Goal: Information Seeking & Learning: Learn about a topic

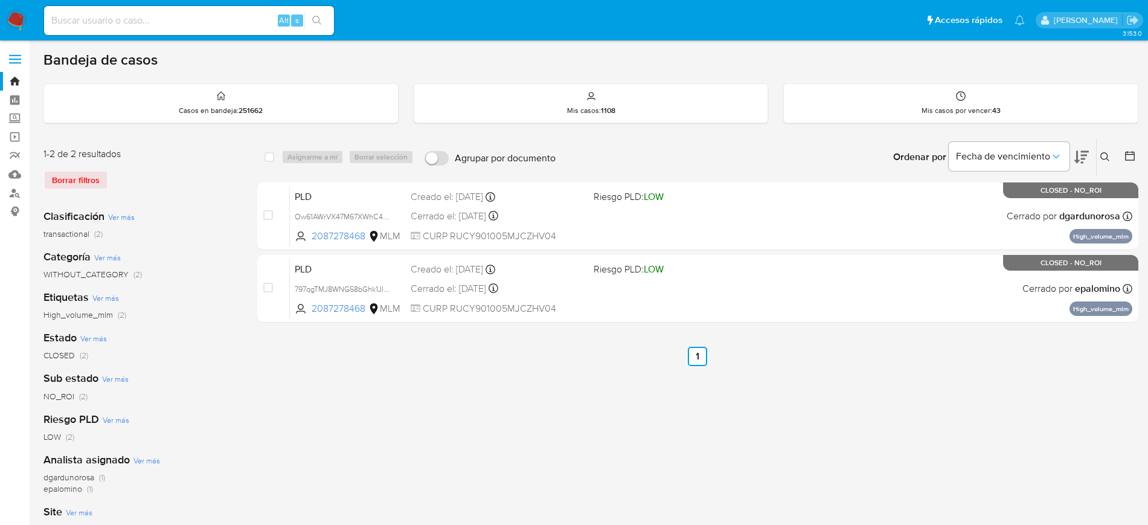
click at [16, 20] on img at bounding box center [16, 20] width 21 height 21
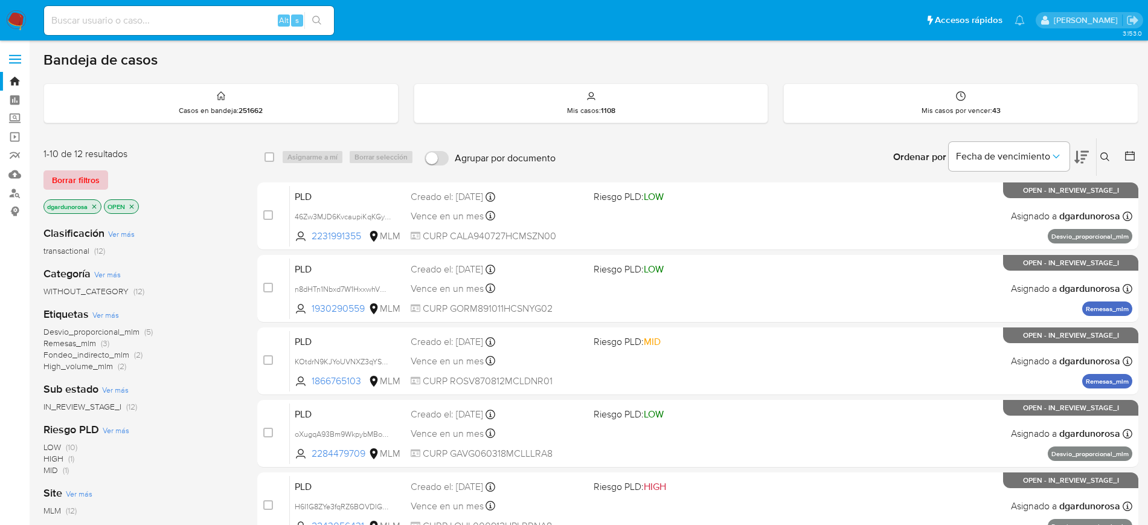
click at [83, 181] on span "Borrar filtros" at bounding box center [76, 179] width 48 height 17
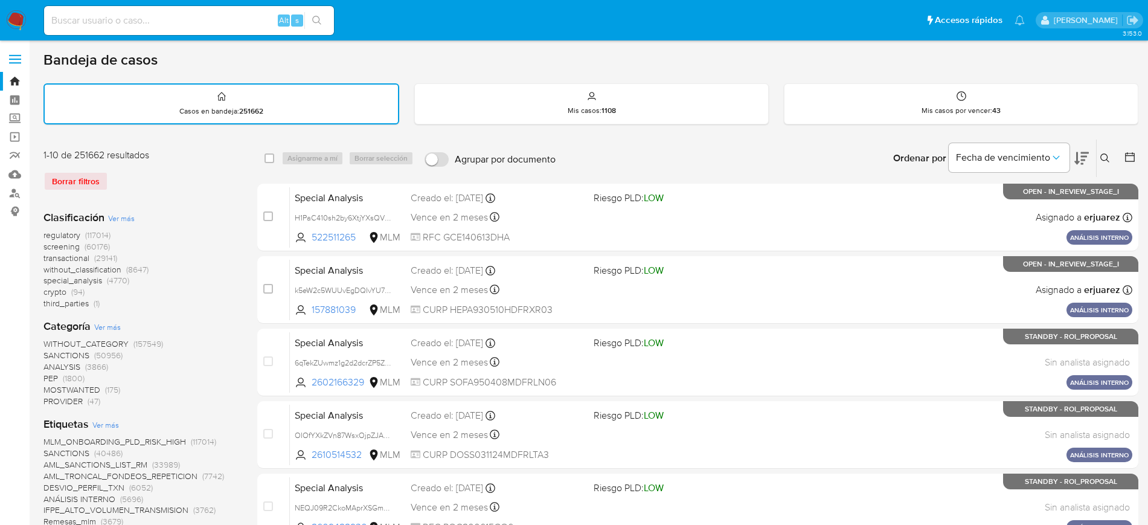
click at [1105, 160] on icon at bounding box center [1105, 158] width 10 height 10
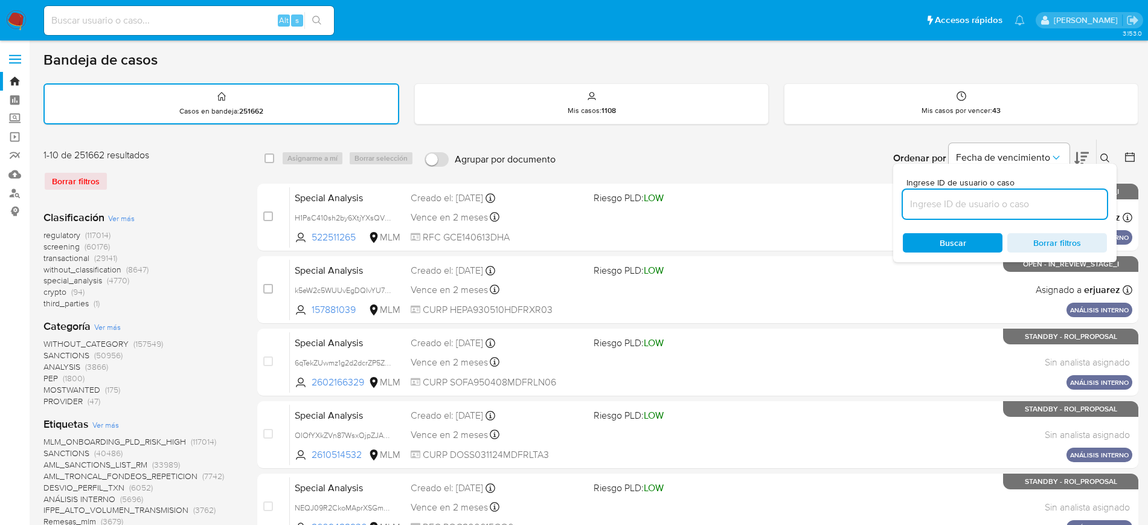
click at [1026, 205] on input at bounding box center [1005, 204] width 204 height 16
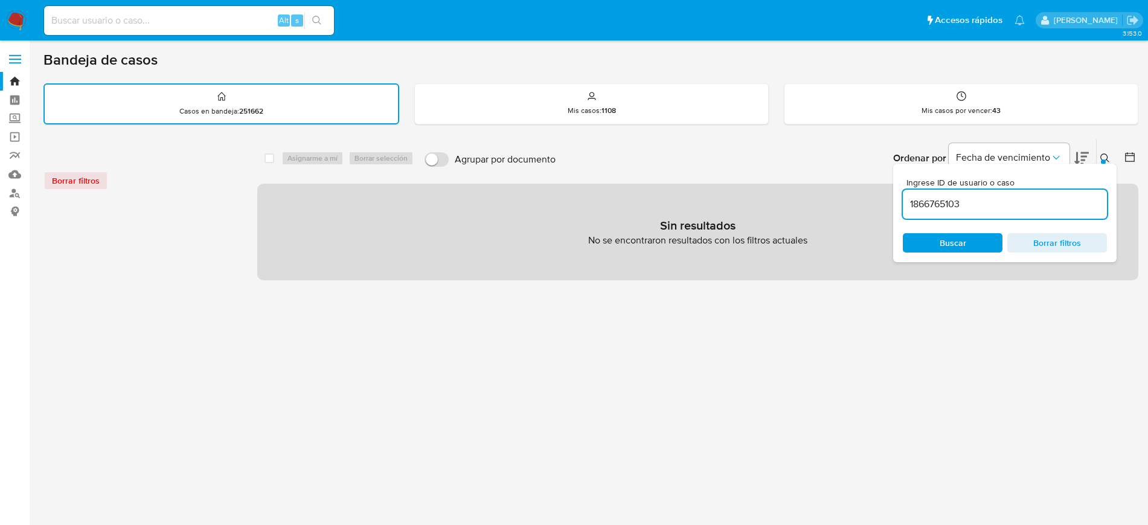
click at [1024, 209] on input "1866765103" at bounding box center [1005, 204] width 204 height 16
type input "1866765103"
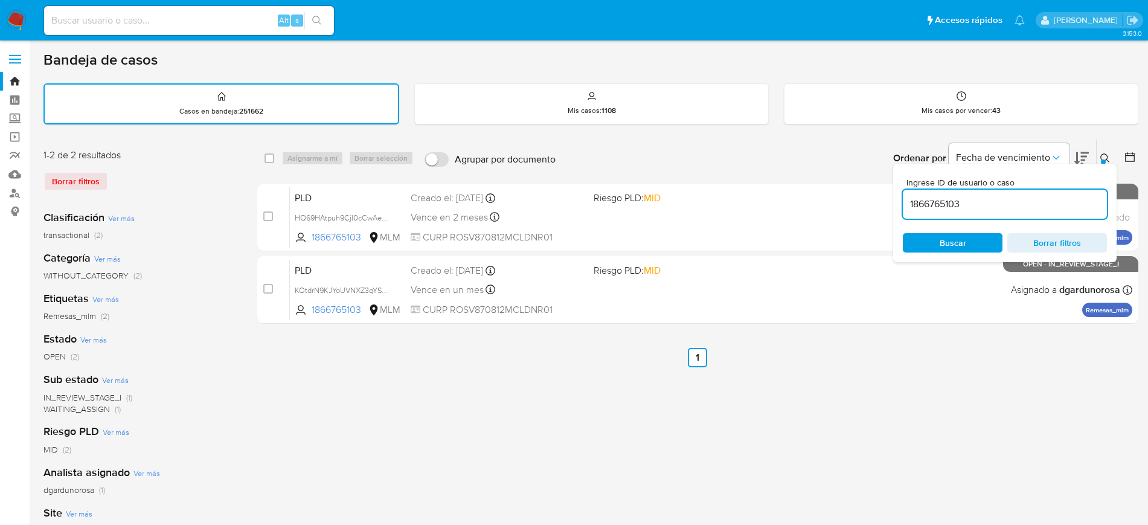
click at [1099, 155] on button at bounding box center [1106, 158] width 20 height 14
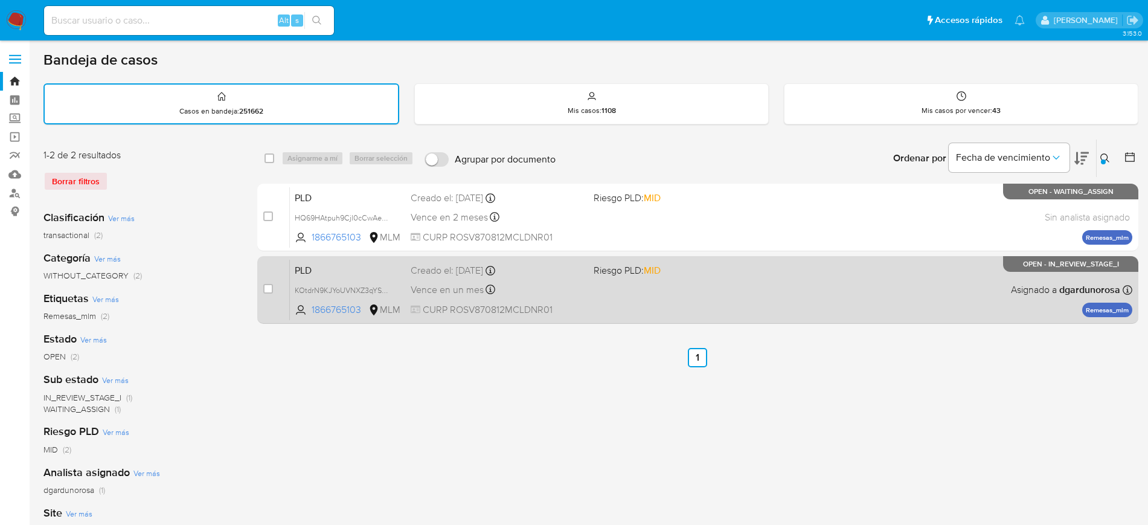
click at [873, 298] on div "PLD KOtdrN9KJYoUVNXZ3qYSEEZy 1866765103 MLM Riesgo PLD: MID Creado el: 12/07/20…" at bounding box center [711, 289] width 842 height 61
click at [727, 292] on div "PLD KOtdrN9KJYoUVNXZ3qYSEEZy 1866765103 MLM Riesgo PLD: MID Creado el: 12/07/20…" at bounding box center [711, 289] width 842 height 61
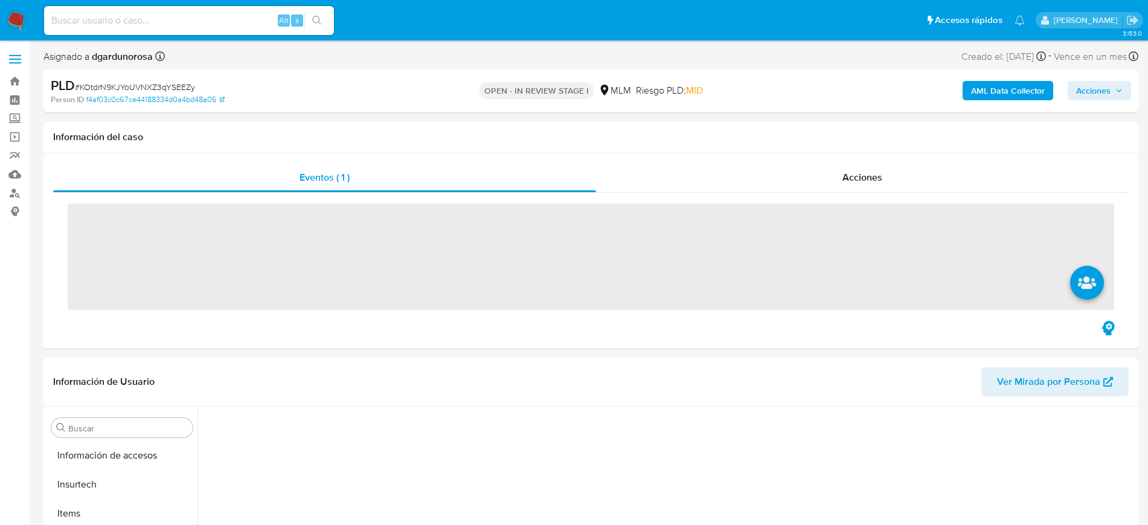
scroll to position [510, 0]
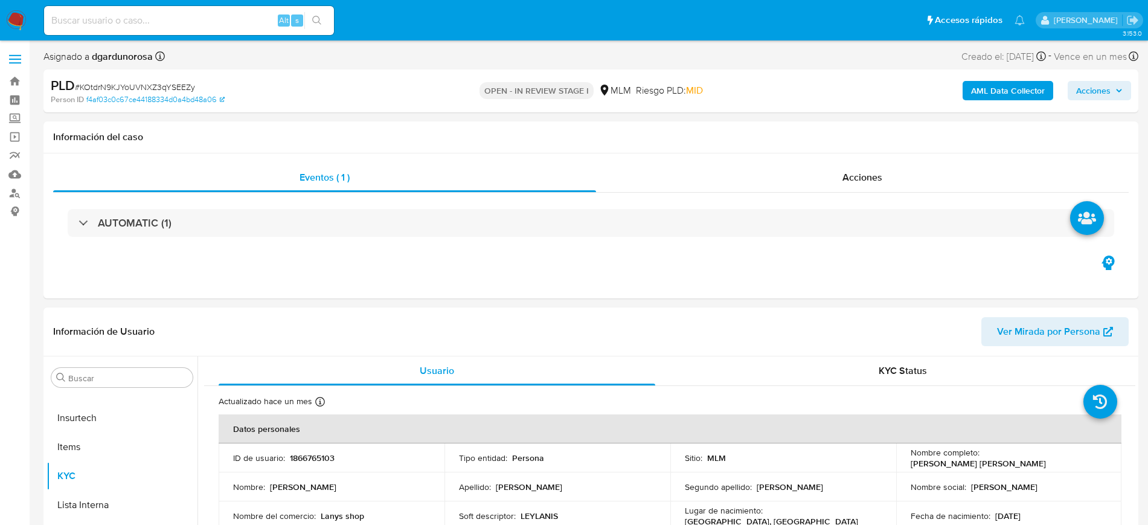
select select "10"
click at [128, 21] on input at bounding box center [189, 21] width 290 height 16
paste input "2050309227"
type input "2050309227"
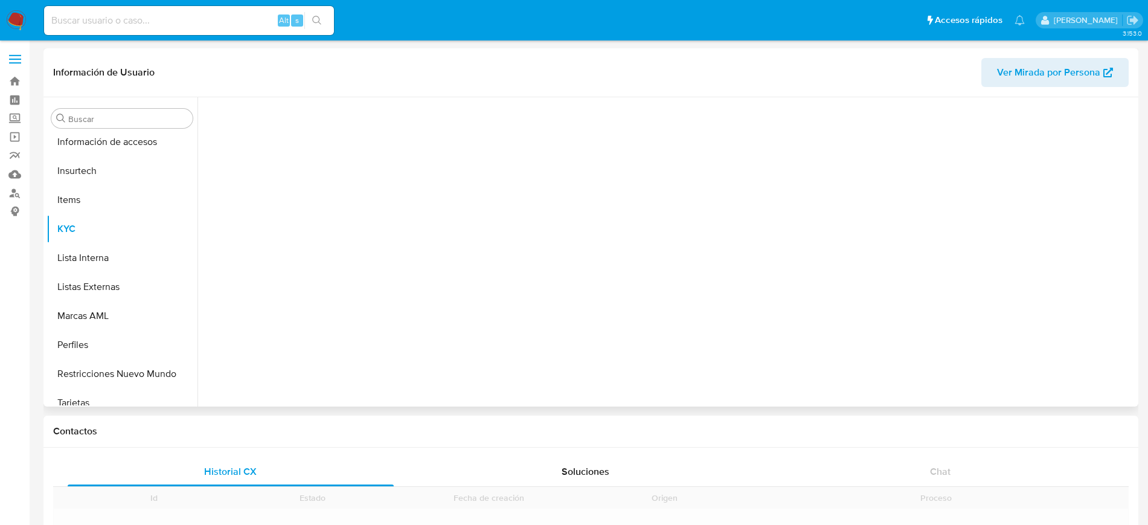
scroll to position [510, 0]
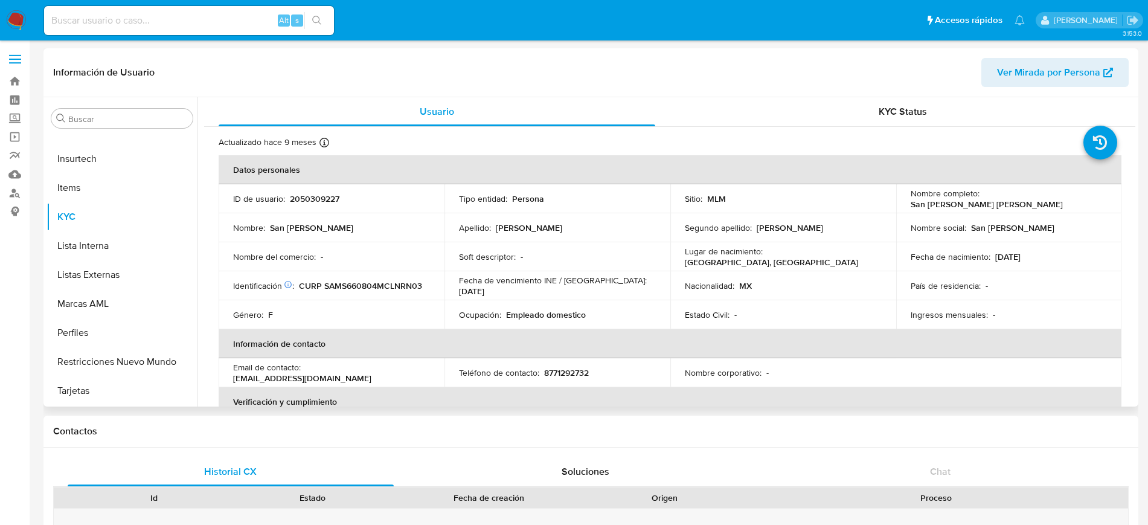
select select "10"
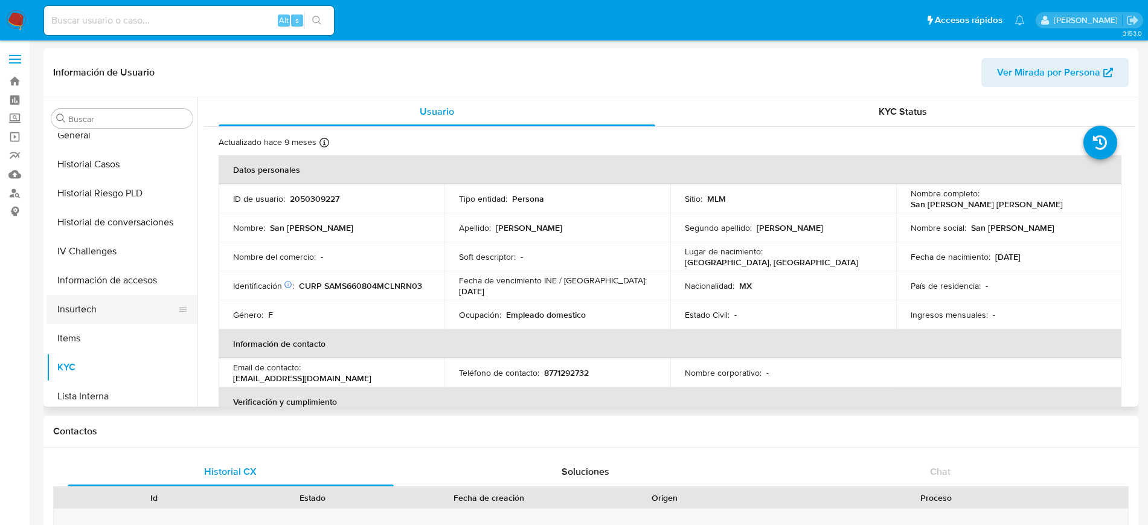
scroll to position [359, 0]
click at [101, 166] on button "Historial Casos" at bounding box center [116, 164] width 141 height 29
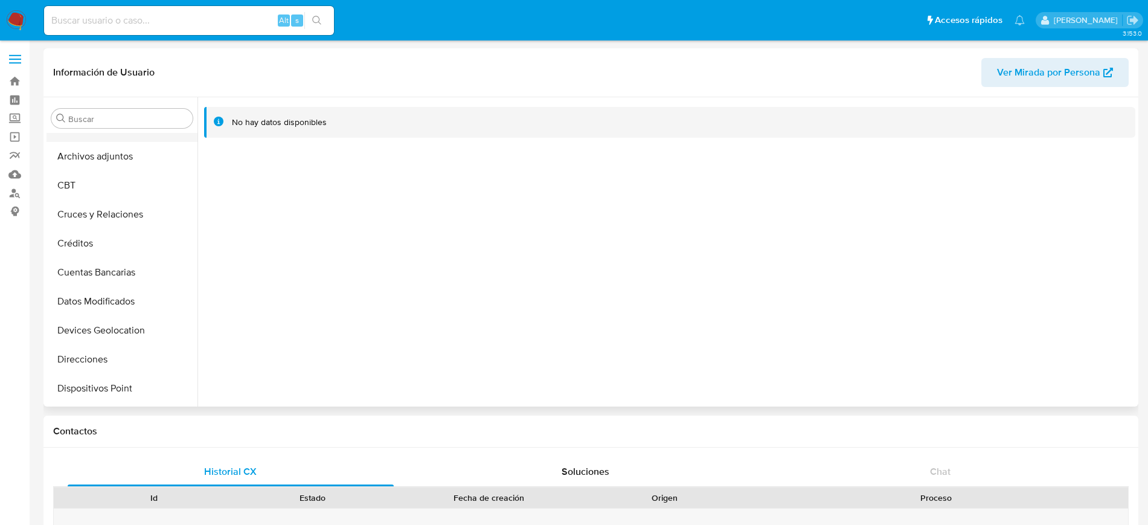
scroll to position [0, 0]
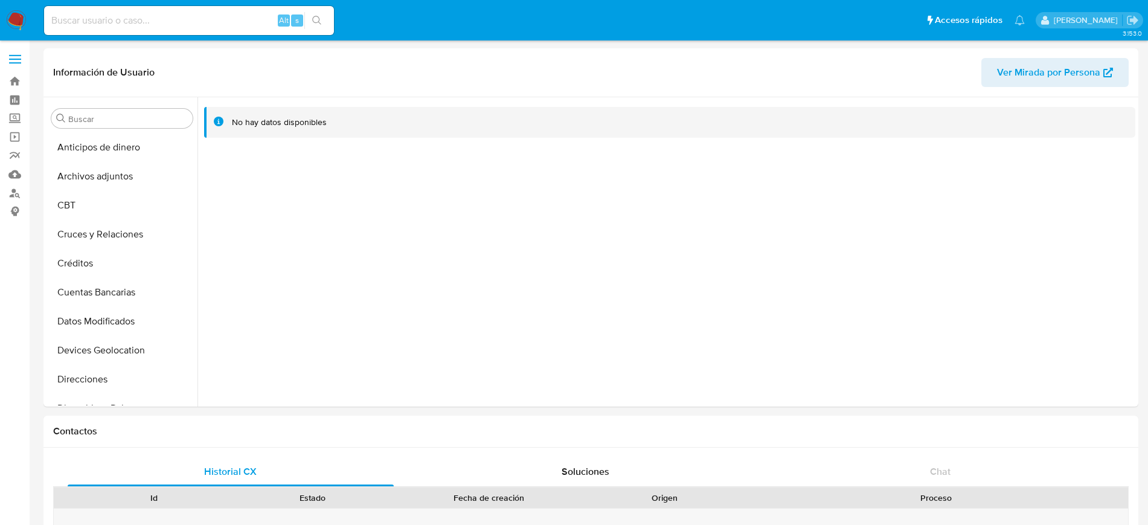
click at [14, 59] on span at bounding box center [15, 60] width 12 height 2
click at [0, 0] on input "checkbox" at bounding box center [0, 0] width 0 height 0
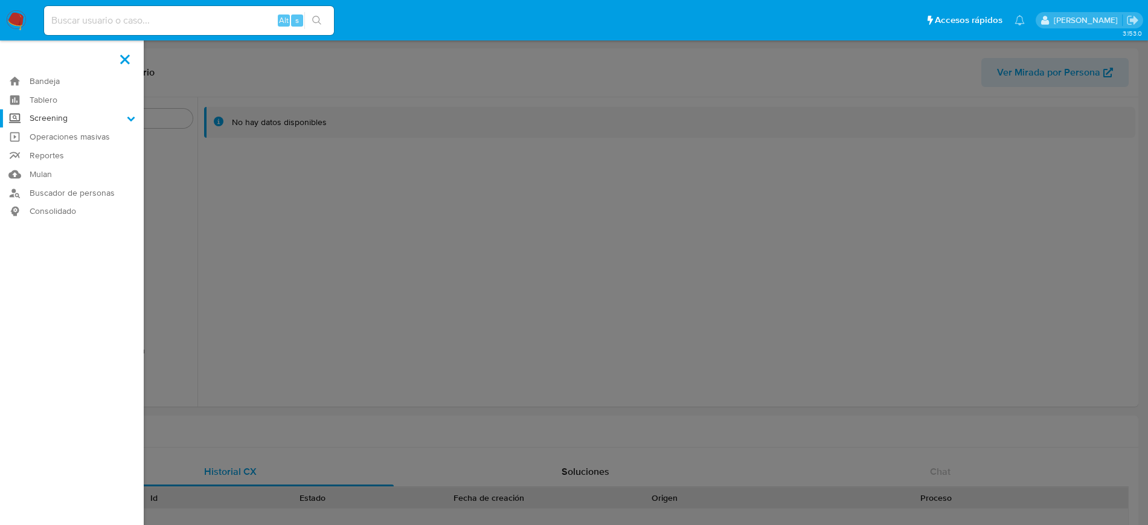
click at [59, 115] on label "Screening" at bounding box center [72, 118] width 144 height 19
click at [0, 0] on input "Screening" at bounding box center [0, 0] width 0 height 0
click at [56, 168] on link "Herramientas" at bounding box center [72, 165] width 144 height 15
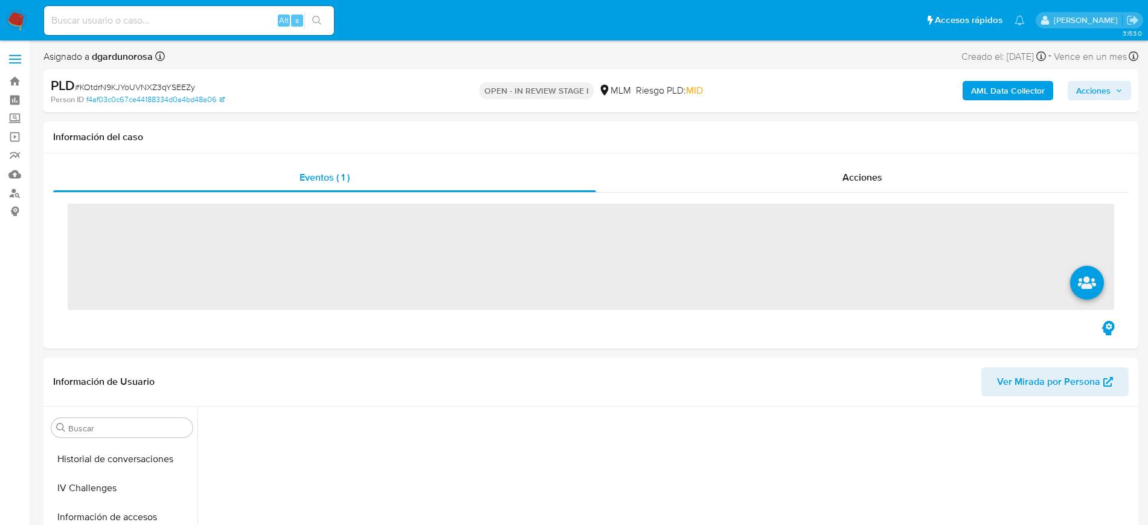
scroll to position [510, 0]
click at [18, 55] on span at bounding box center [15, 55] width 12 height 2
click at [0, 0] on input "checkbox" at bounding box center [0, 0] width 0 height 0
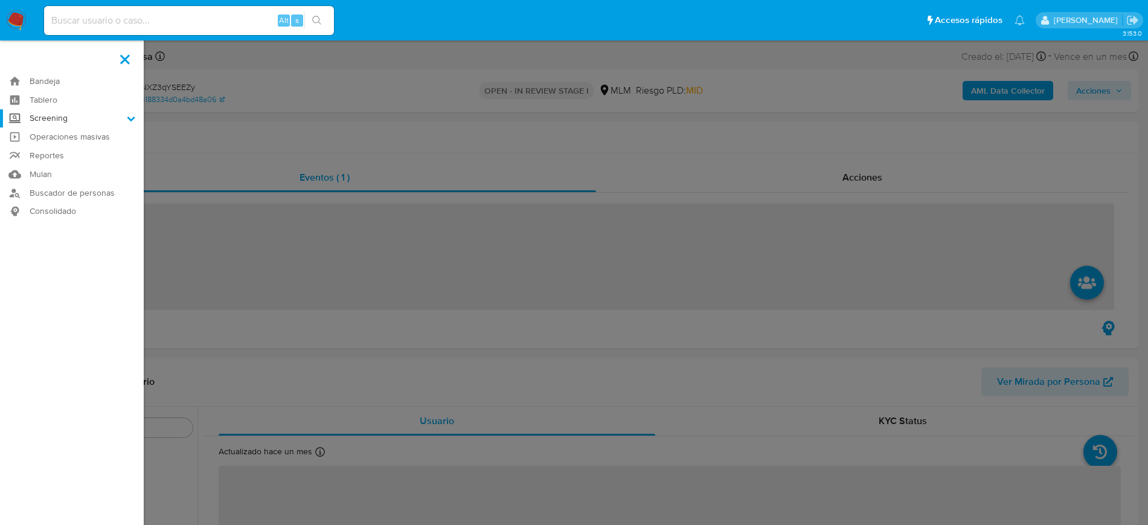
click at [62, 115] on label "Screening" at bounding box center [72, 118] width 144 height 19
click at [0, 0] on input "Screening" at bounding box center [0, 0] width 0 height 0
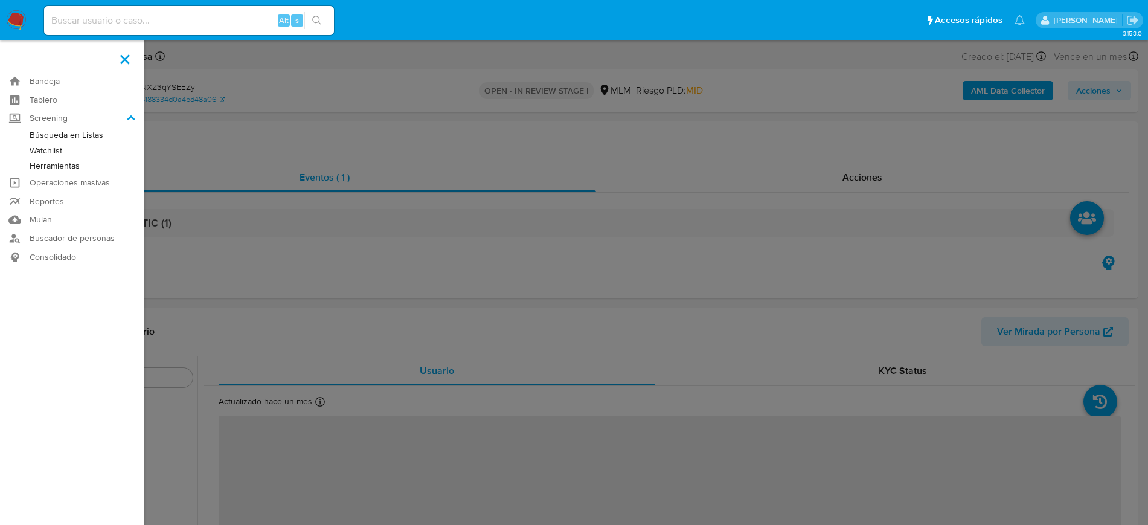
click at [68, 161] on link "Herramientas" at bounding box center [72, 165] width 144 height 15
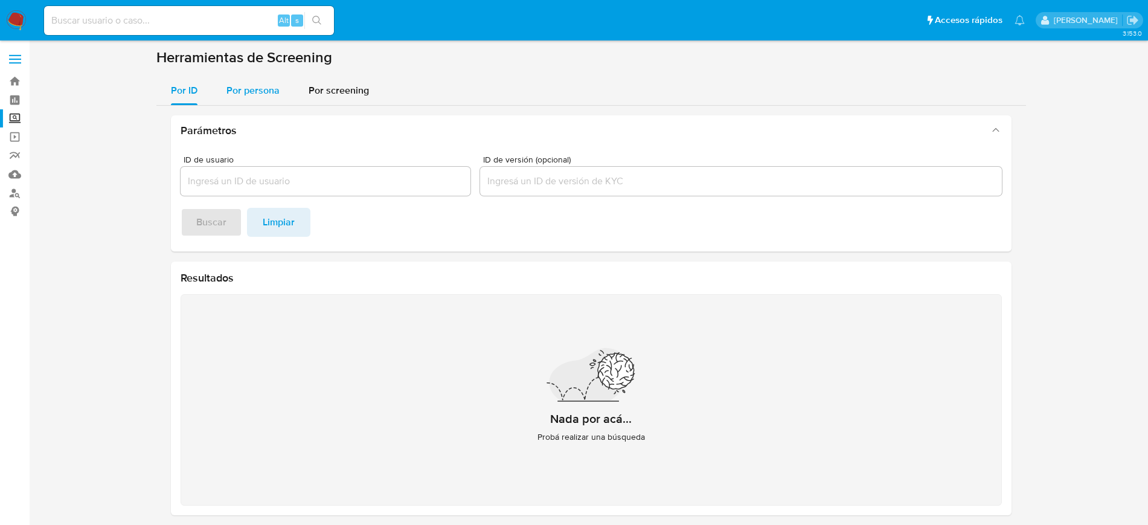
click at [265, 83] on span "Por persona" at bounding box center [252, 90] width 53 height 14
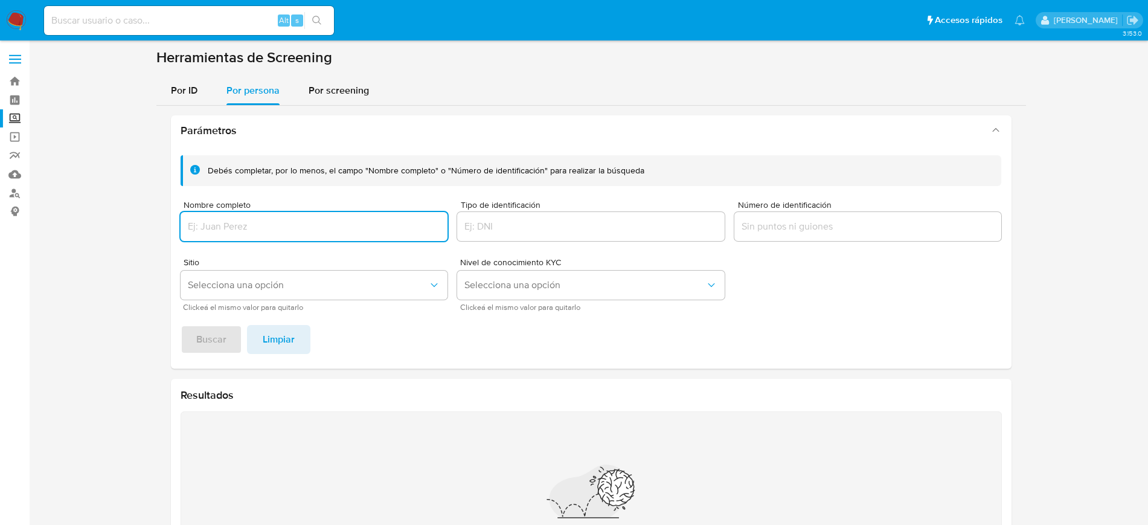
click at [284, 231] on input "Nombre completo" at bounding box center [314, 227] width 267 height 16
click at [220, 329] on span "Buscar" at bounding box center [211, 339] width 30 height 27
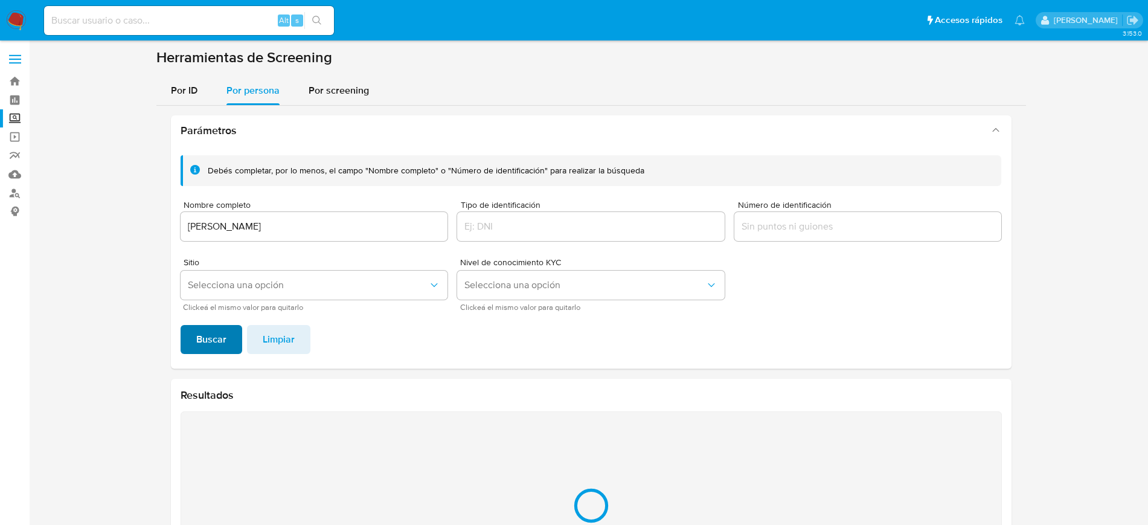
scroll to position [125, 0]
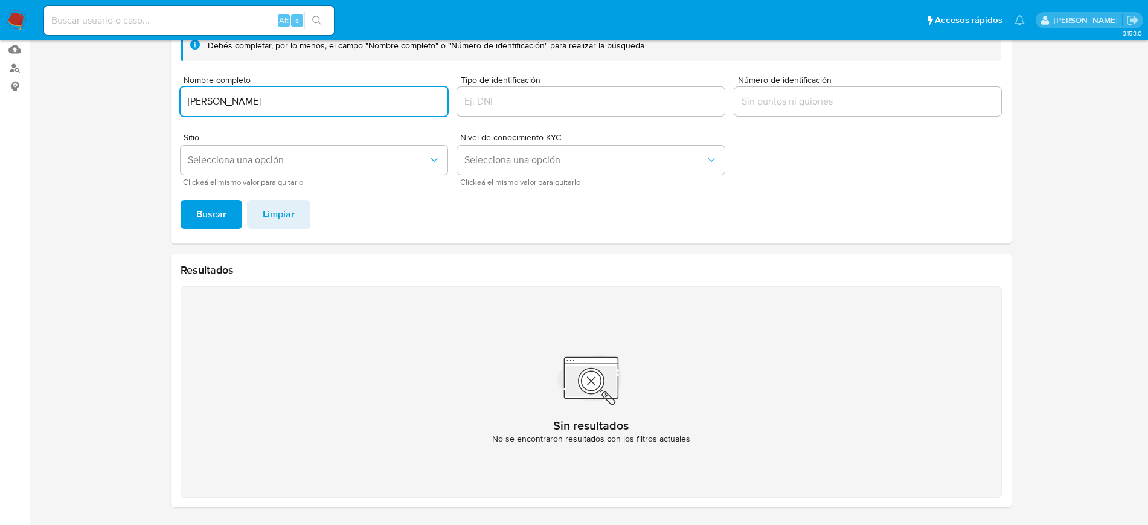
drag, startPoint x: 302, startPoint y: 101, endPoint x: 156, endPoint y: 101, distance: 145.5
click at [156, 101] on div "Parámetros Debés completar, por lo menos, el campo "Nombre completo" o "Número …" at bounding box center [590, 249] width 869 height 536
click at [181, 200] on button "Buscar" at bounding box center [212, 214] width 62 height 29
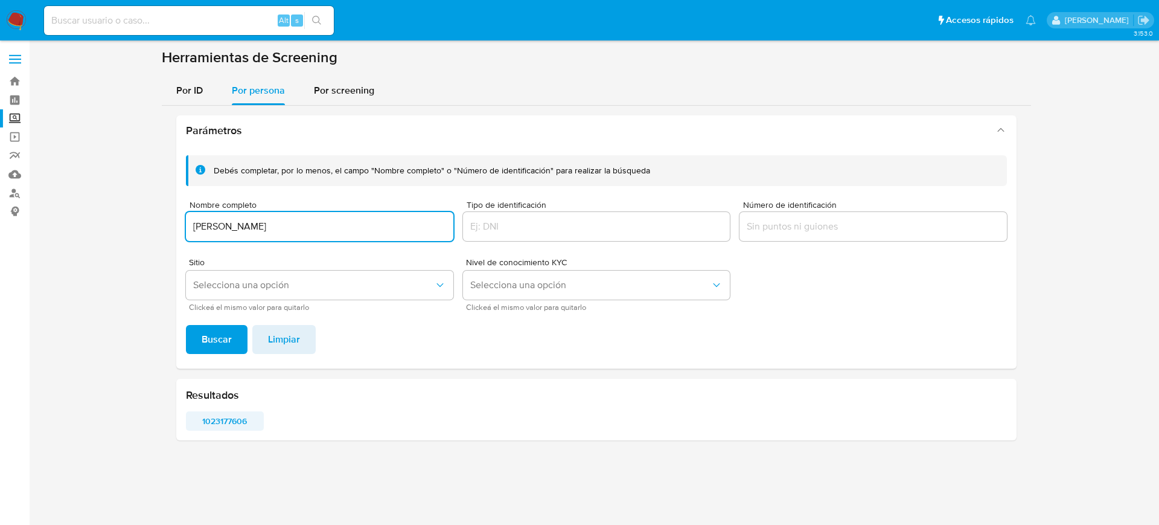
click at [237, 417] on span "1023177606" at bounding box center [224, 420] width 61 height 17
drag, startPoint x: 348, startPoint y: 230, endPoint x: 162, endPoint y: 229, distance: 185.3
click at [162, 229] on div "Parámetros Debés completar, por lo menos, el campo "Nombre completo" o "Número …" at bounding box center [596, 278] width 869 height 344
type input "GLORIA CORONA CONDE"
click at [186, 325] on button "Buscar" at bounding box center [217, 339] width 62 height 29
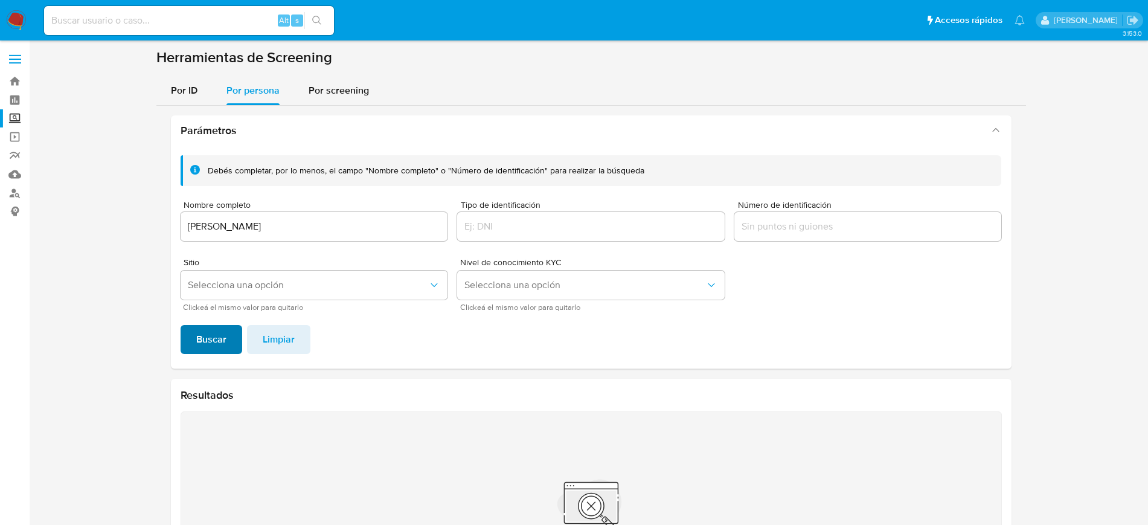
click at [226, 343] on button "Buscar" at bounding box center [212, 339] width 62 height 29
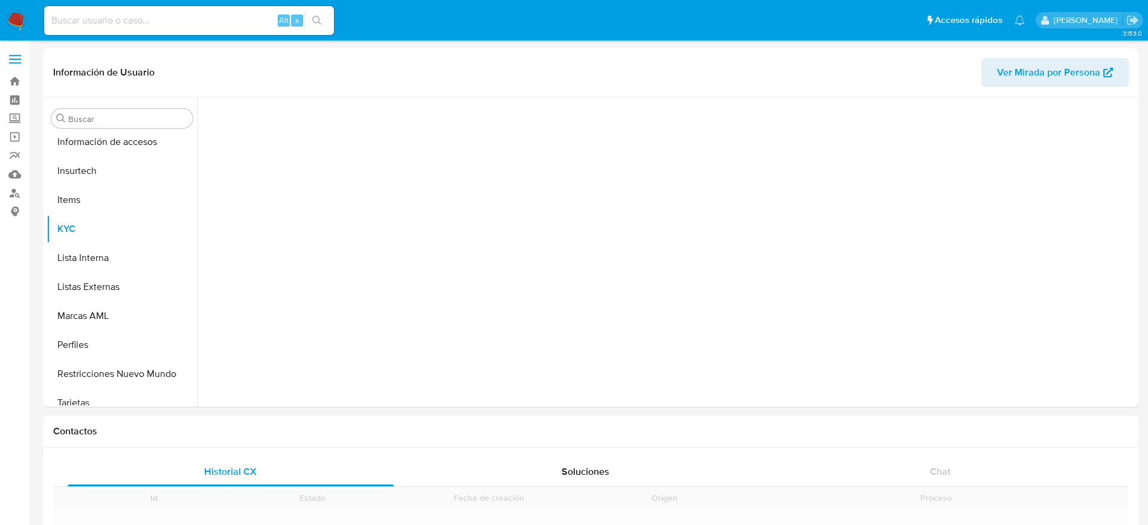
scroll to position [510, 0]
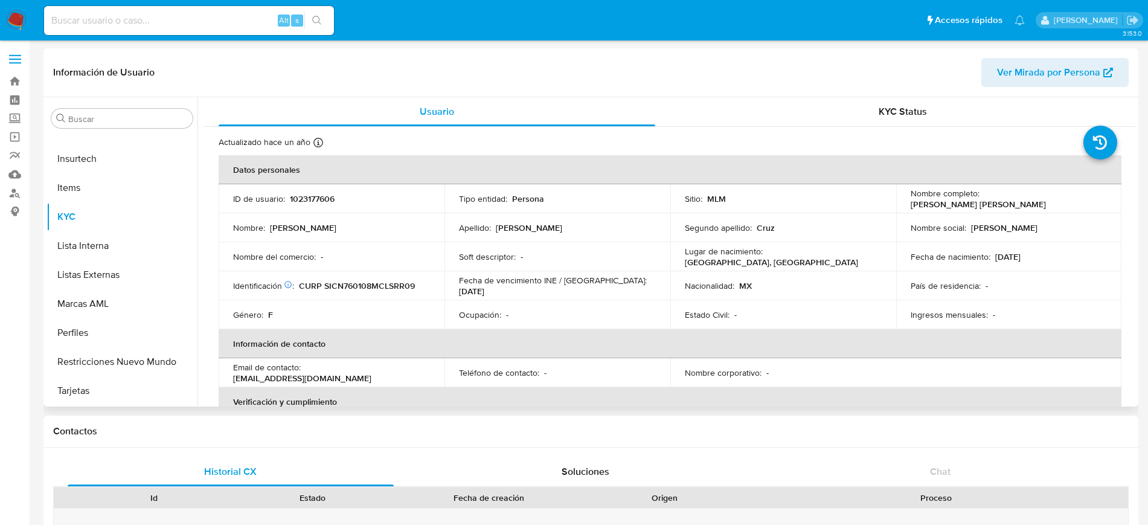
select select "10"
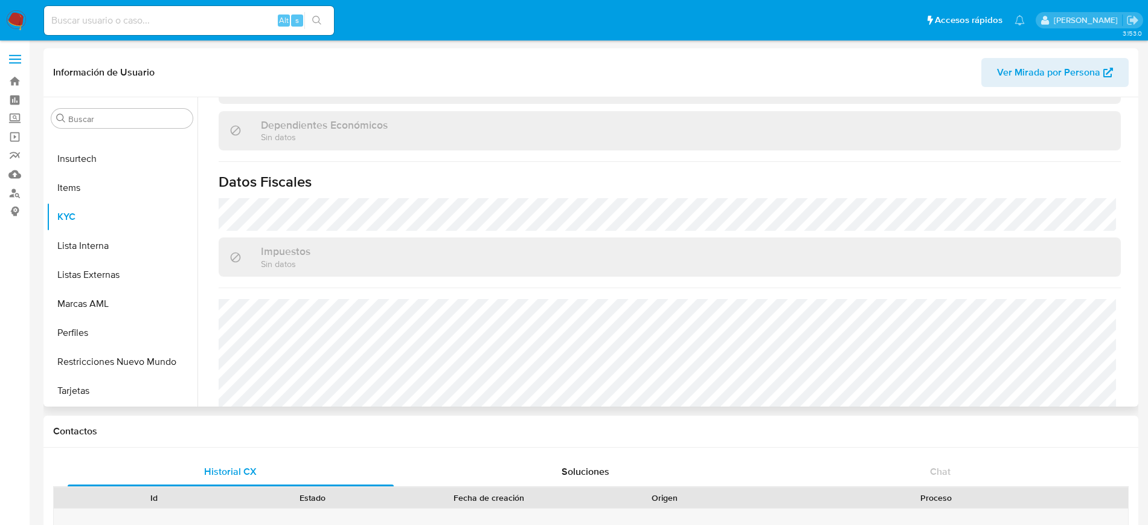
scroll to position [747, 0]
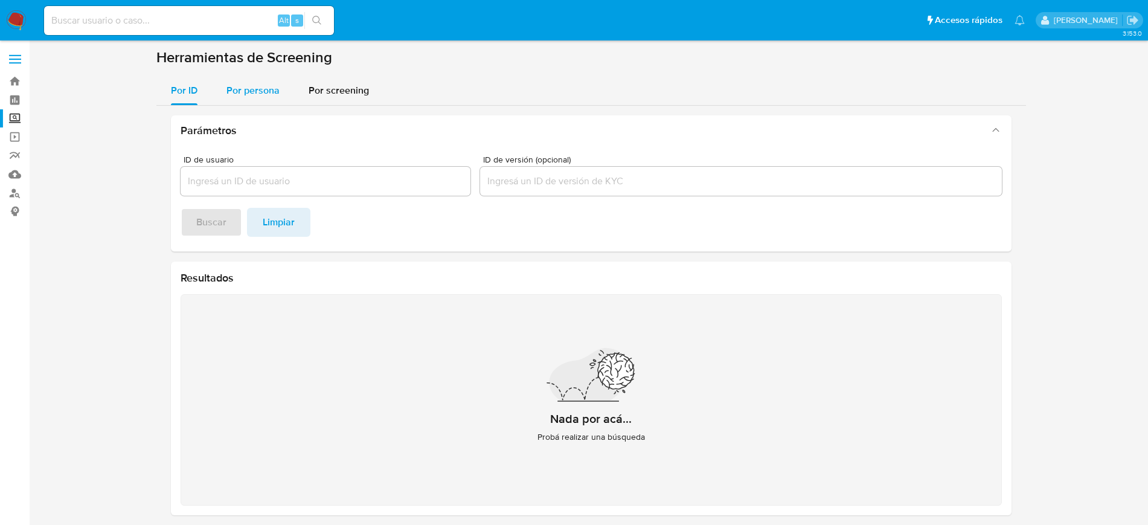
click at [243, 92] on span "Por persona" at bounding box center [252, 90] width 53 height 14
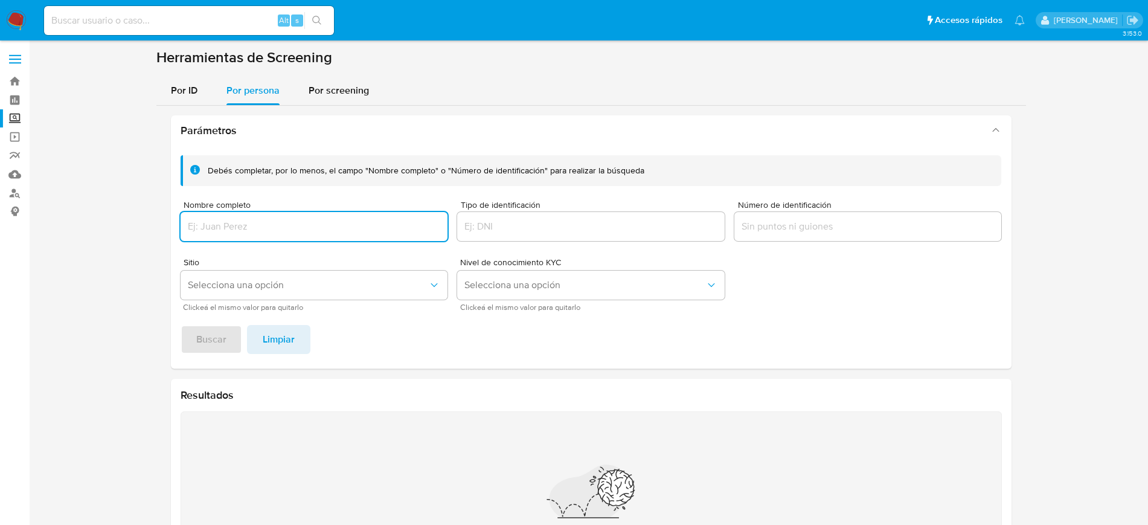
click at [307, 228] on input "Nombre completo" at bounding box center [314, 227] width 267 height 16
type input "[PERSON_NAME]"
click at [181, 325] on button "Buscar" at bounding box center [212, 339] width 62 height 29
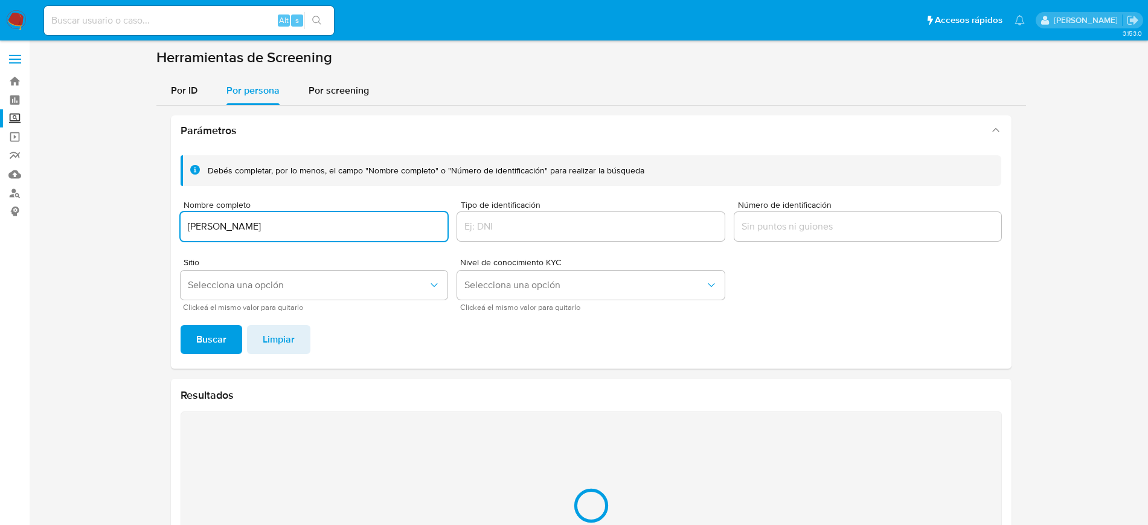
scroll to position [125, 0]
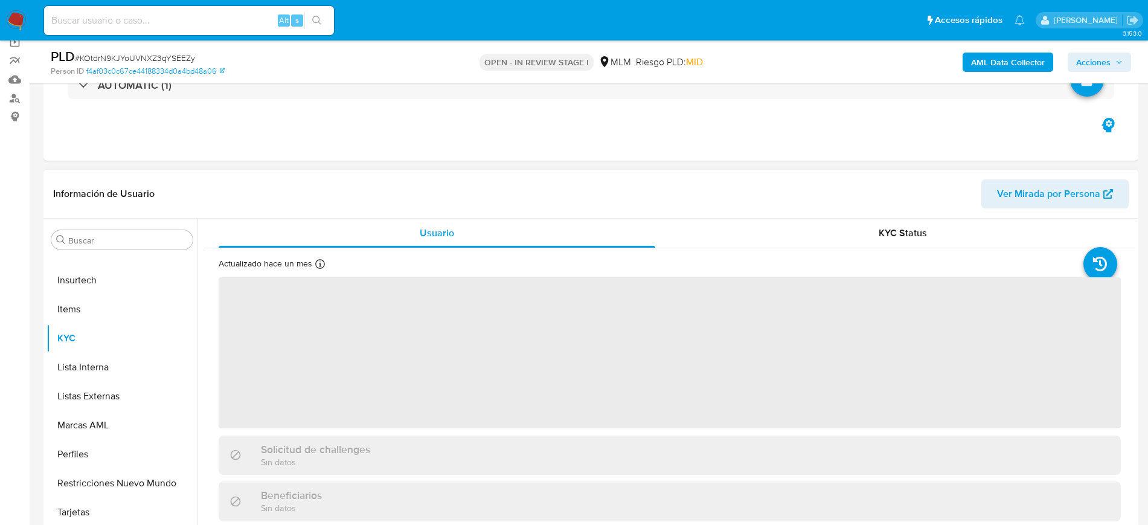
scroll to position [226, 0]
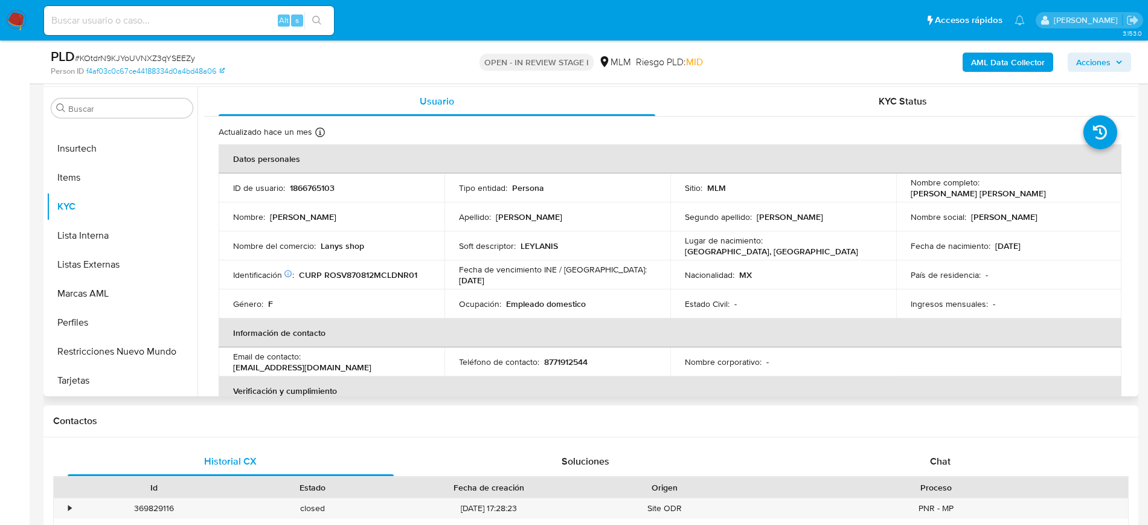
select select "10"
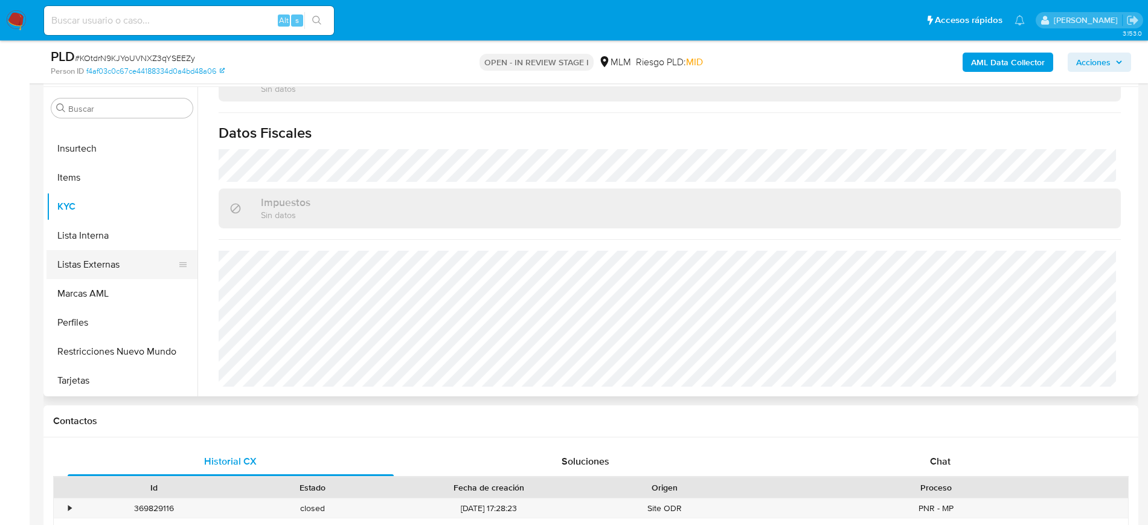
drag, startPoint x: 95, startPoint y: 263, endPoint x: 101, endPoint y: 269, distance: 8.6
click at [95, 263] on button "Listas Externas" at bounding box center [116, 264] width 141 height 29
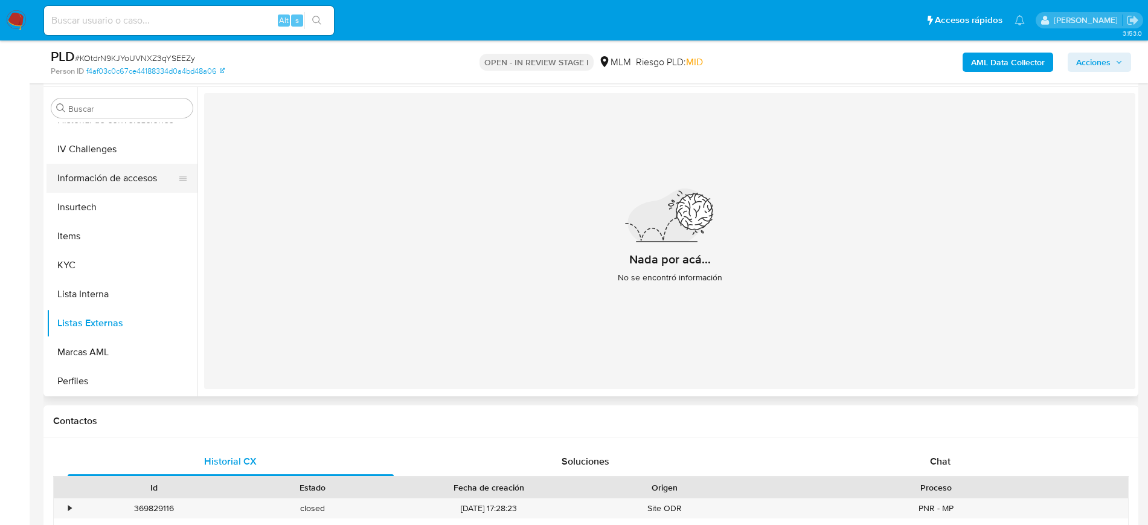
scroll to position [359, 0]
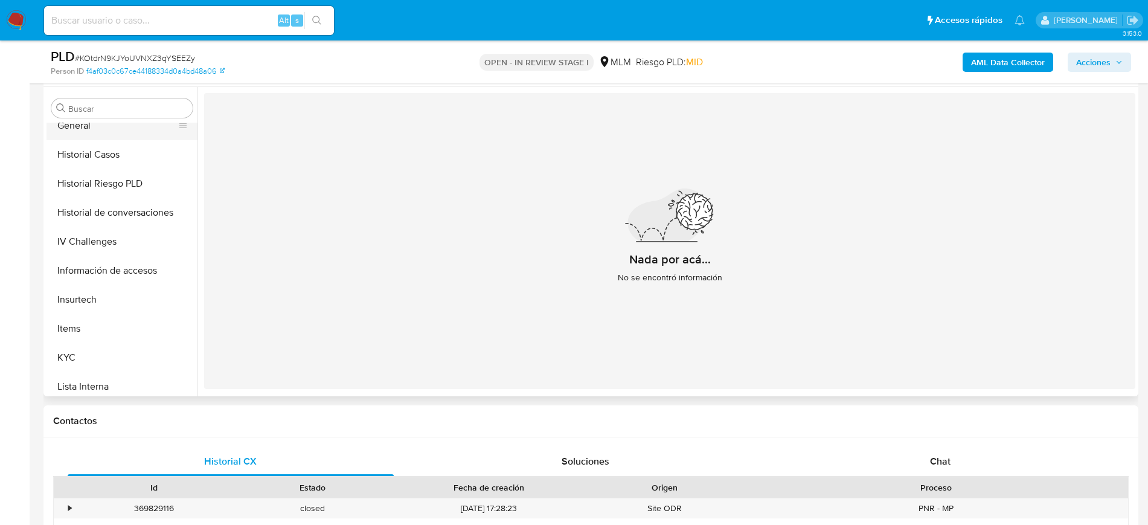
drag, startPoint x: 95, startPoint y: 128, endPoint x: 100, endPoint y: 135, distance: 8.2
click at [95, 128] on button "General" at bounding box center [116, 125] width 141 height 29
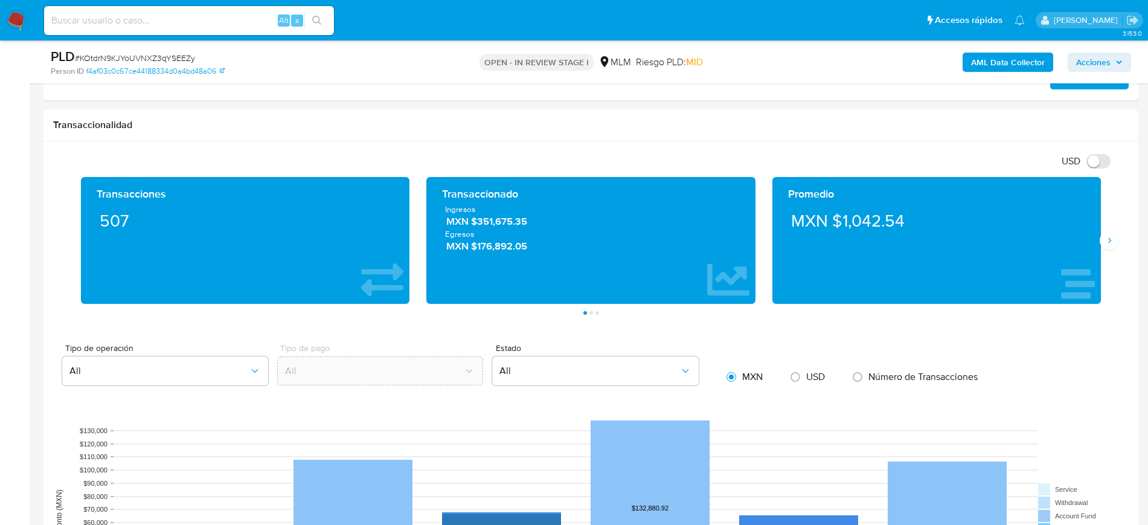
scroll to position [755, 0]
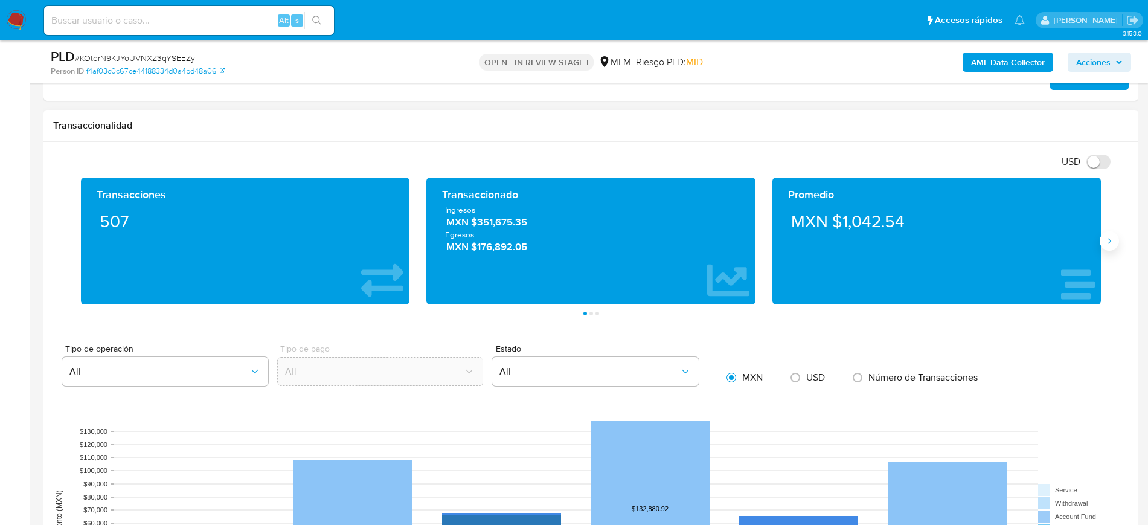
click at [1108, 237] on icon "Siguiente" at bounding box center [1109, 241] width 10 height 10
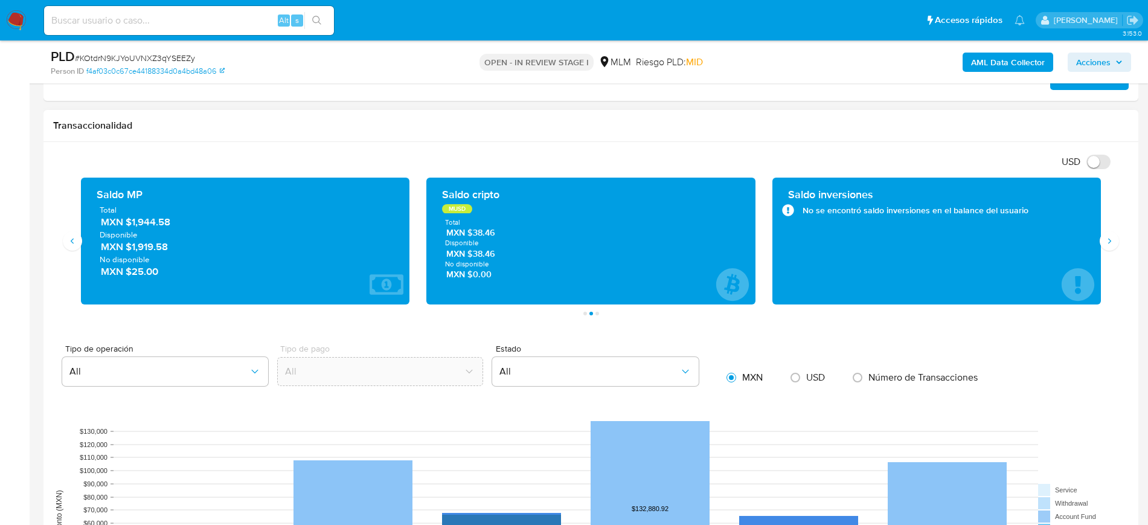
drag, startPoint x: 178, startPoint y: 220, endPoint x: 127, endPoint y: 224, distance: 51.5
click at [127, 224] on span "MXN $1,944.58" at bounding box center [246, 222] width 290 height 14
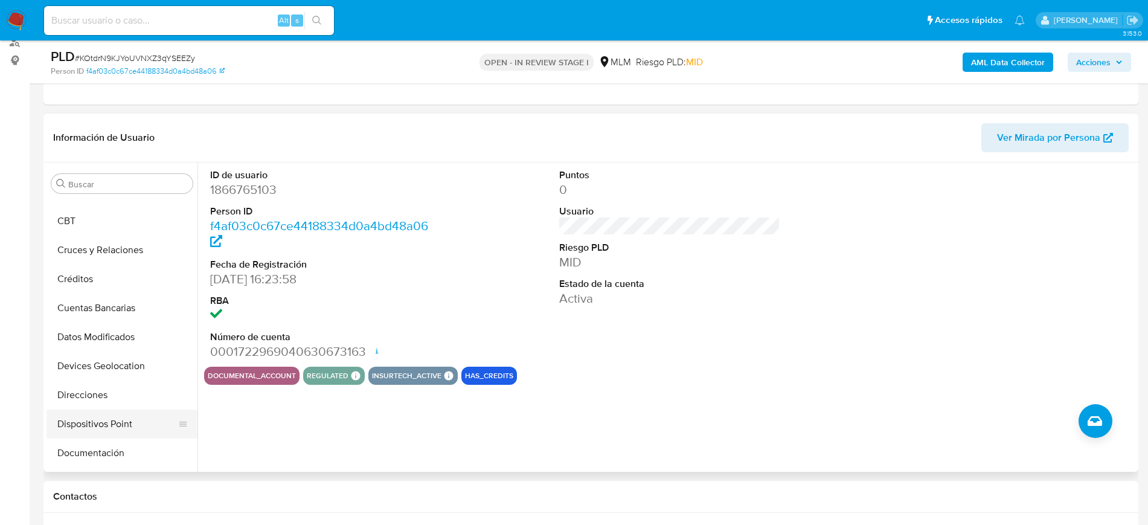
scroll to position [75, 0]
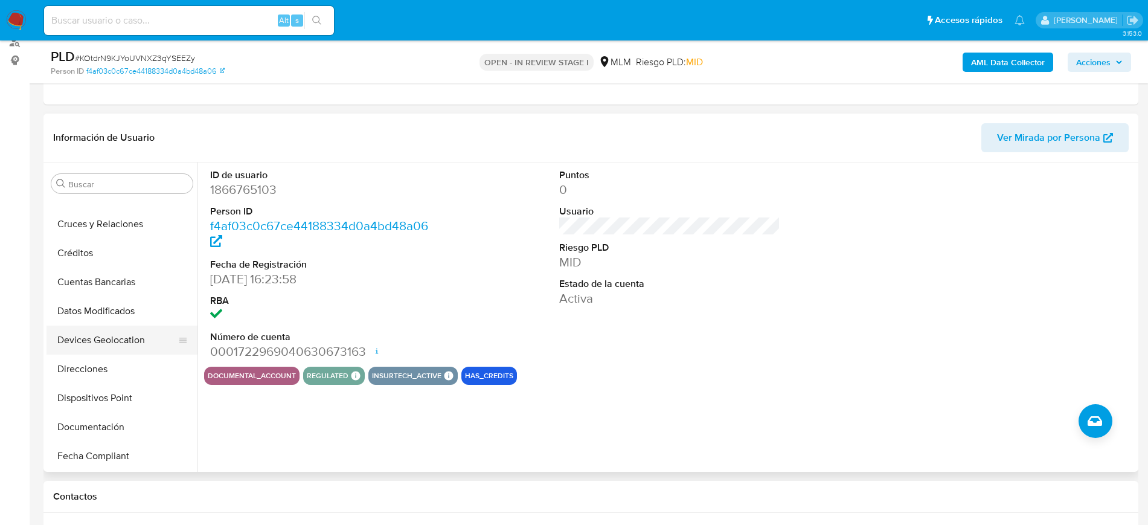
click at [126, 336] on button "Devices Geolocation" at bounding box center [116, 339] width 141 height 29
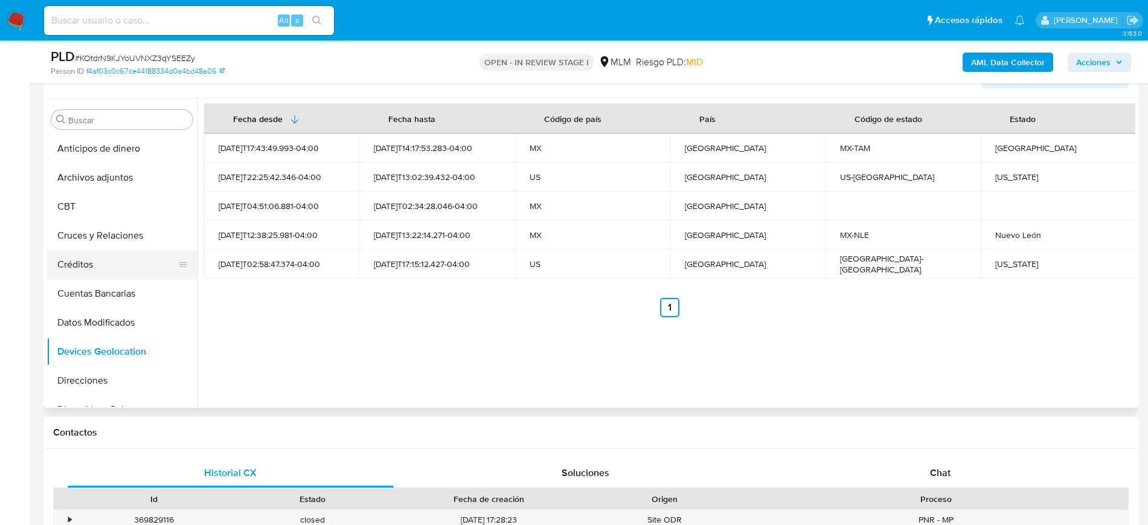
scroll to position [151, 0]
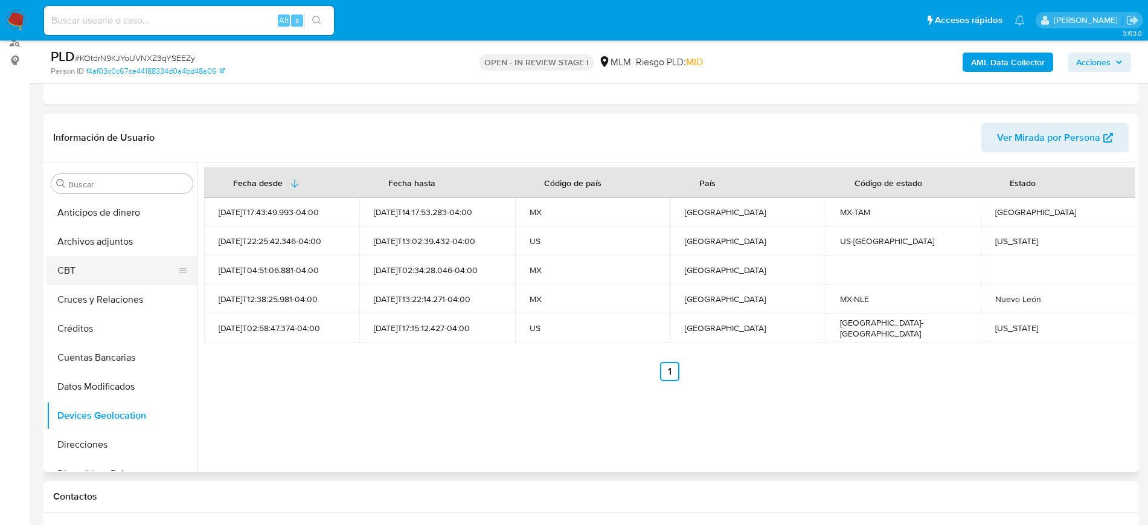
click at [97, 279] on button "CBT" at bounding box center [116, 270] width 141 height 29
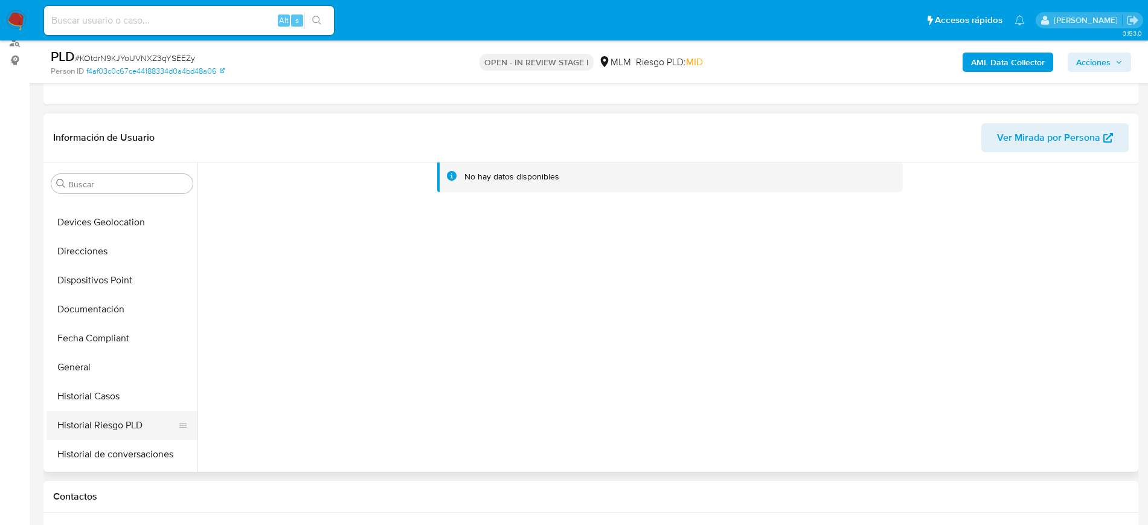
scroll to position [226, 0]
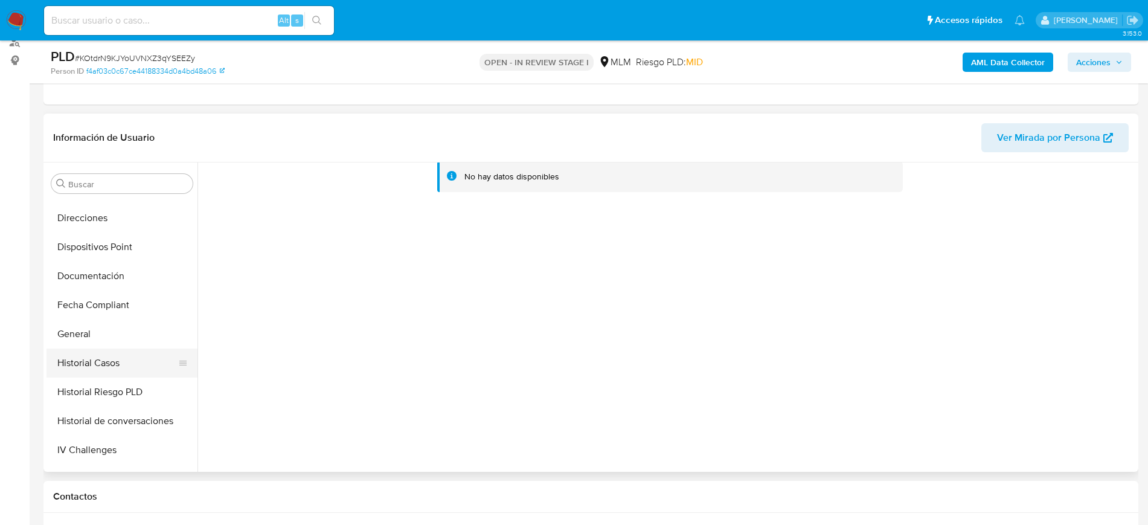
click at [107, 376] on button "Historial Casos" at bounding box center [116, 362] width 141 height 29
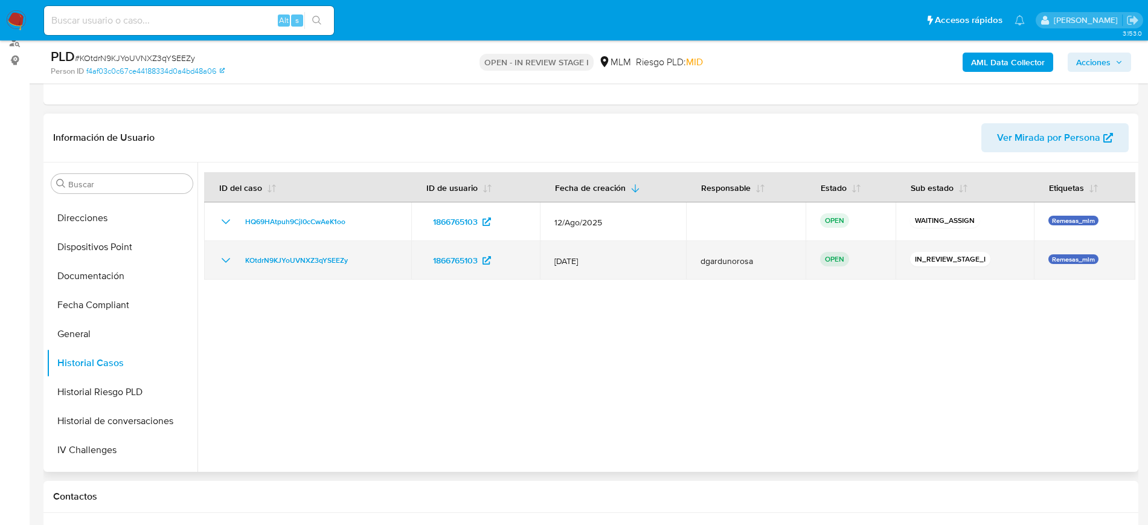
scroll to position [0, 0]
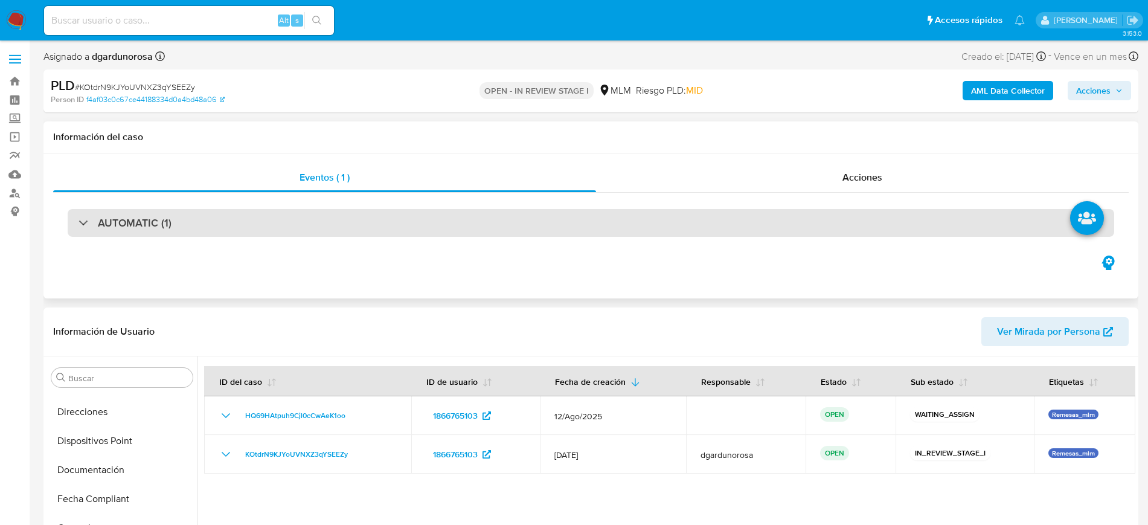
click at [387, 236] on div "AUTOMATIC (1)" at bounding box center [591, 223] width 1046 height 28
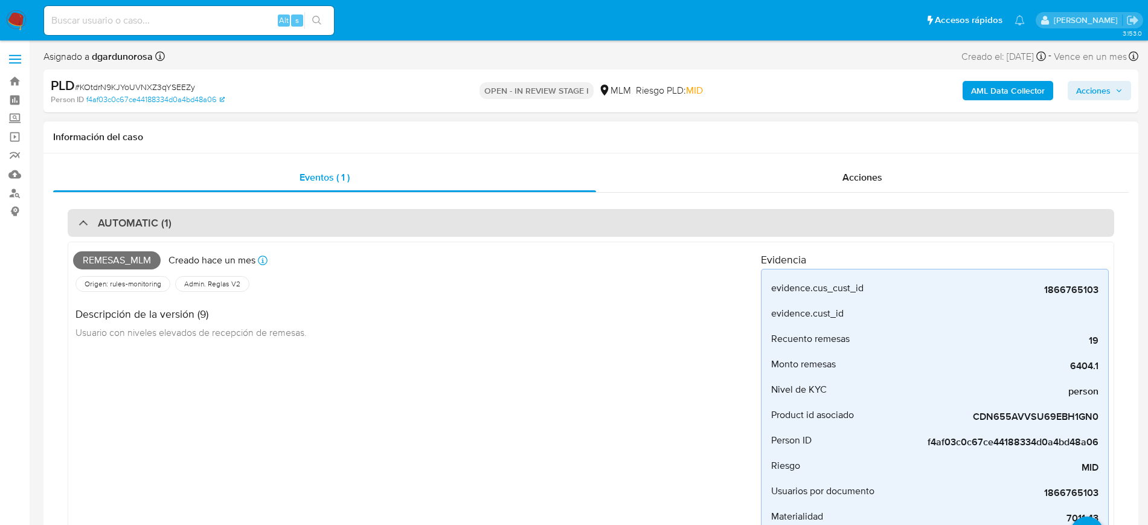
click at [380, 226] on div "AUTOMATIC (1)" at bounding box center [591, 223] width 1046 height 28
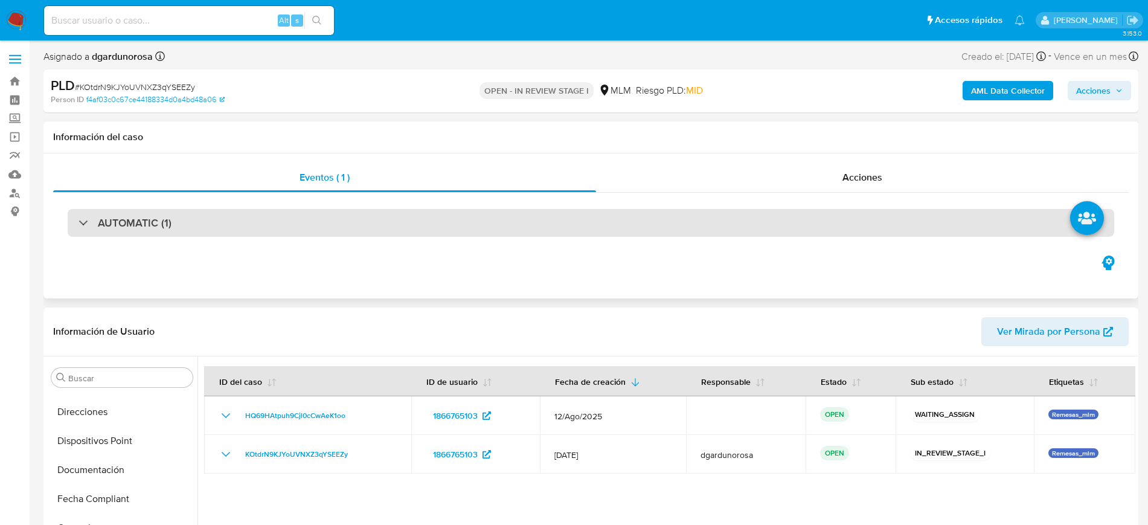
click at [385, 233] on div "AUTOMATIC (1)" at bounding box center [591, 223] width 1046 height 28
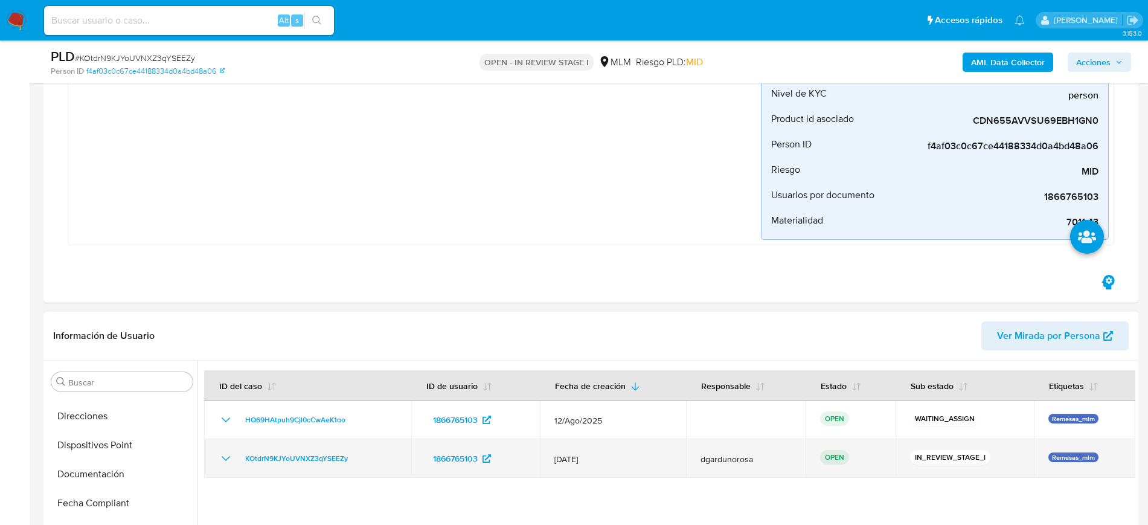
scroll to position [453, 0]
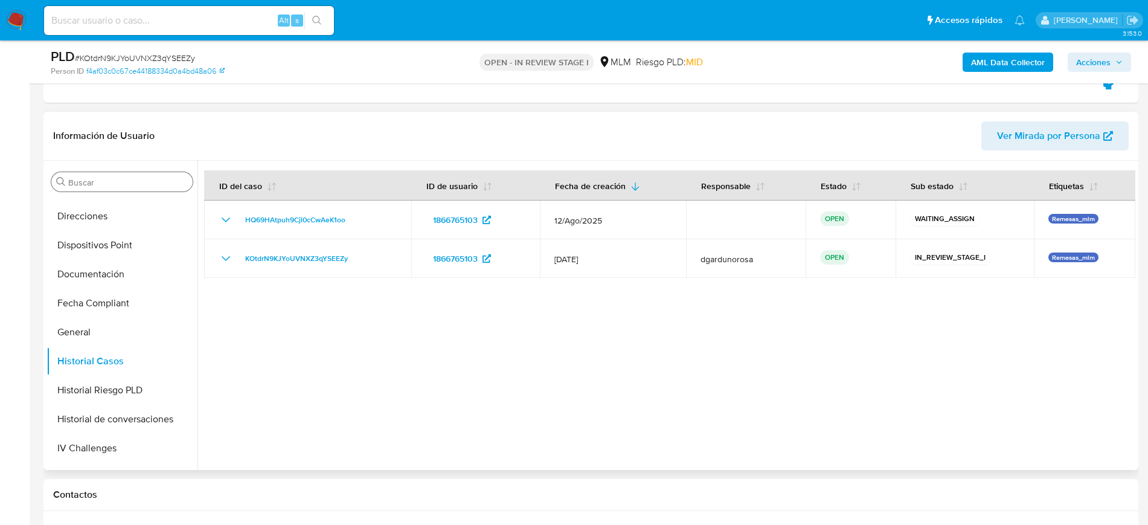
click at [148, 187] on input "Buscar" at bounding box center [128, 182] width 120 height 11
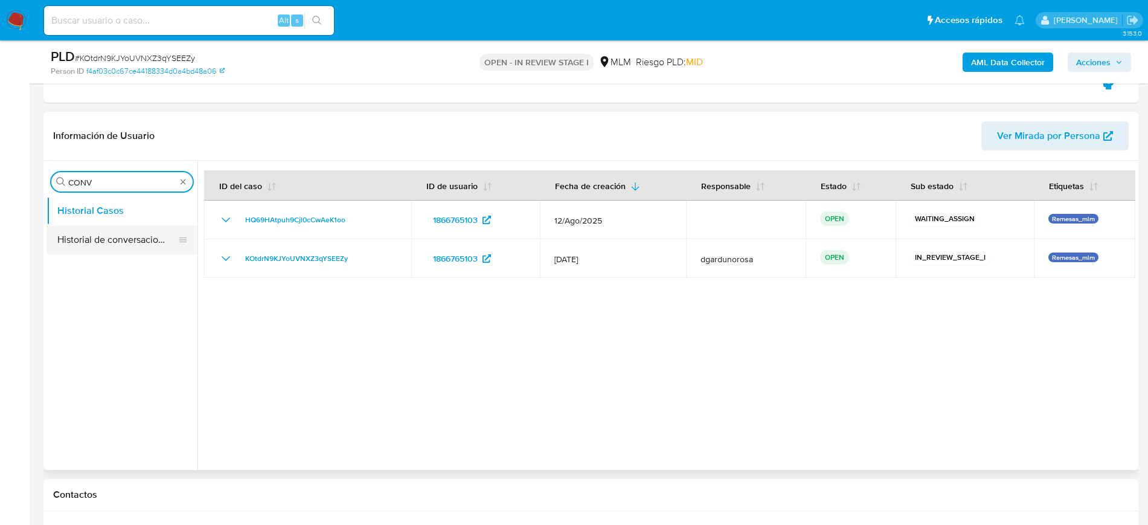
type input "CONV"
click at [116, 234] on button "Historial de conversaciones" at bounding box center [116, 239] width 141 height 29
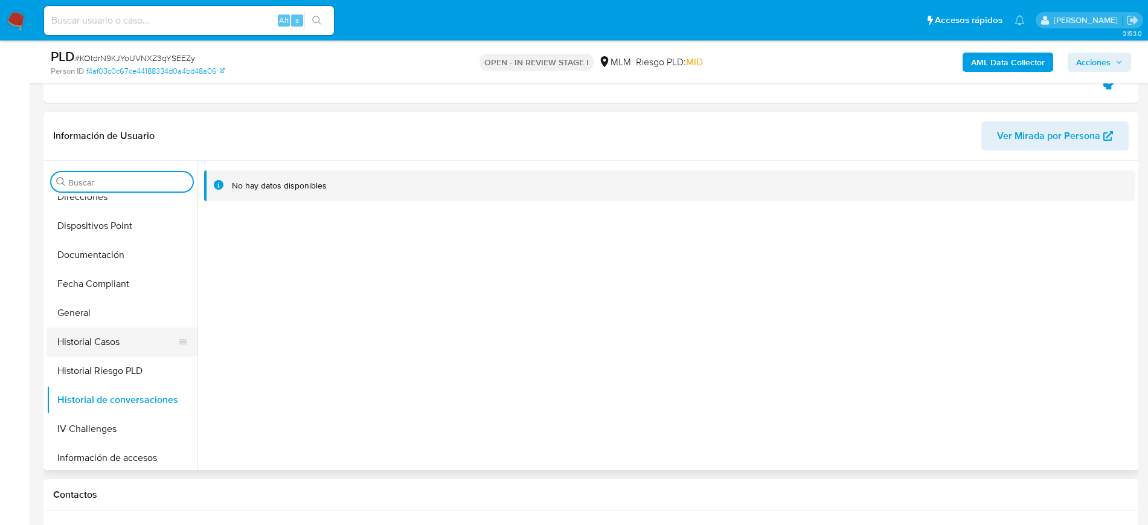
scroll to position [377, 0]
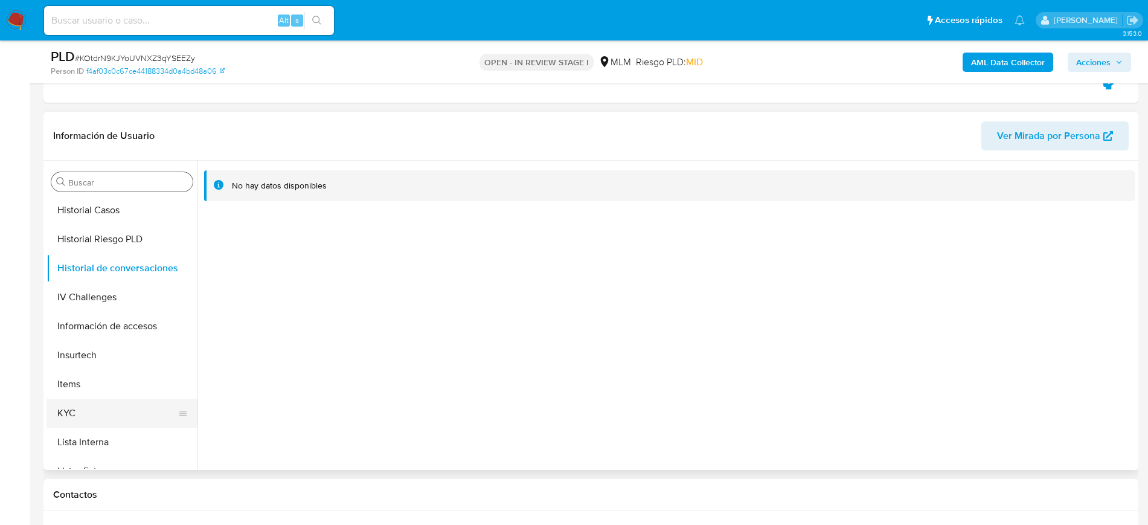
click at [95, 414] on button "KYC" at bounding box center [116, 412] width 141 height 29
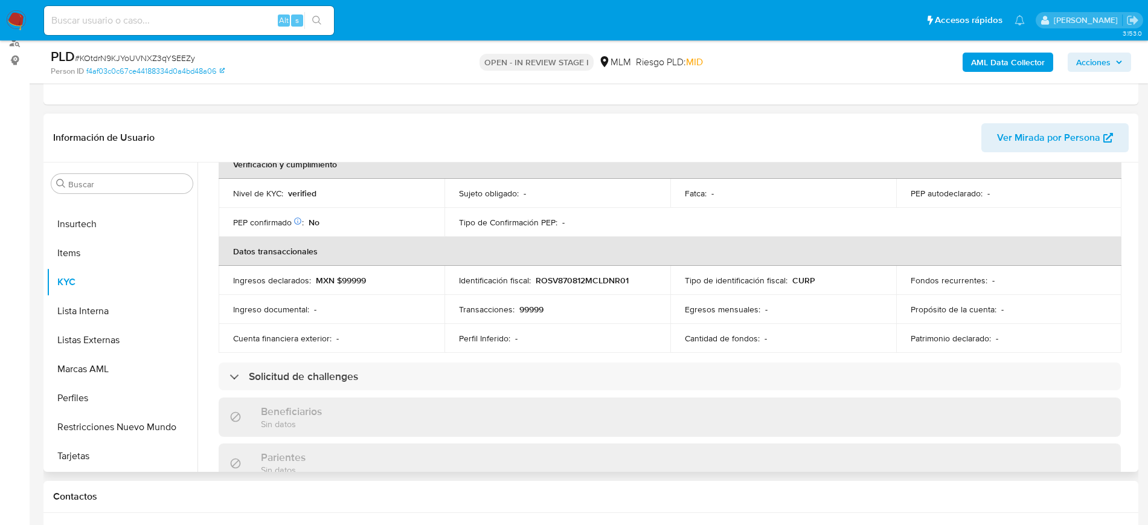
scroll to position [735, 0]
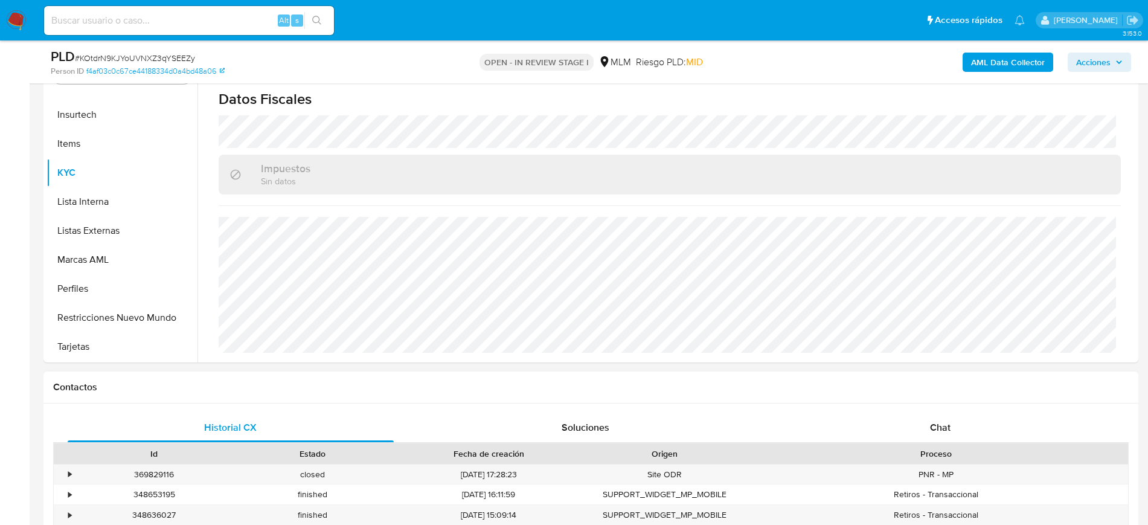
select select "10"
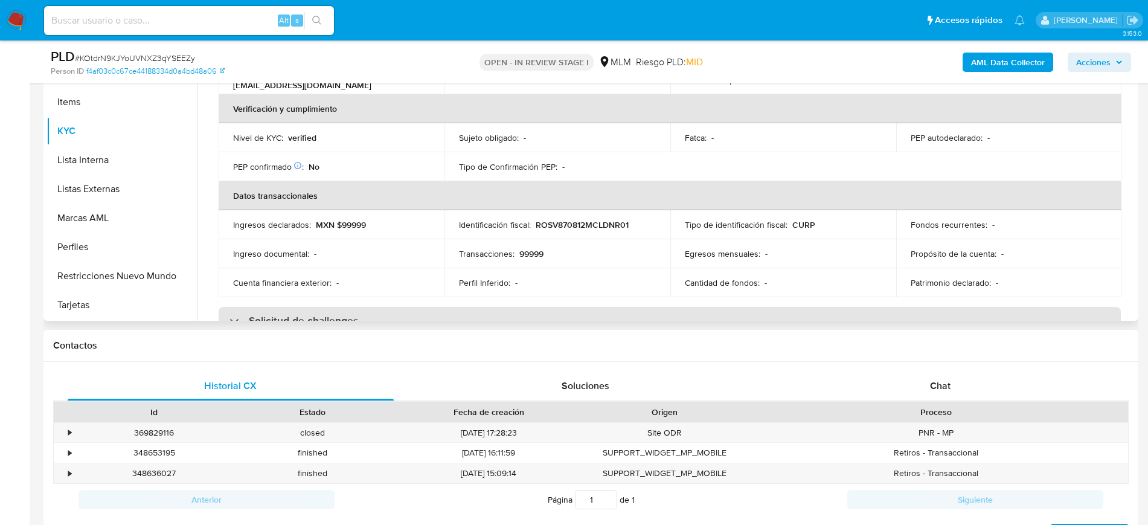
scroll to position [131, 0]
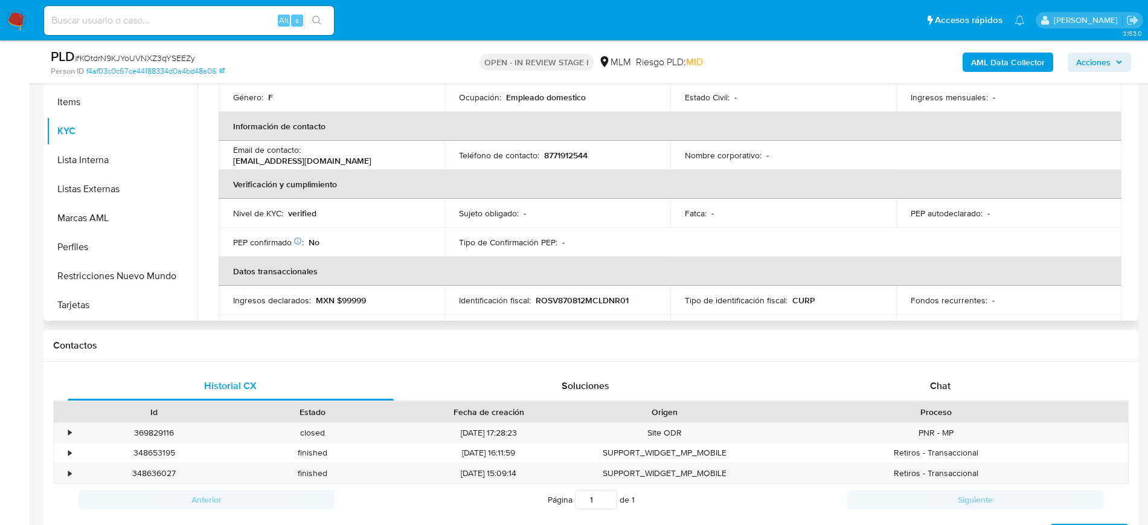
click at [566, 155] on p "8771912544" at bounding box center [565, 155] width 43 height 11
copy p "8771912544"
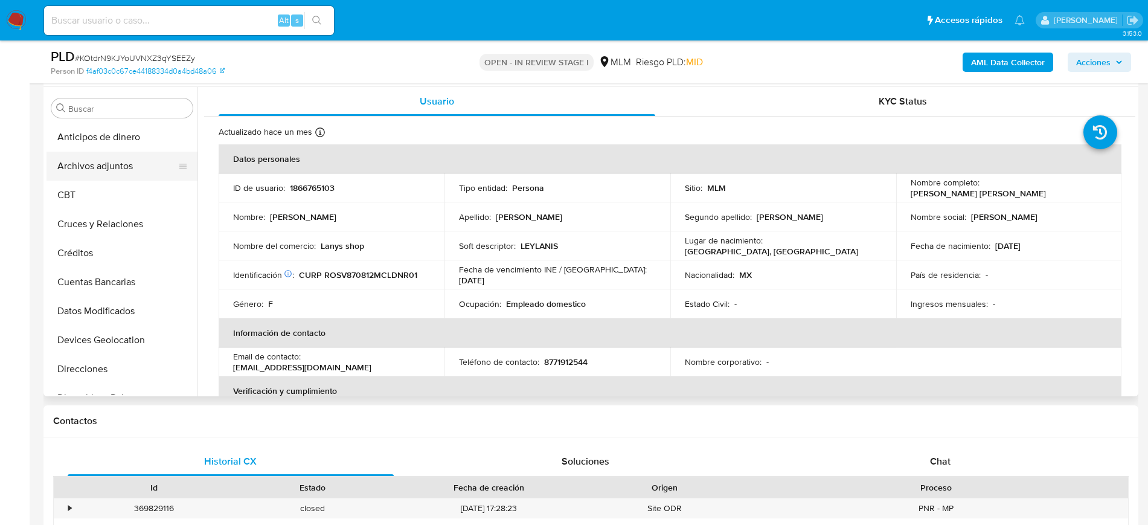
click at [105, 168] on button "Archivos adjuntos" at bounding box center [116, 166] width 141 height 29
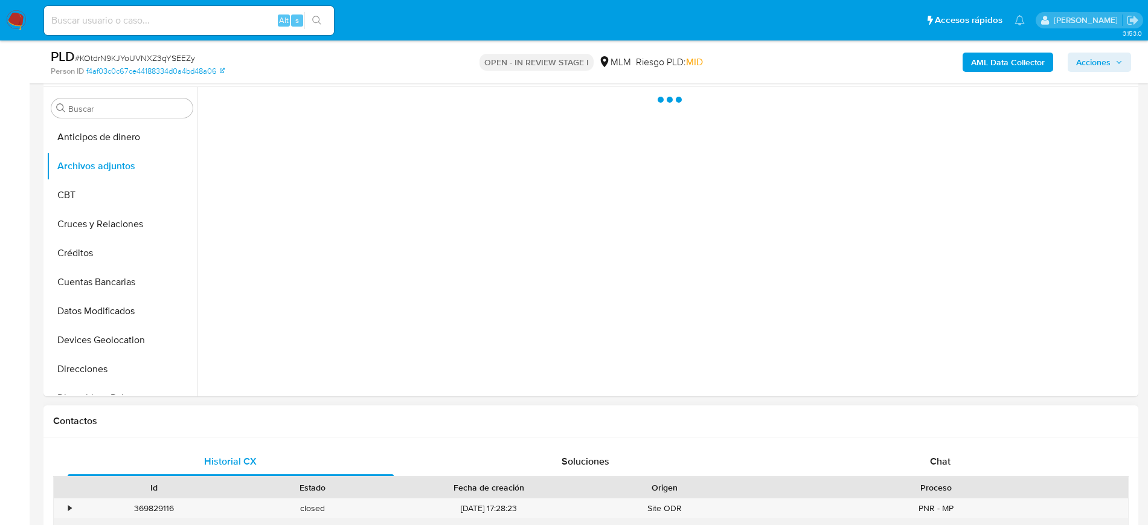
select select "10"
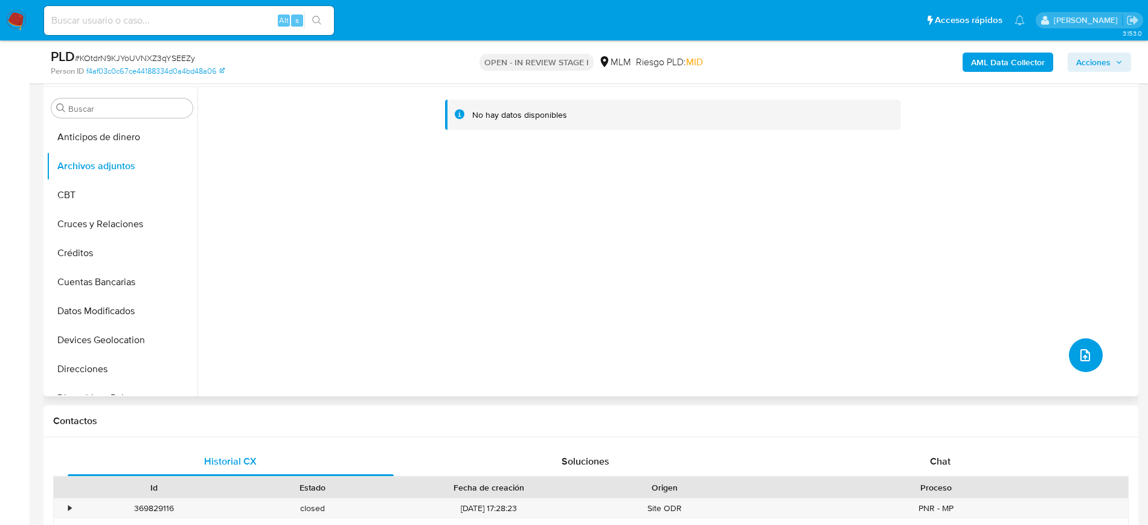
click at [1082, 365] on button "upload-file" at bounding box center [1086, 355] width 34 height 34
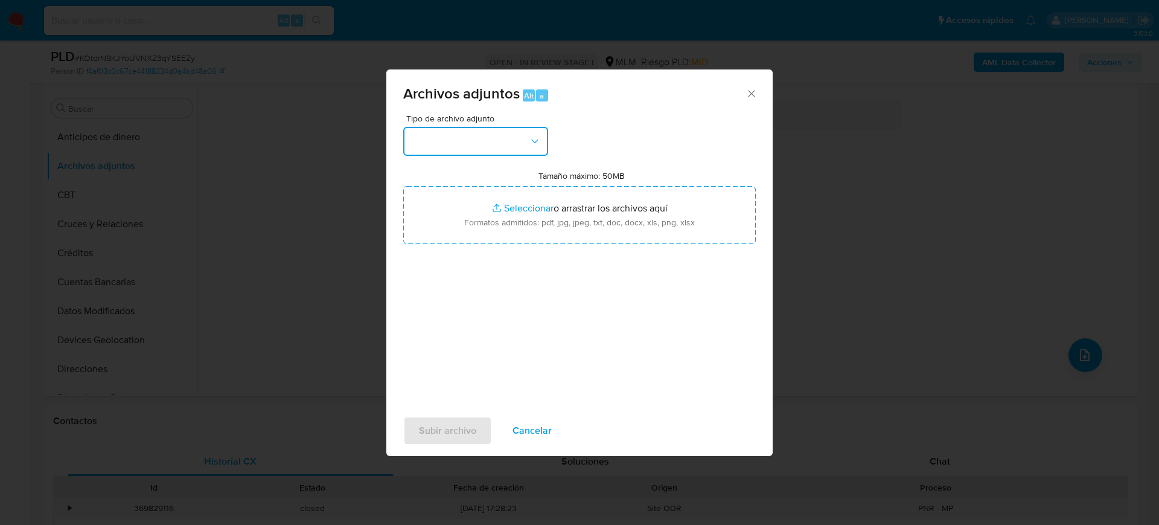
click at [490, 137] on button "button" at bounding box center [475, 141] width 145 height 29
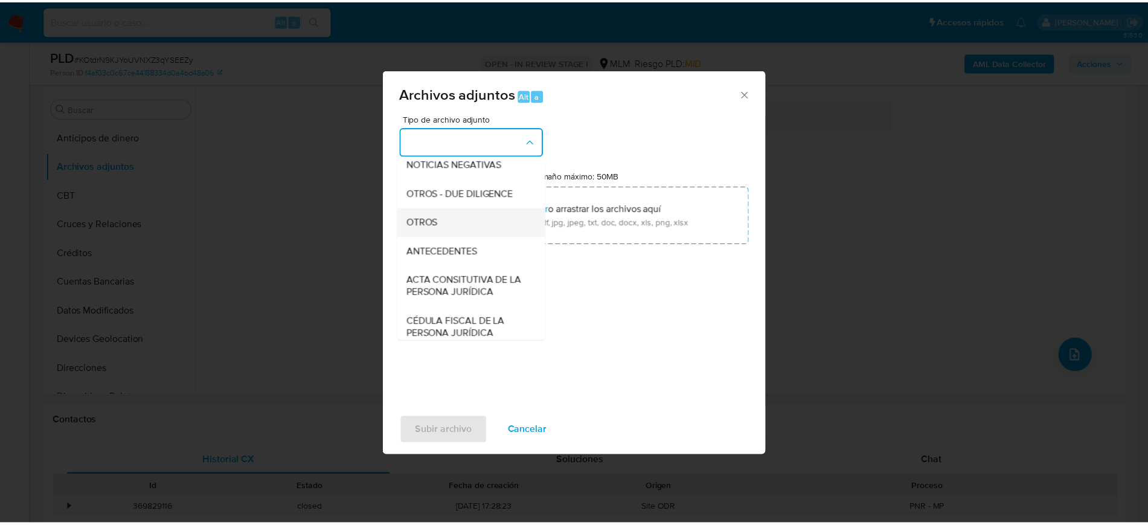
scroll to position [151, 0]
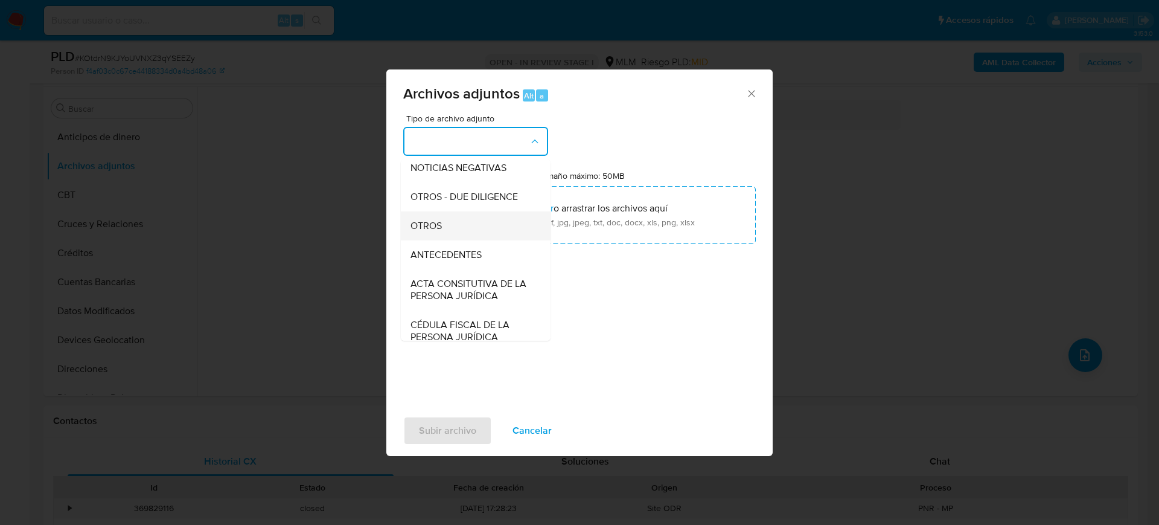
click at [446, 237] on div "OTROS" at bounding box center [472, 225] width 123 height 29
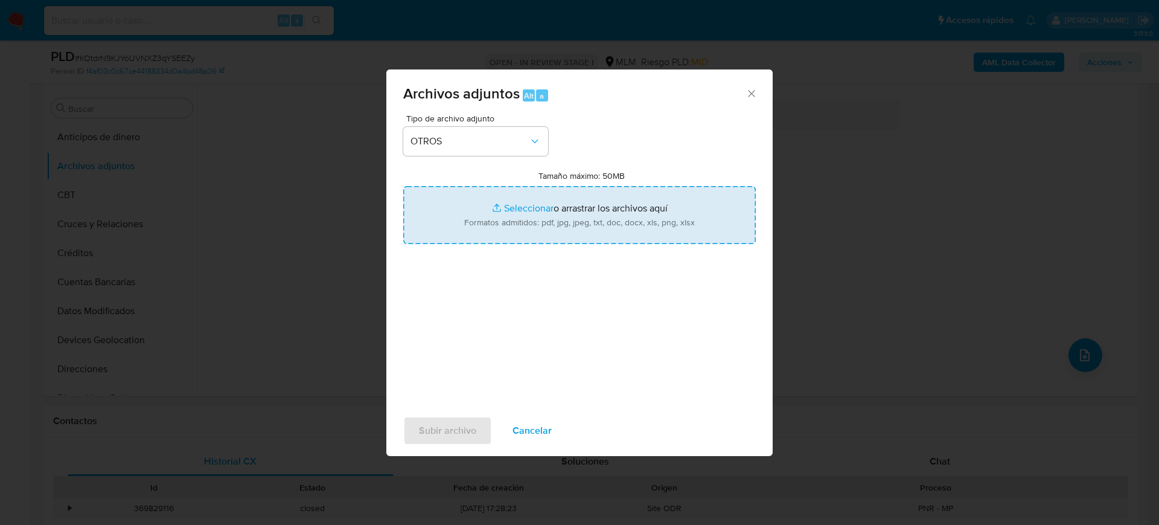
type input "C:\fakepath\1866765103_Veronica Rodriguez_2025.pdf"
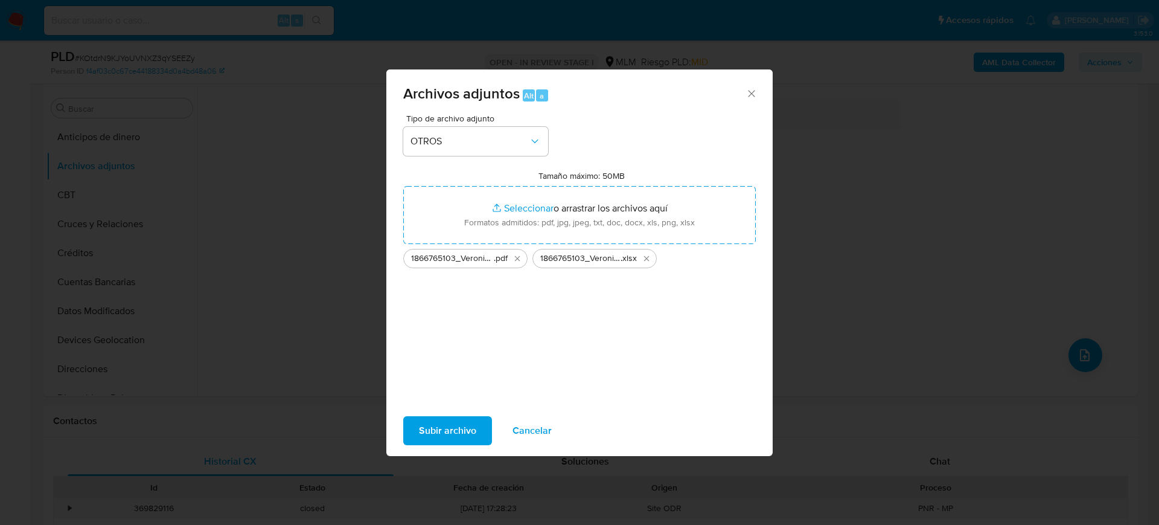
click at [452, 430] on span "Subir archivo" at bounding box center [447, 430] width 57 height 27
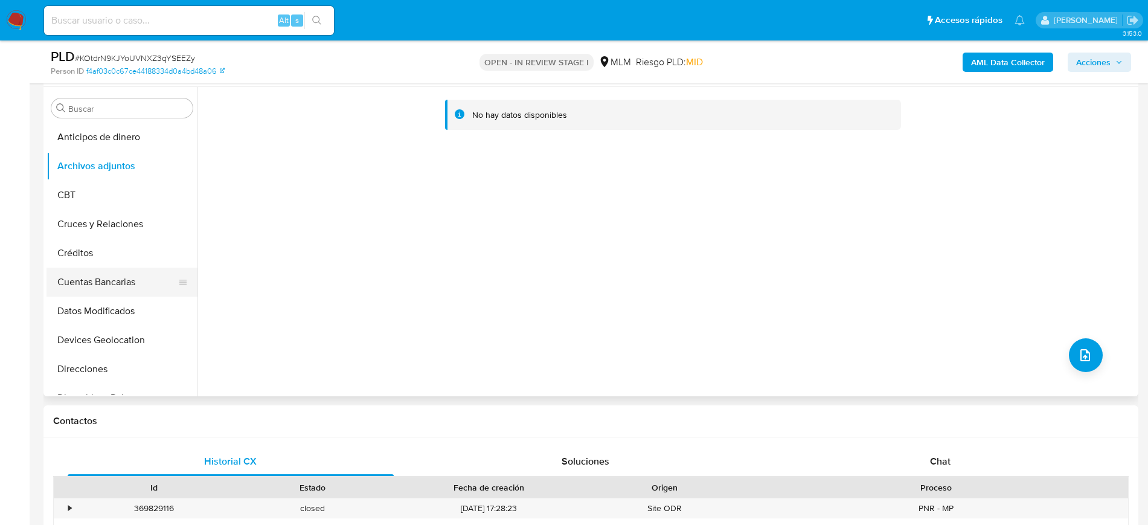
click at [127, 269] on button "Cuentas Bancarias" at bounding box center [116, 281] width 141 height 29
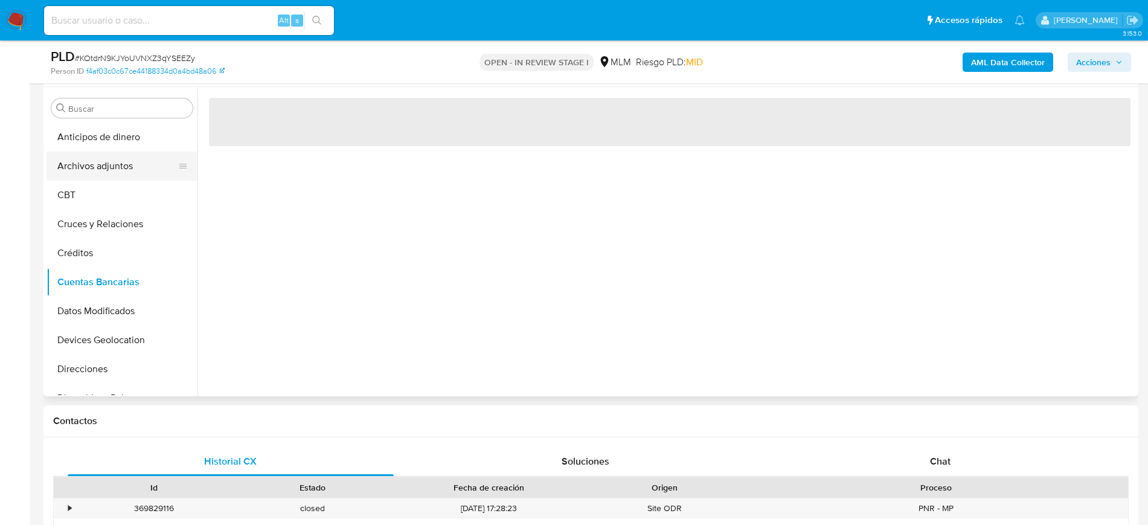
click at [122, 173] on button "Archivos adjuntos" at bounding box center [116, 166] width 141 height 29
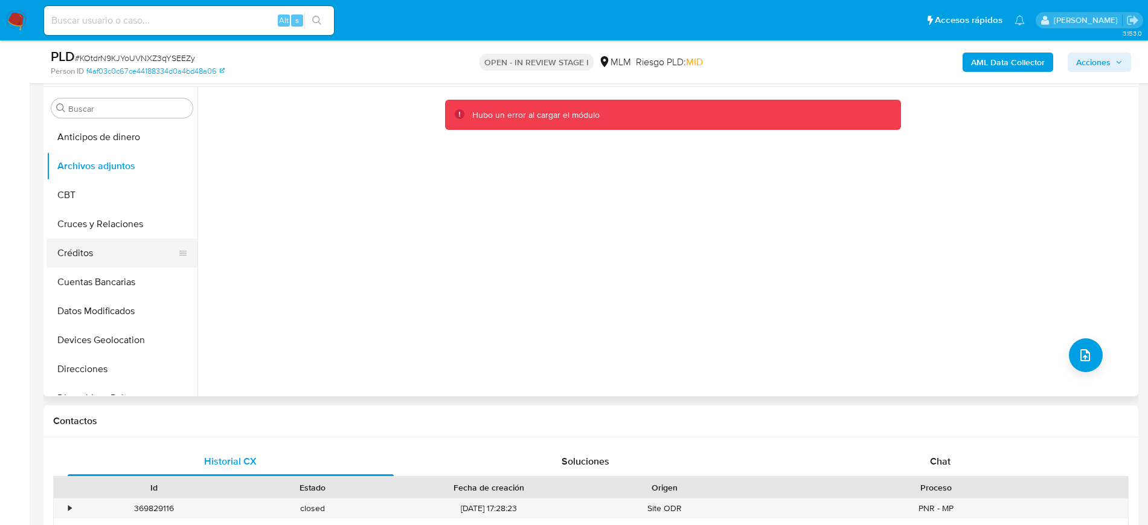
click at [87, 260] on button "Créditos" at bounding box center [116, 252] width 141 height 29
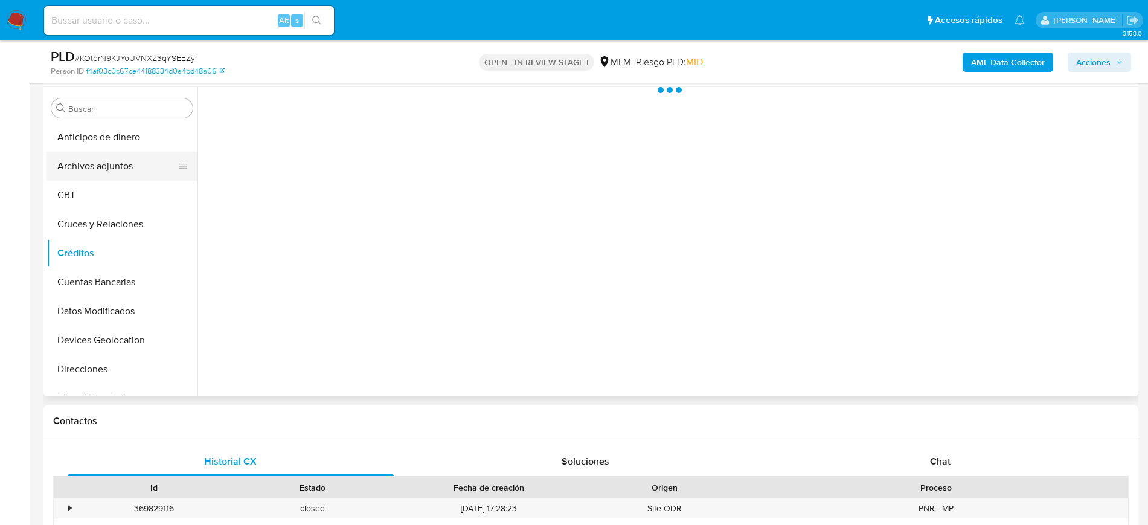
click at [97, 172] on button "Archivos adjuntos" at bounding box center [116, 166] width 141 height 29
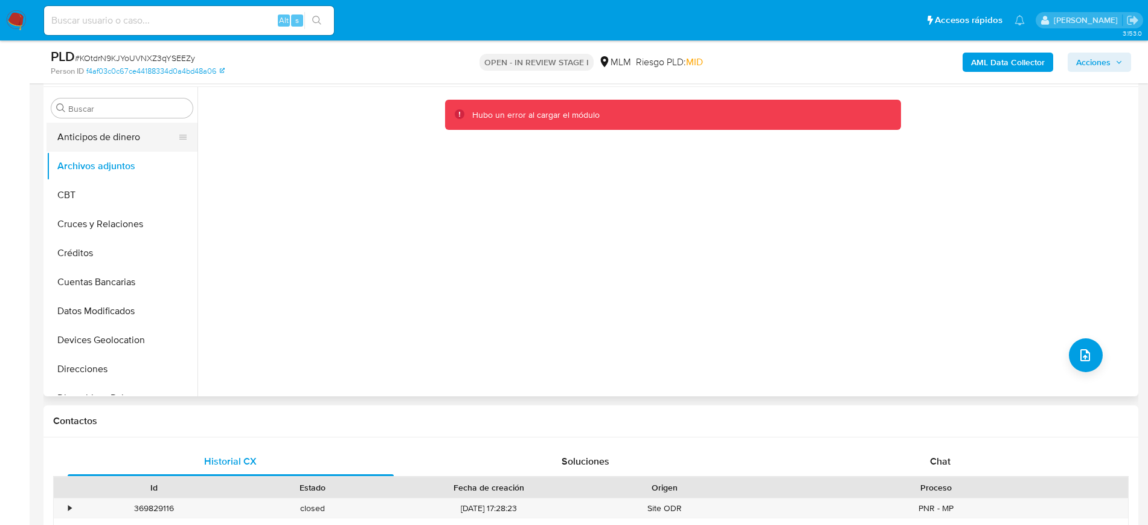
click at [76, 141] on button "Anticipos de dinero" at bounding box center [116, 137] width 141 height 29
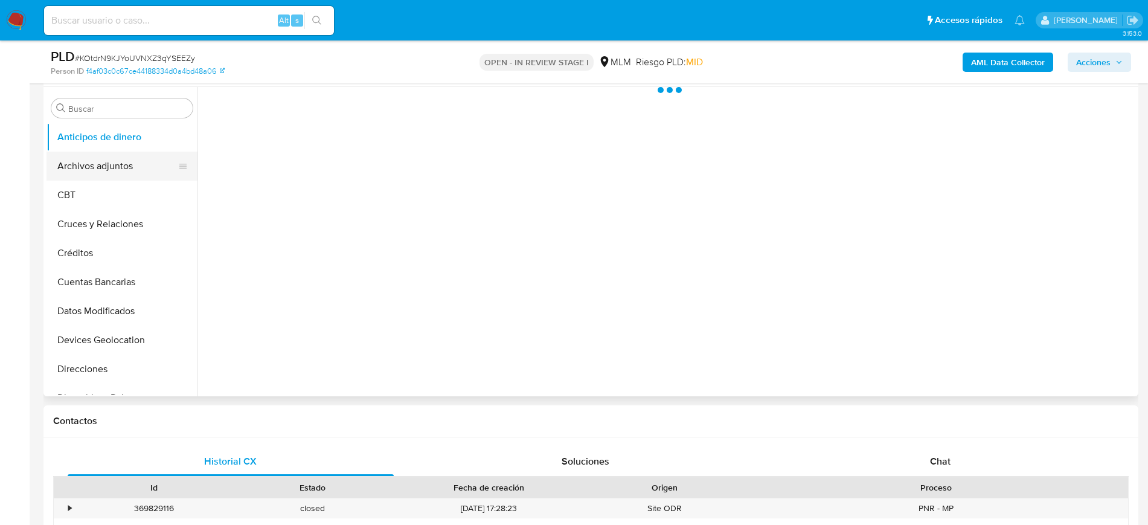
click at [85, 159] on button "Archivos adjuntos" at bounding box center [116, 166] width 141 height 29
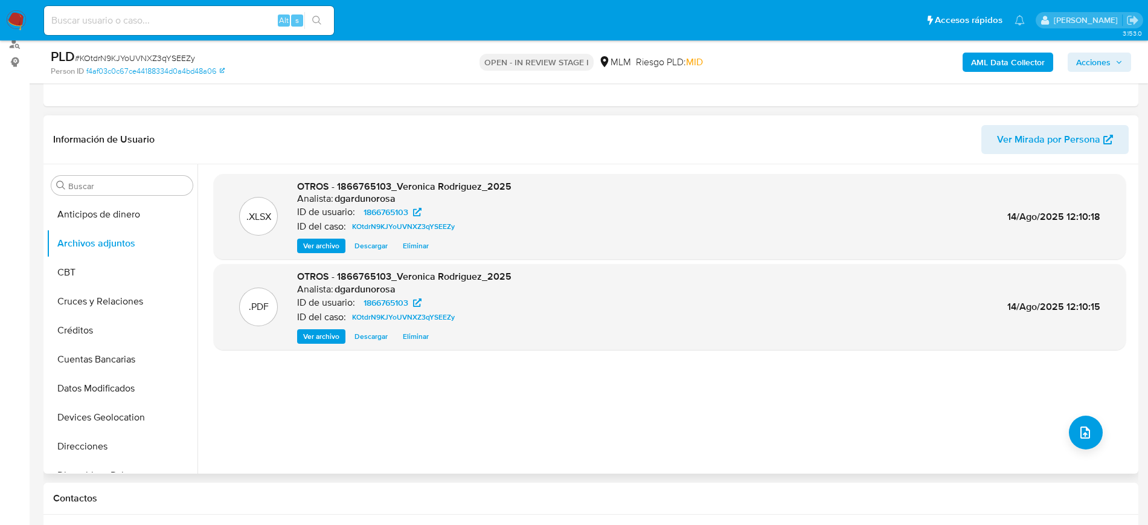
scroll to position [75, 0]
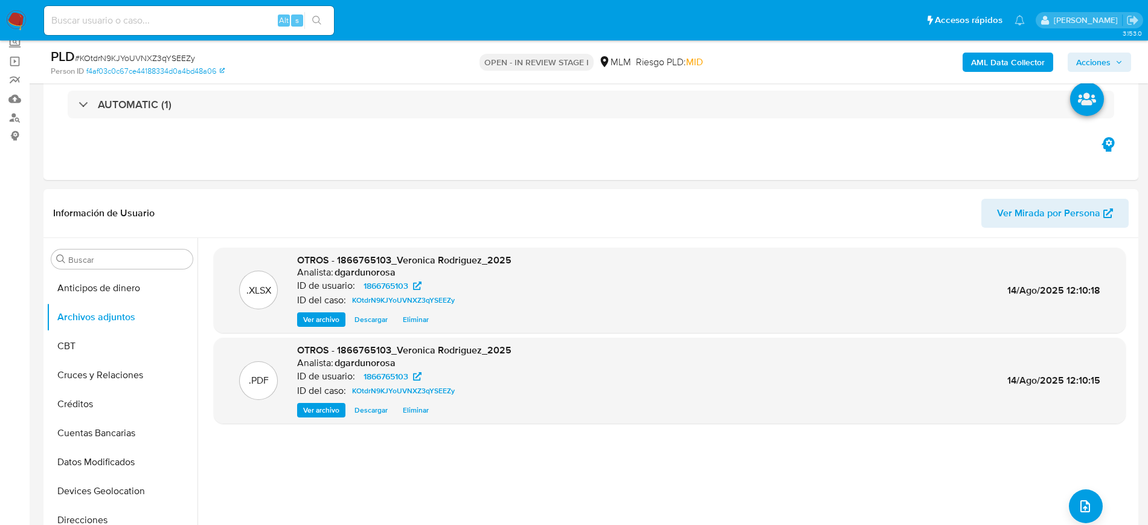
click at [1120, 63] on icon "button" at bounding box center [1118, 62] width 7 height 7
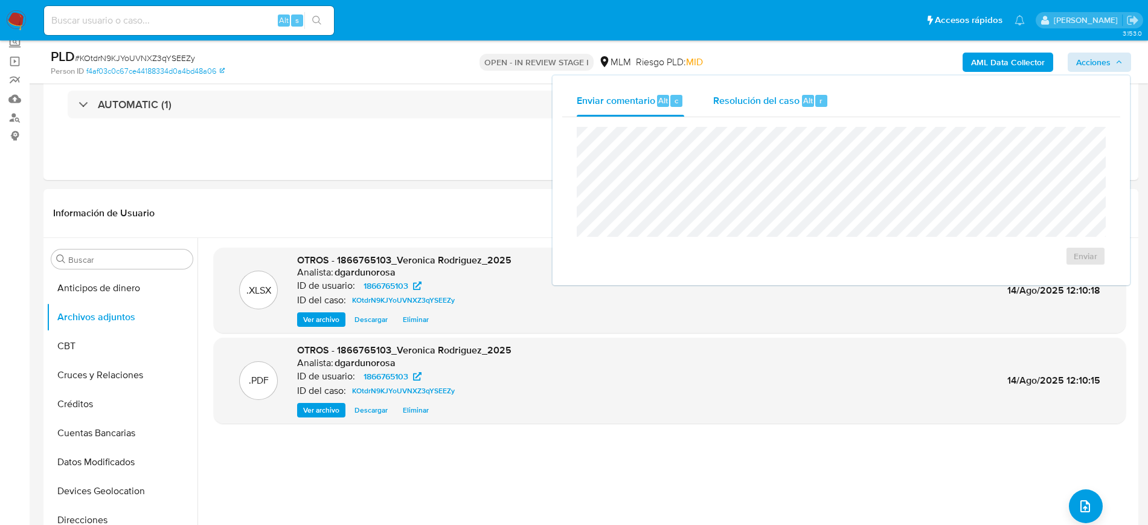
click at [776, 100] on span "Resolución del caso" at bounding box center [756, 100] width 86 height 14
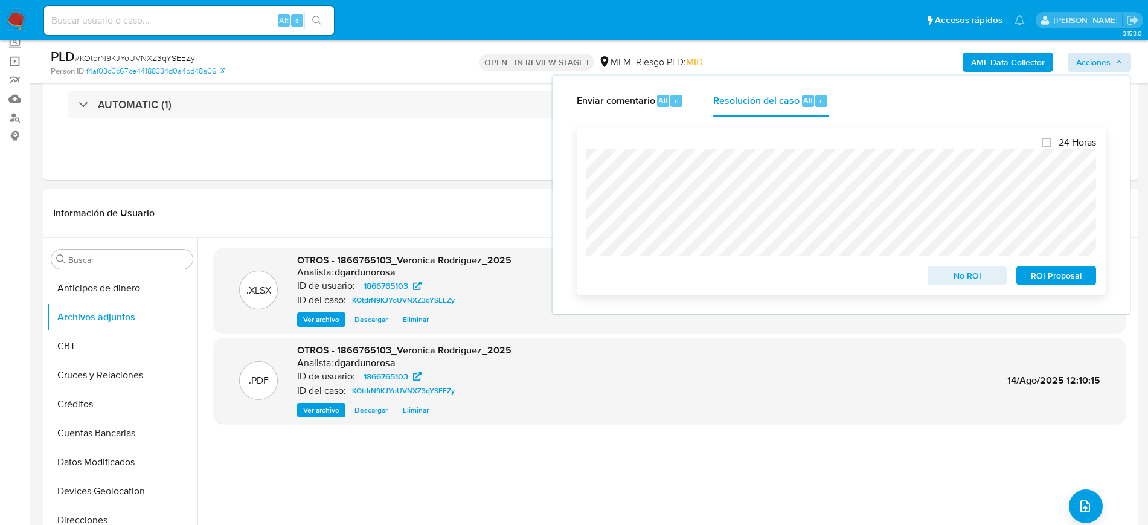
click at [1061, 276] on span "ROI Proposal" at bounding box center [1055, 275] width 63 height 17
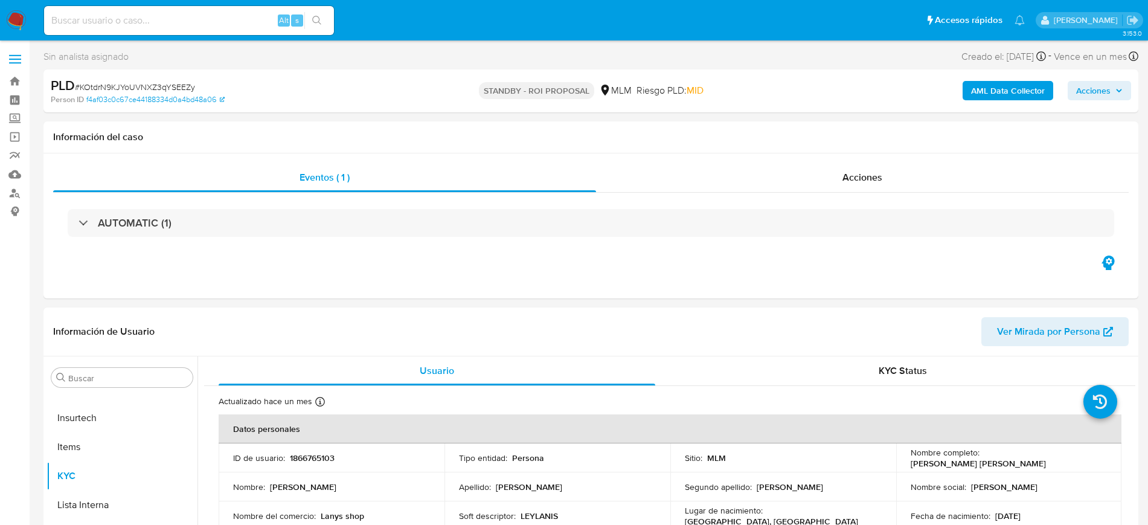
select select "10"
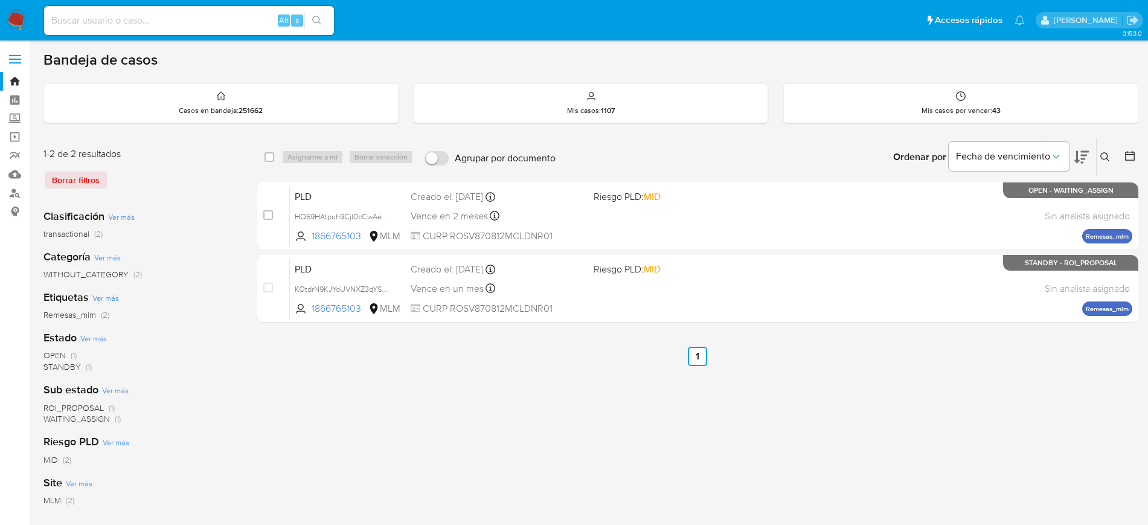
click at [1108, 161] on icon at bounding box center [1105, 157] width 10 height 10
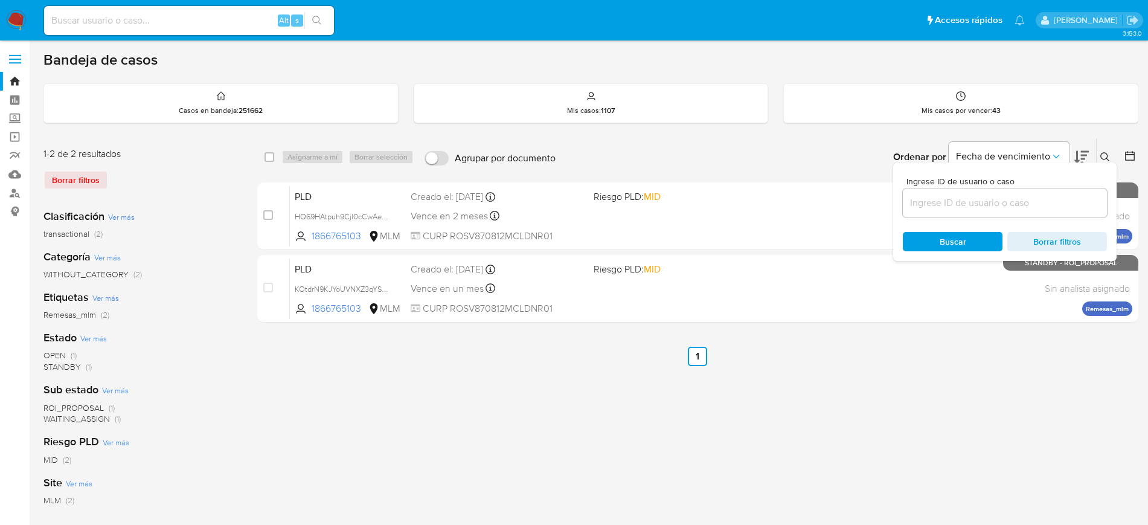
click at [986, 197] on input at bounding box center [1005, 203] width 204 height 16
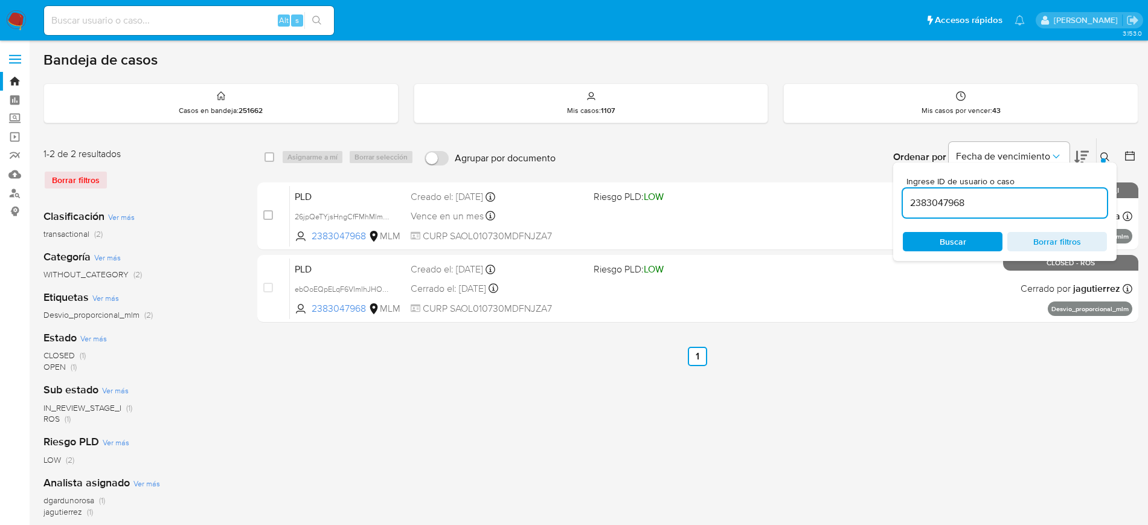
click at [1103, 154] on icon at bounding box center [1105, 157] width 10 height 10
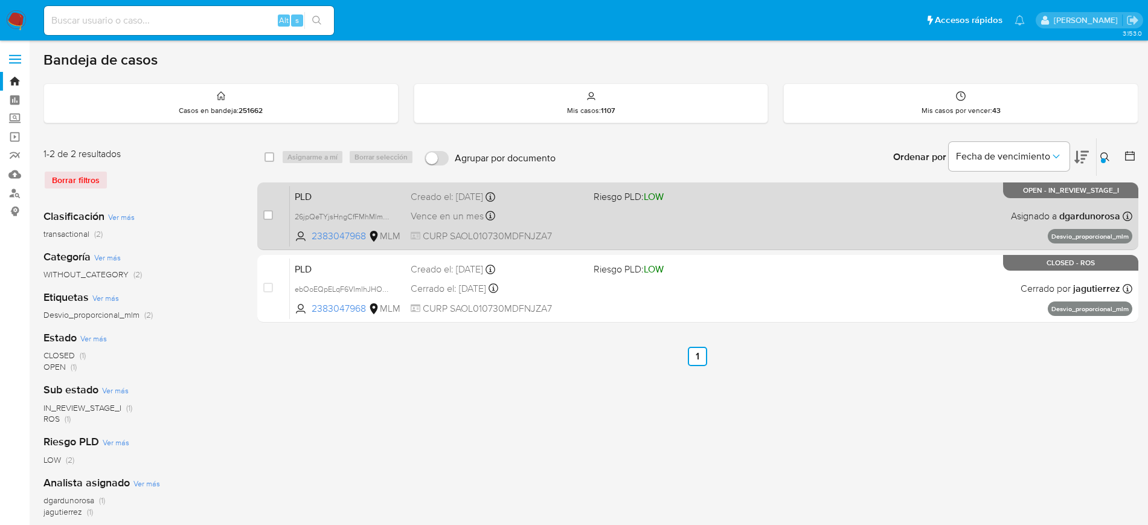
click at [860, 234] on div "PLD 26jpQeTYjsHngCfFMhMlmhqv 2383047968 MLM Riesgo PLD: LOW Creado el: 12/07/20…" at bounding box center [711, 215] width 842 height 61
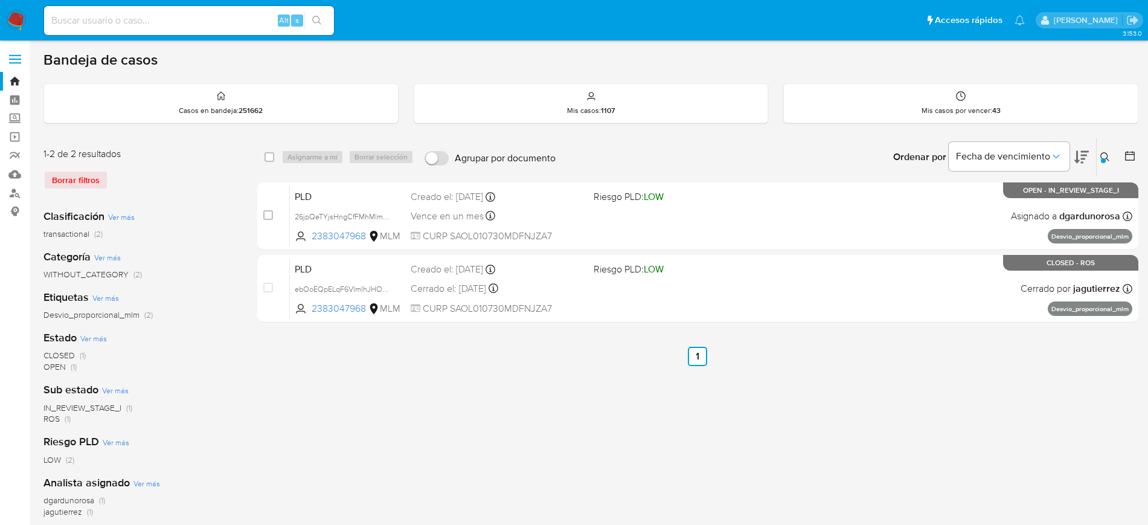
click at [1105, 151] on button at bounding box center [1106, 157] width 20 height 14
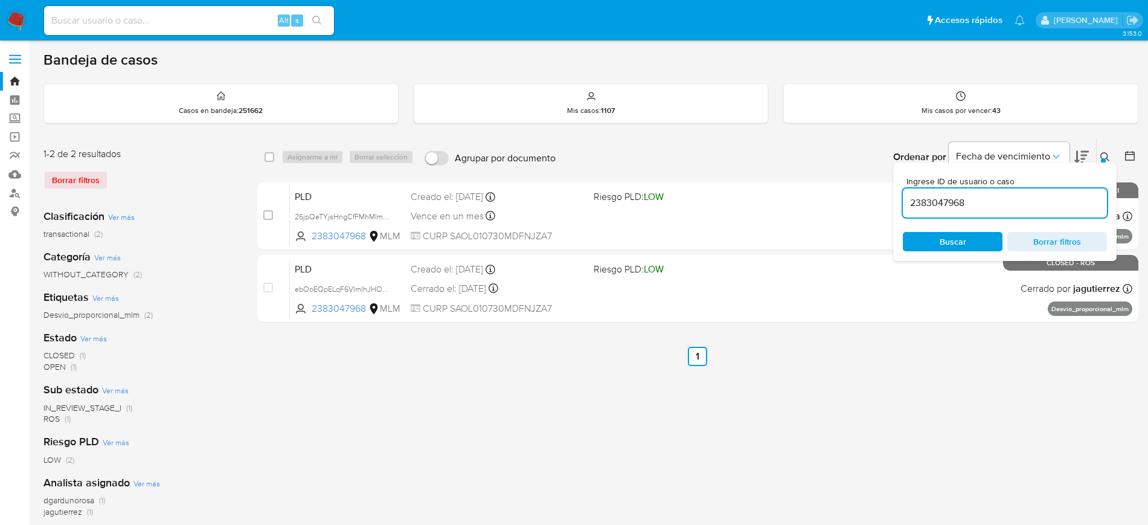
click at [1036, 195] on input "2383047968" at bounding box center [1005, 203] width 204 height 16
click at [951, 204] on input "2383047968" at bounding box center [1005, 203] width 204 height 16
type input "2005118017"
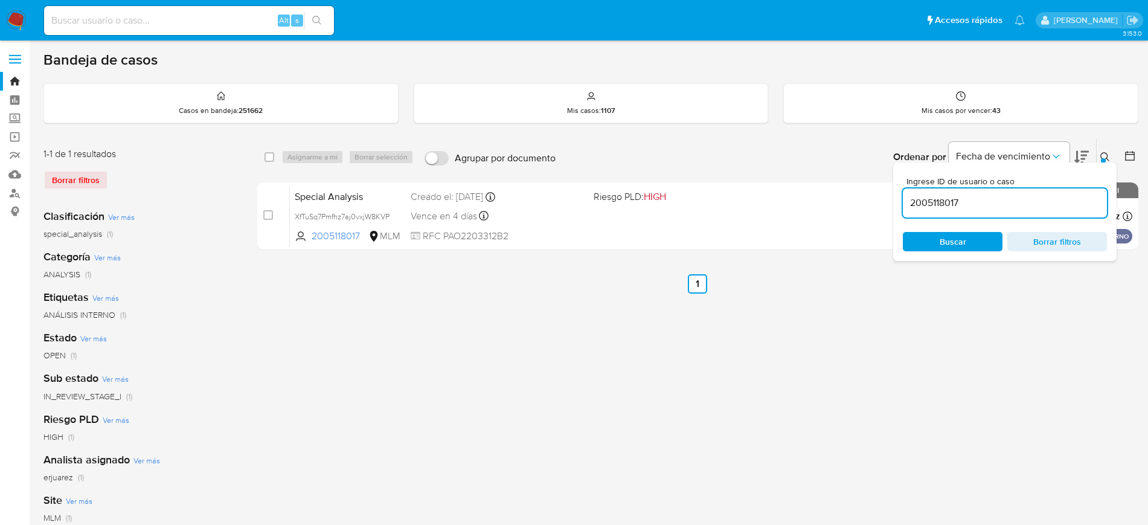
click at [1101, 157] on button at bounding box center [1106, 157] width 20 height 14
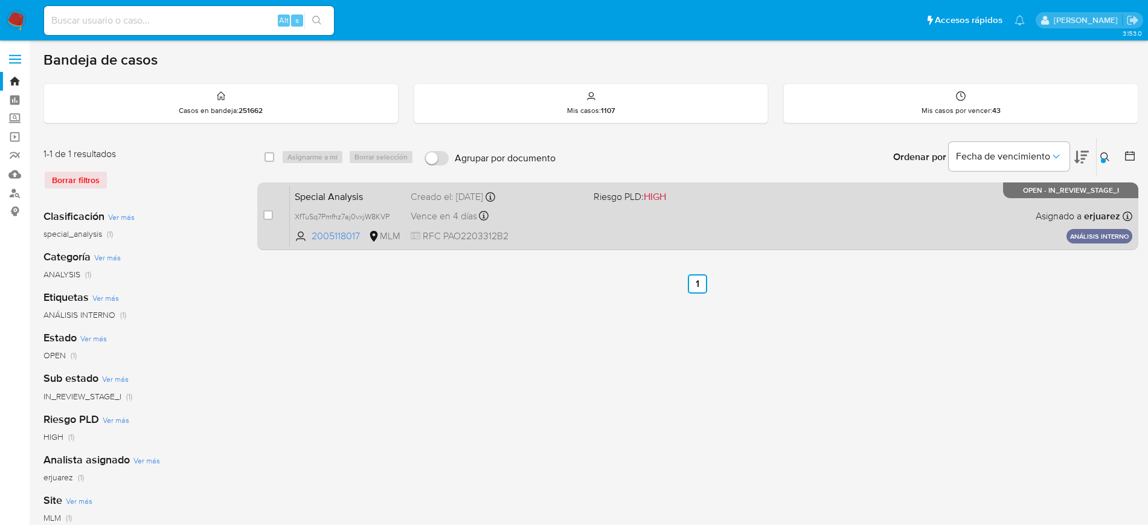
click at [887, 215] on div "Special Analysis XfTuSq7Pmfhz7aj0vxjW8KVP 2005118017 MLM Riesgo PLD: HIGH Cread…" at bounding box center [711, 215] width 842 height 61
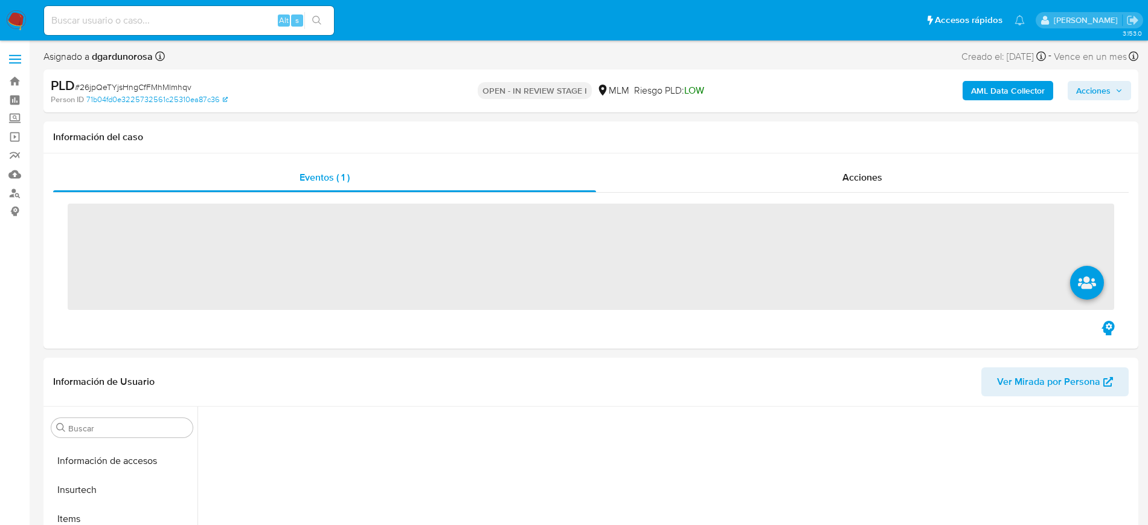
scroll to position [510, 0]
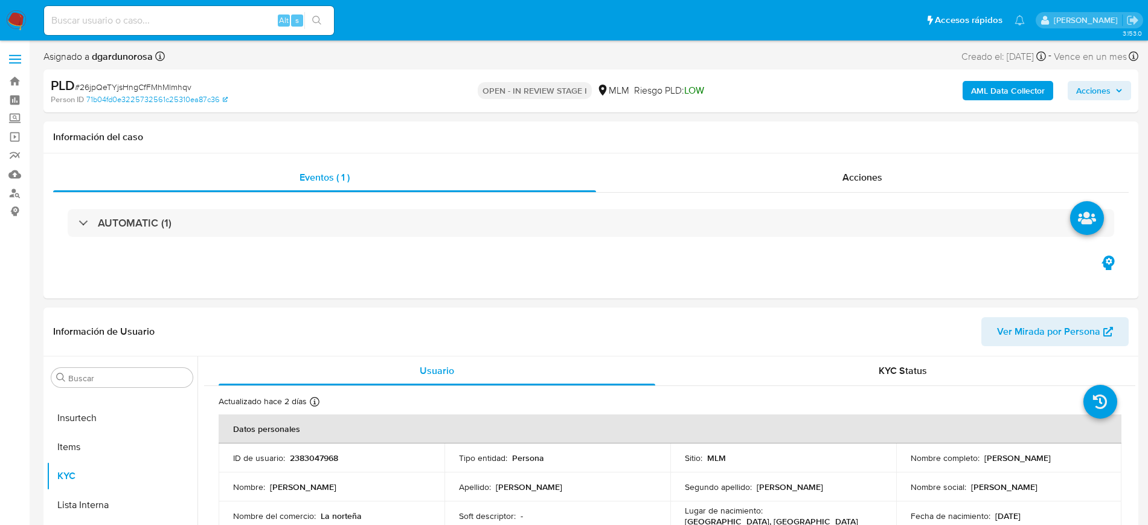
select select "10"
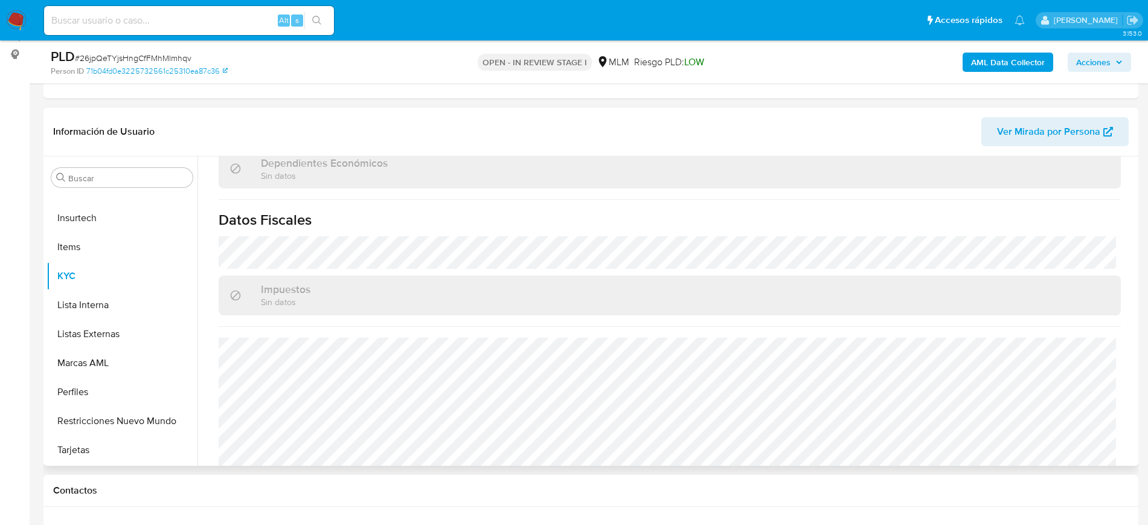
scroll to position [735, 0]
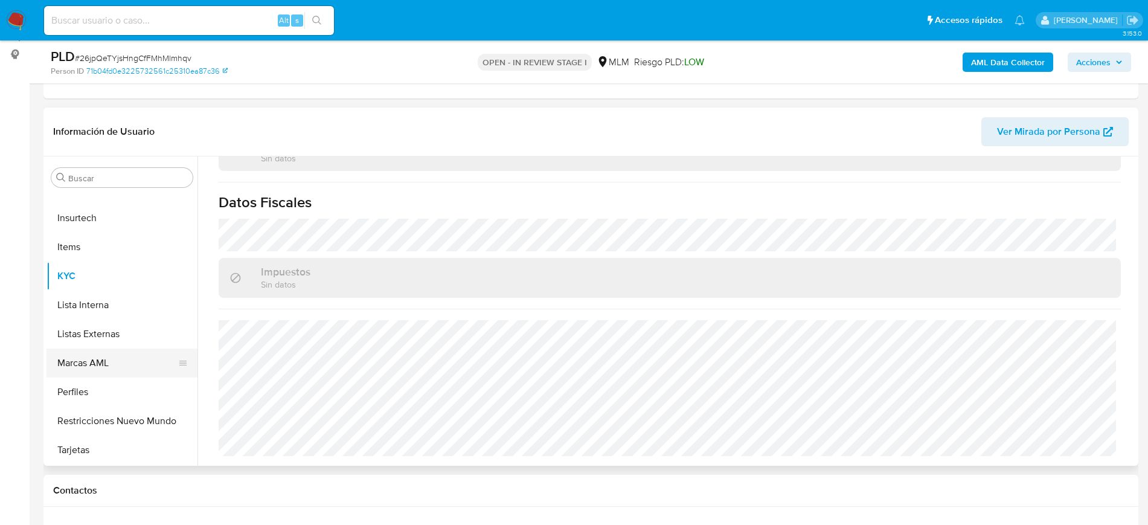
drag, startPoint x: 107, startPoint y: 337, endPoint x: 145, endPoint y: 353, distance: 41.1
click at [108, 336] on button "Listas Externas" at bounding box center [121, 333] width 151 height 29
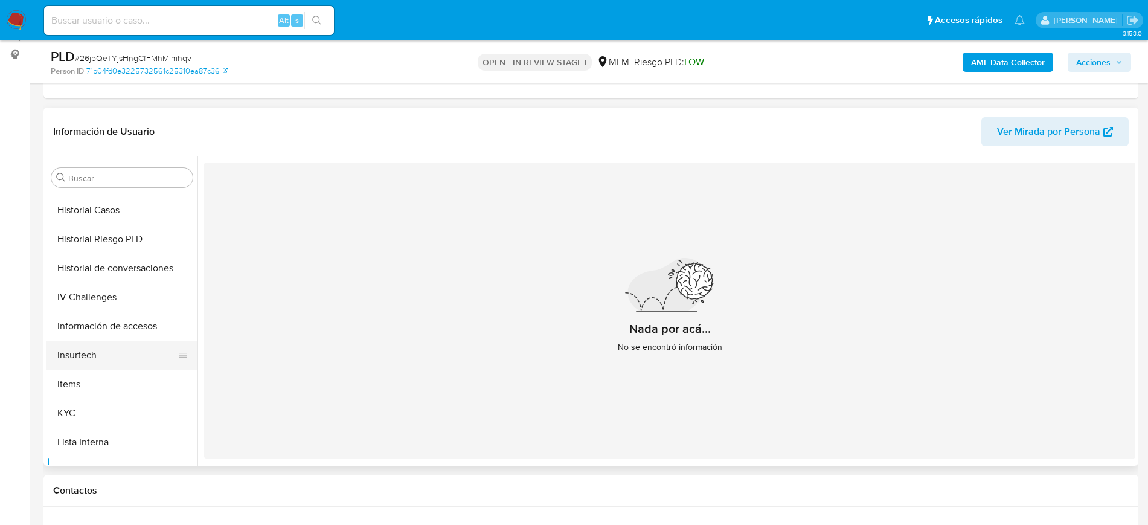
scroll to position [359, 0]
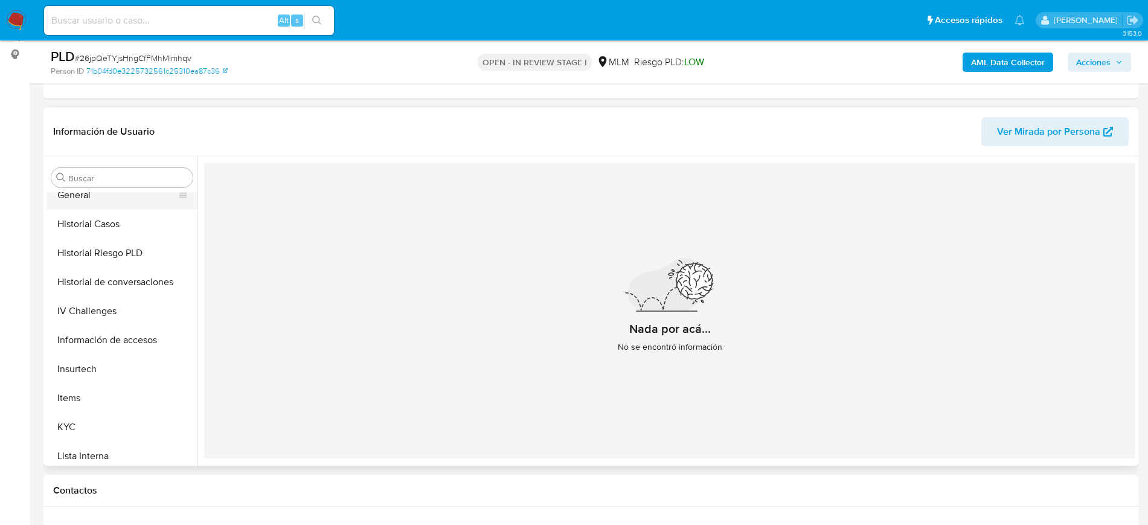
click at [95, 202] on button "General" at bounding box center [116, 195] width 141 height 29
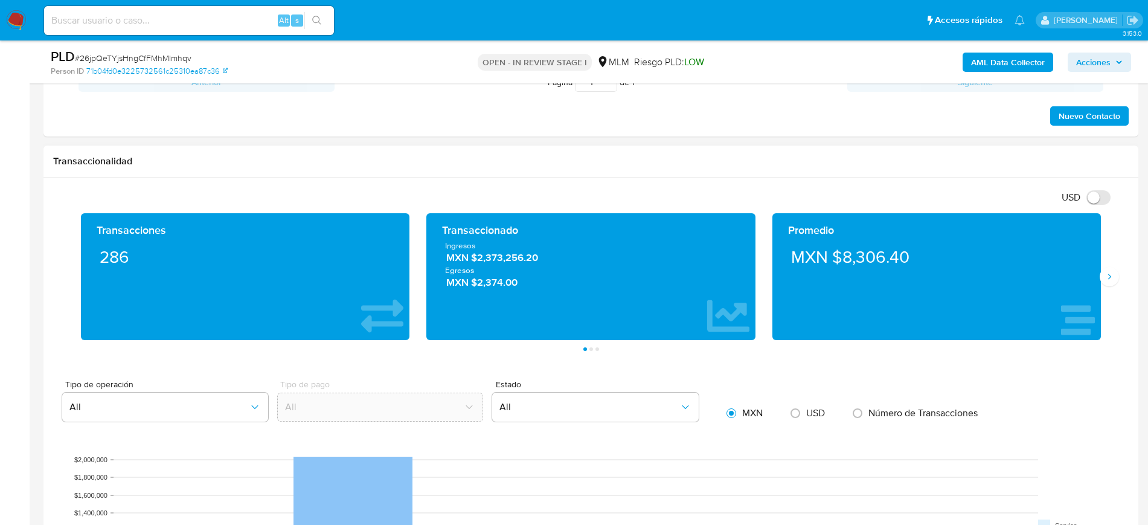
scroll to position [761, 0]
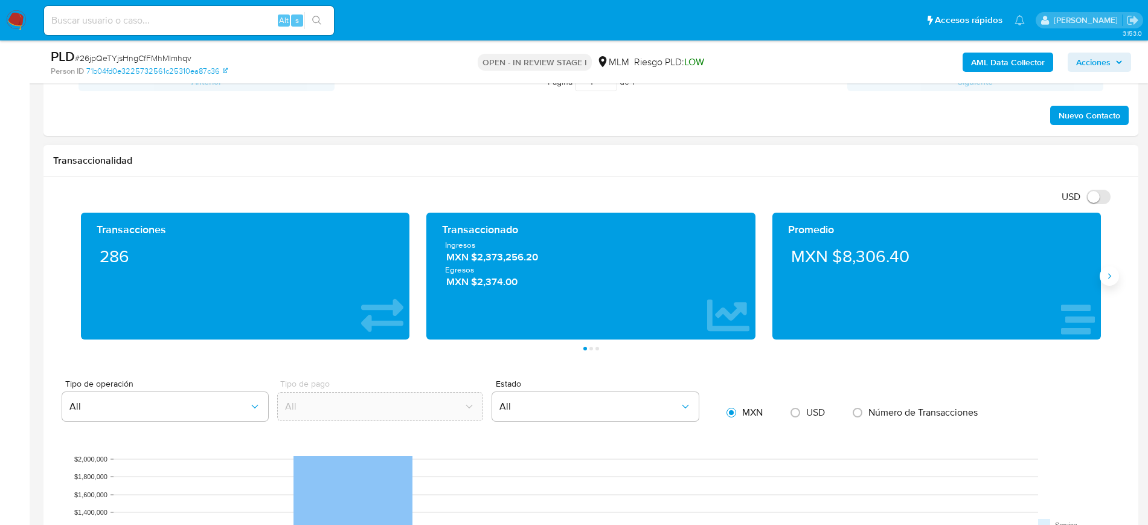
click at [1115, 276] on button "Siguiente" at bounding box center [1108, 275] width 19 height 19
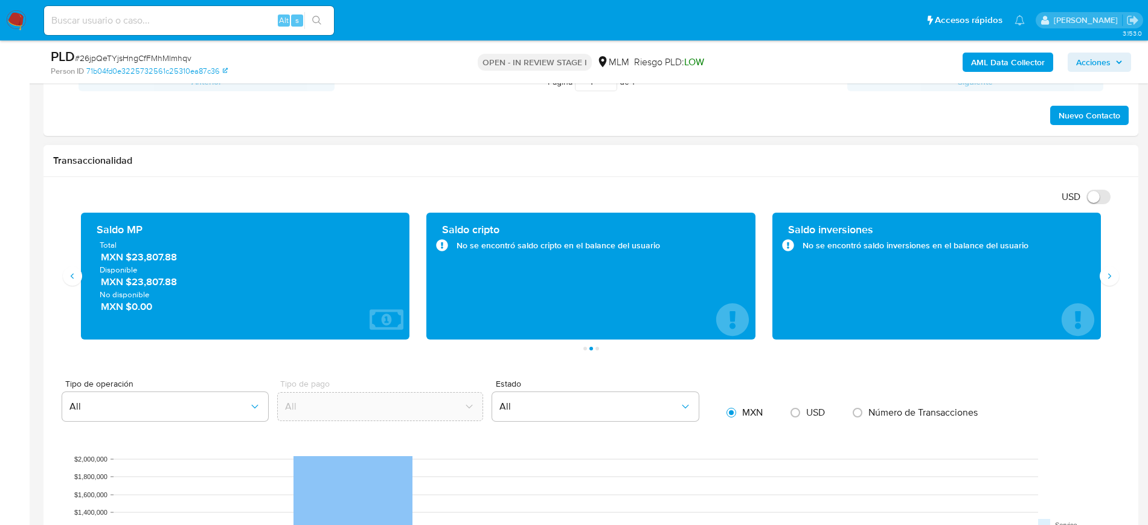
drag, startPoint x: 141, startPoint y: 258, endPoint x: 130, endPoint y: 259, distance: 11.5
click at [130, 259] on span "MXN $23,807.88" at bounding box center [246, 257] width 290 height 14
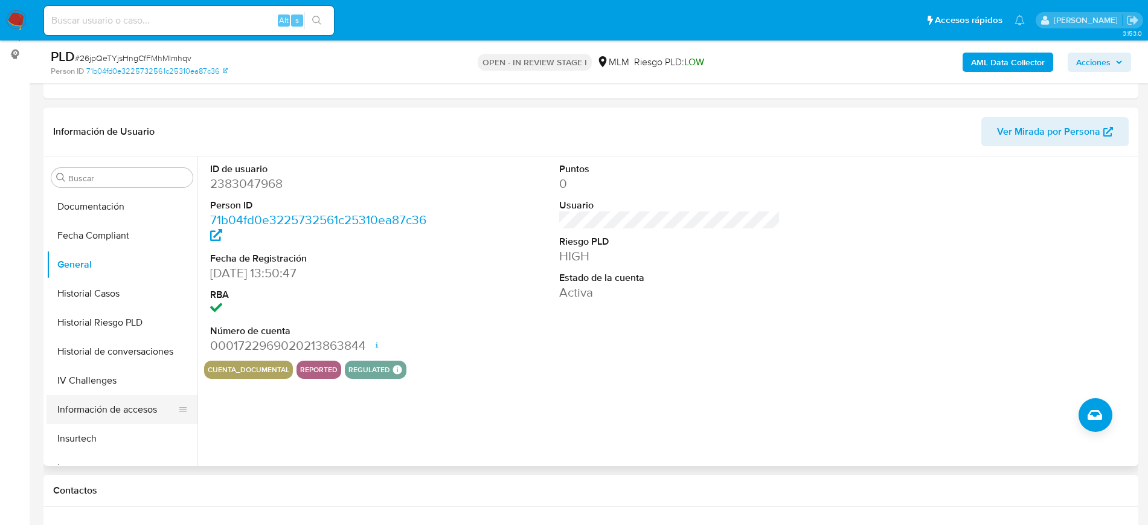
scroll to position [208, 0]
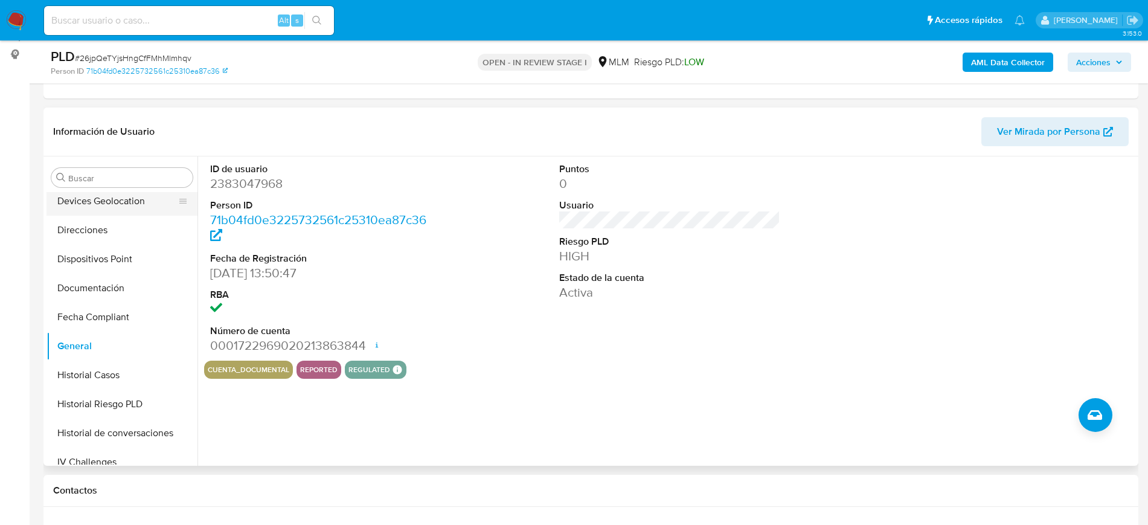
click at [100, 200] on button "Devices Geolocation" at bounding box center [116, 201] width 141 height 29
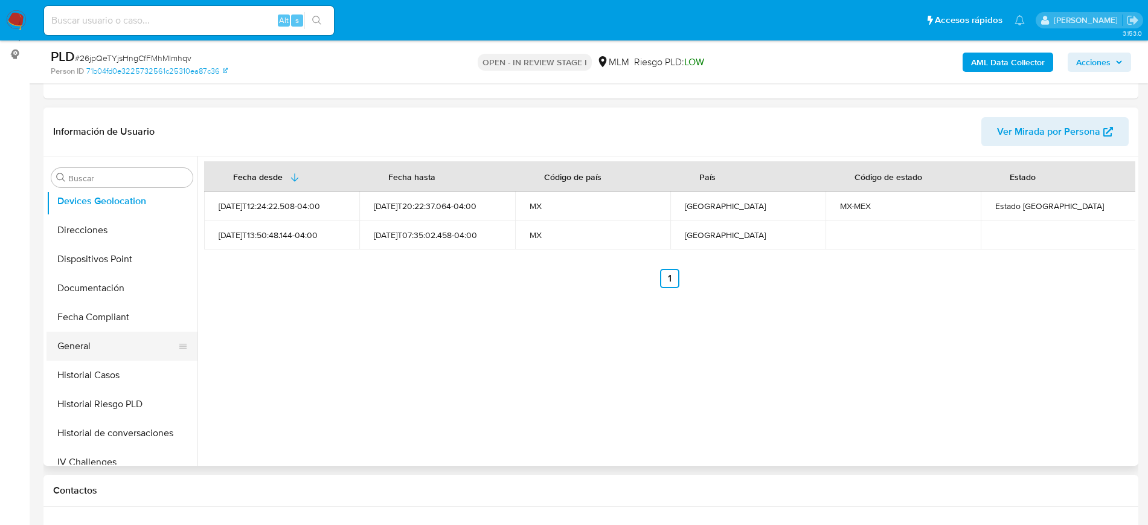
click at [99, 342] on button "General" at bounding box center [116, 345] width 141 height 29
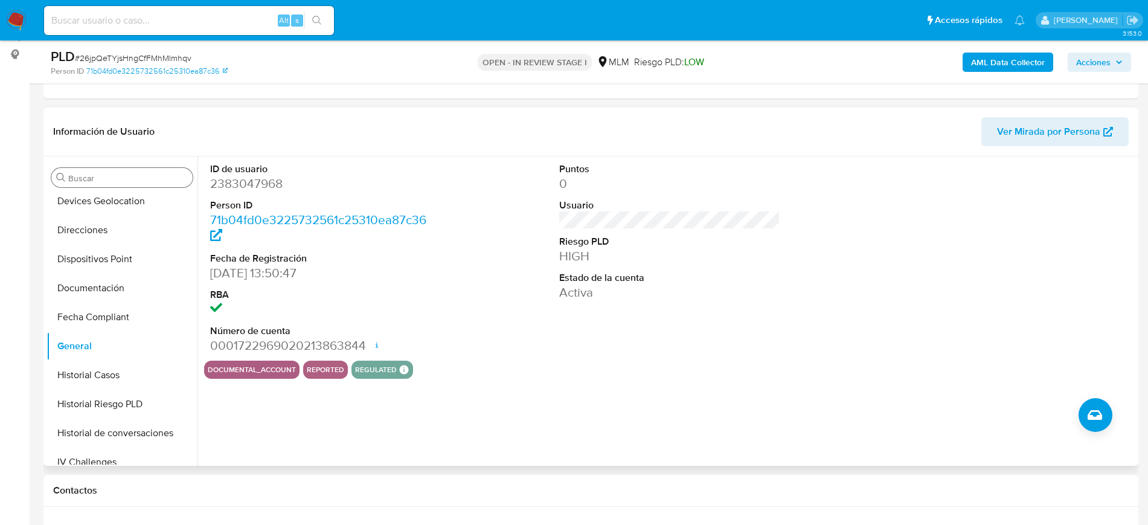
click at [148, 182] on input "Buscar" at bounding box center [128, 178] width 120 height 11
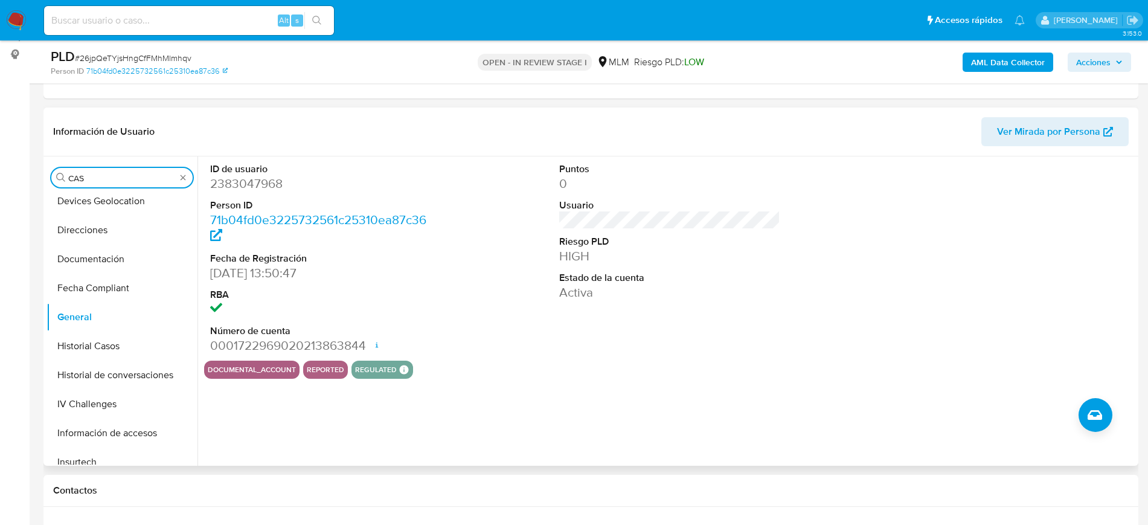
scroll to position [0, 0]
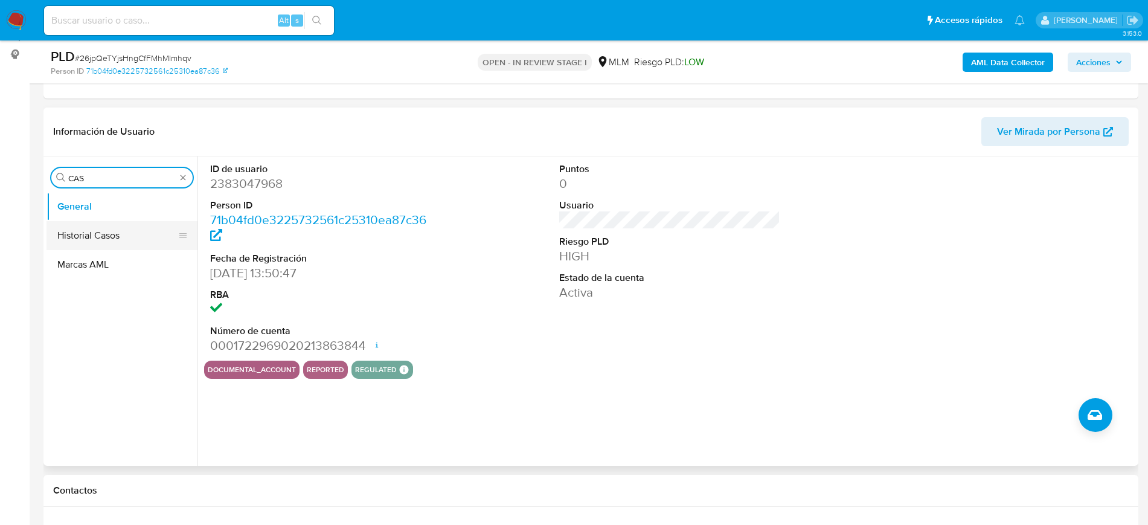
type input "CAS"
click at [106, 237] on button "Historial Casos" at bounding box center [116, 235] width 141 height 29
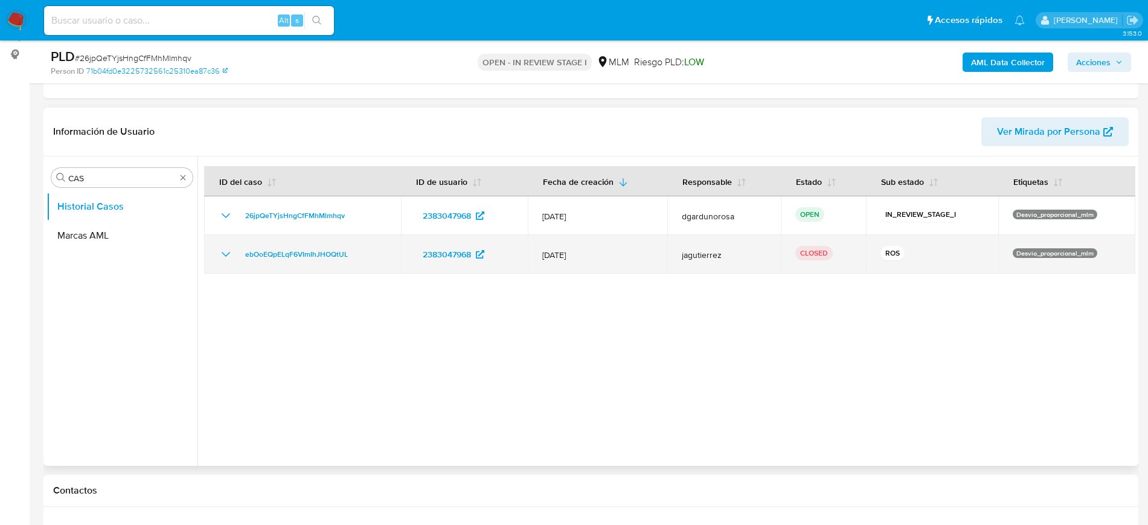
click at [223, 255] on icon "Mostrar/Ocultar" at bounding box center [226, 254] width 14 height 14
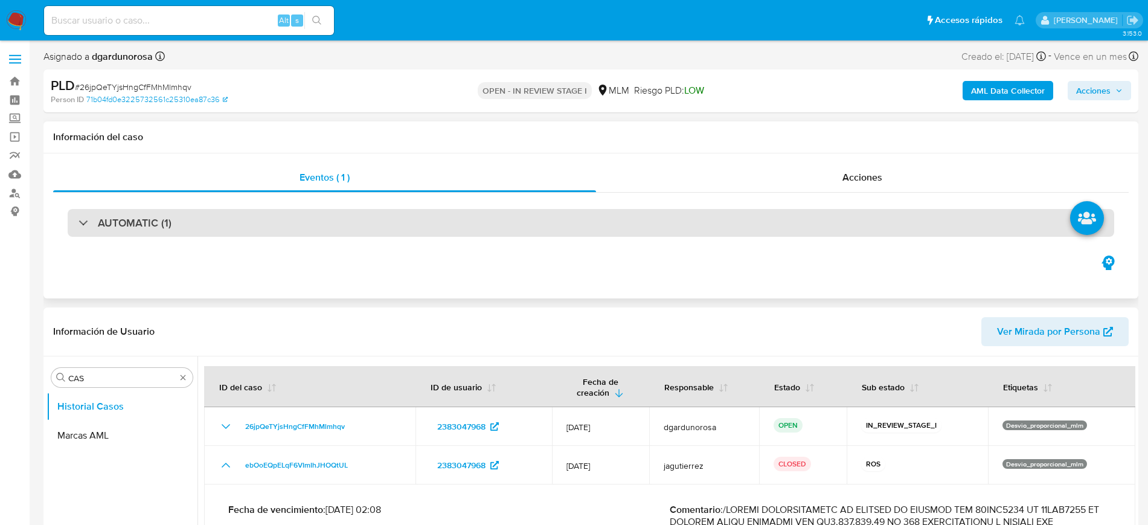
click at [255, 229] on div "AUTOMATIC (1)" at bounding box center [591, 223] width 1046 height 28
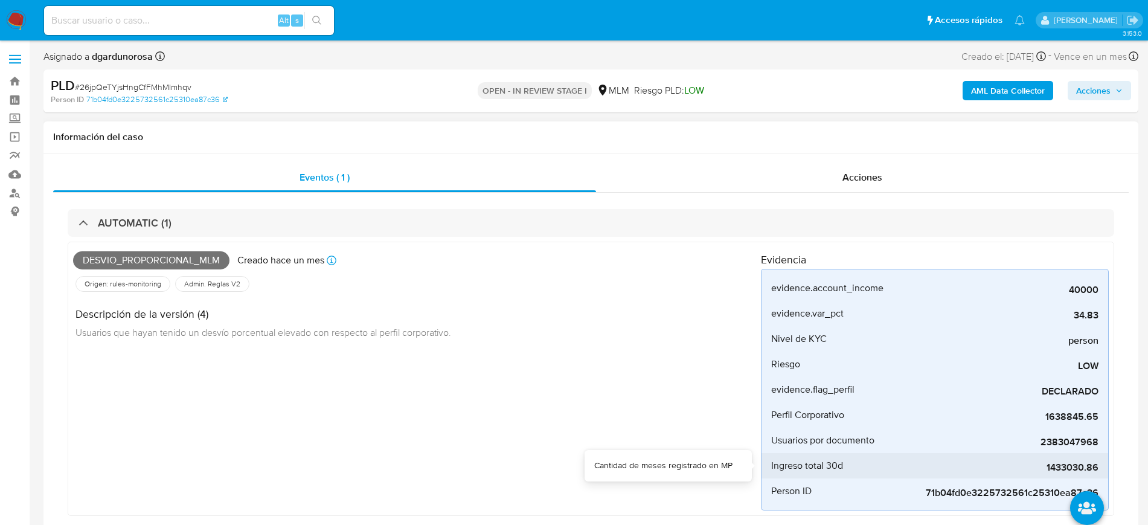
click at [1061, 470] on span "1433030.86" at bounding box center [1007, 467] width 181 height 12
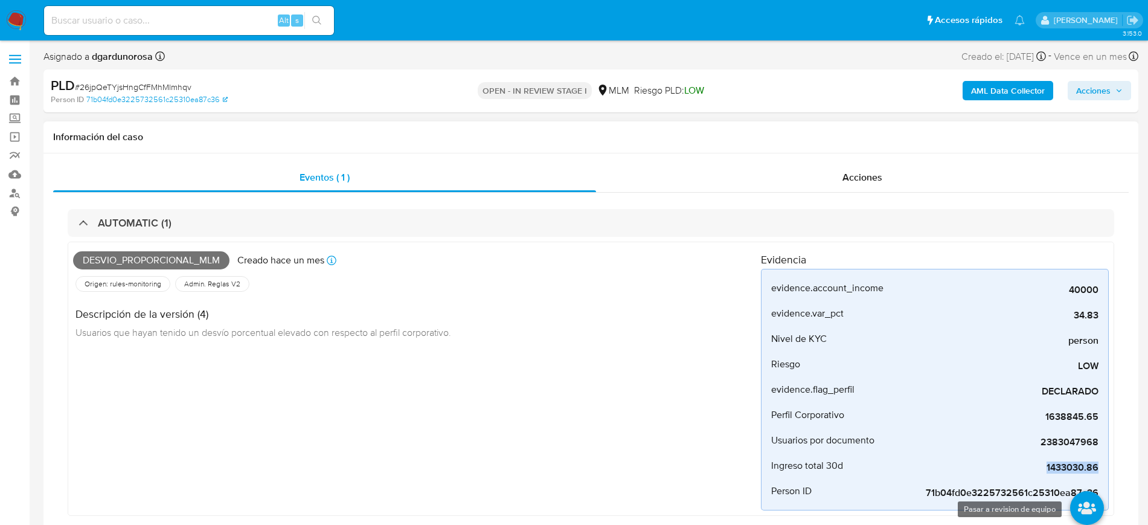
copy span "1433030.86"
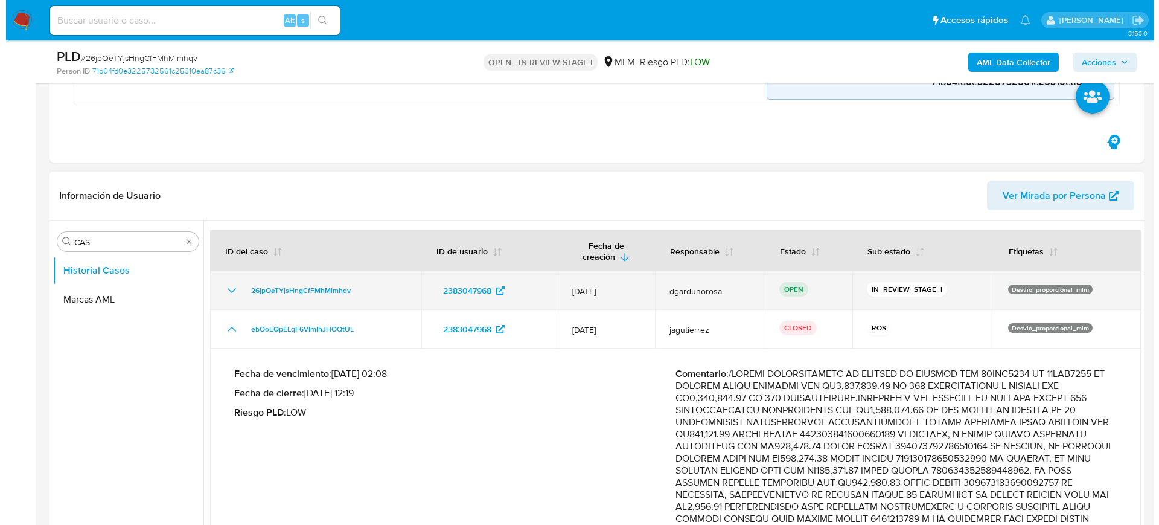
scroll to position [377, 0]
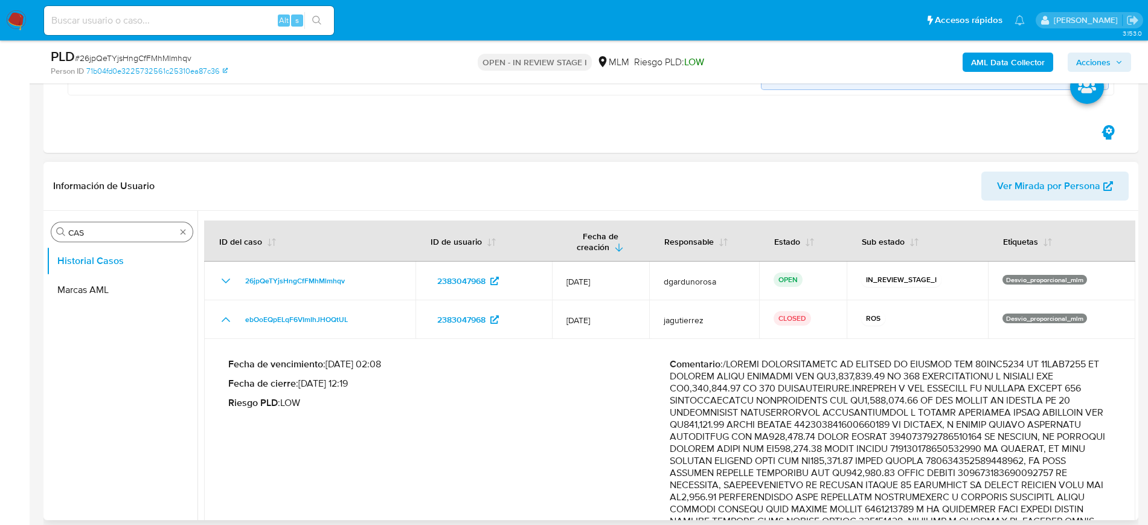
click at [184, 237] on div "Buscar CAS" at bounding box center [121, 231] width 141 height 19
type input "CONV"
click at [145, 293] on button "Historial de conversaciones" at bounding box center [116, 289] width 141 height 29
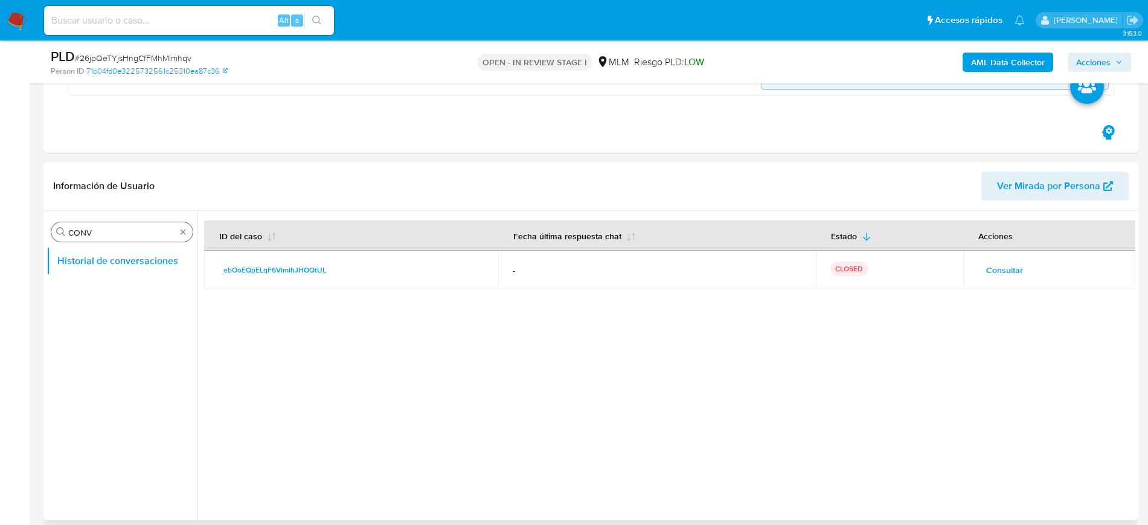
click at [1008, 267] on span "Consultar" at bounding box center [1004, 269] width 37 height 17
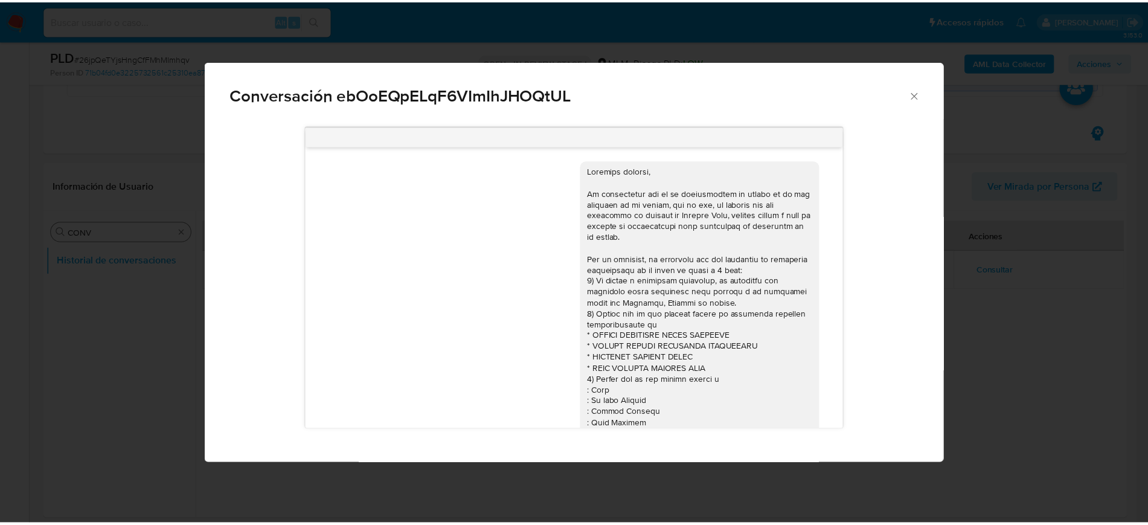
scroll to position [171, 0]
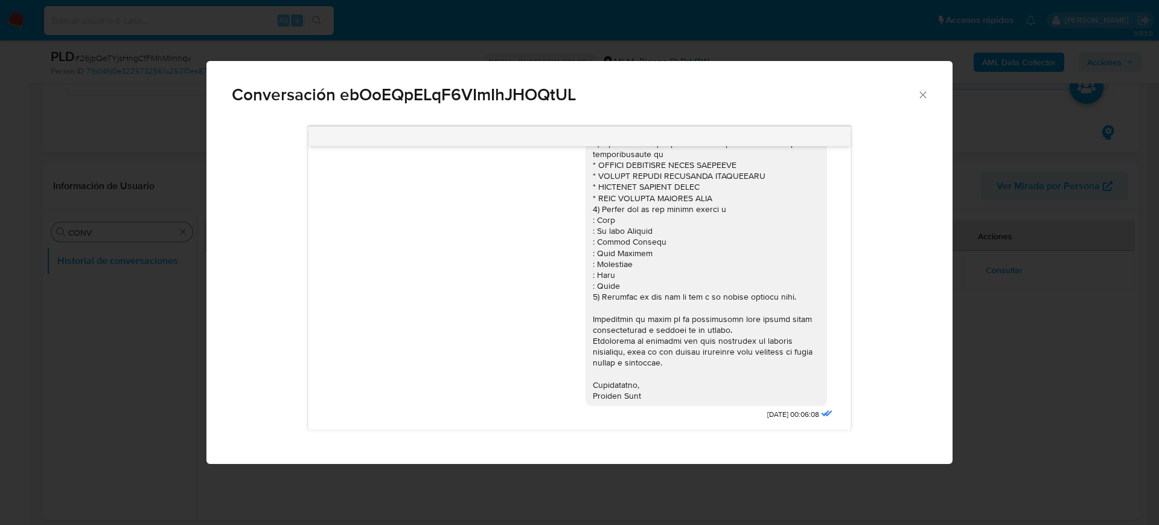
click at [924, 88] on div "Conversación ebOoEQpELqF6VImIhJHOQtUL" at bounding box center [579, 89] width 746 height 57
click at [922, 95] on icon "Cerrar" at bounding box center [922, 94] width 7 height 7
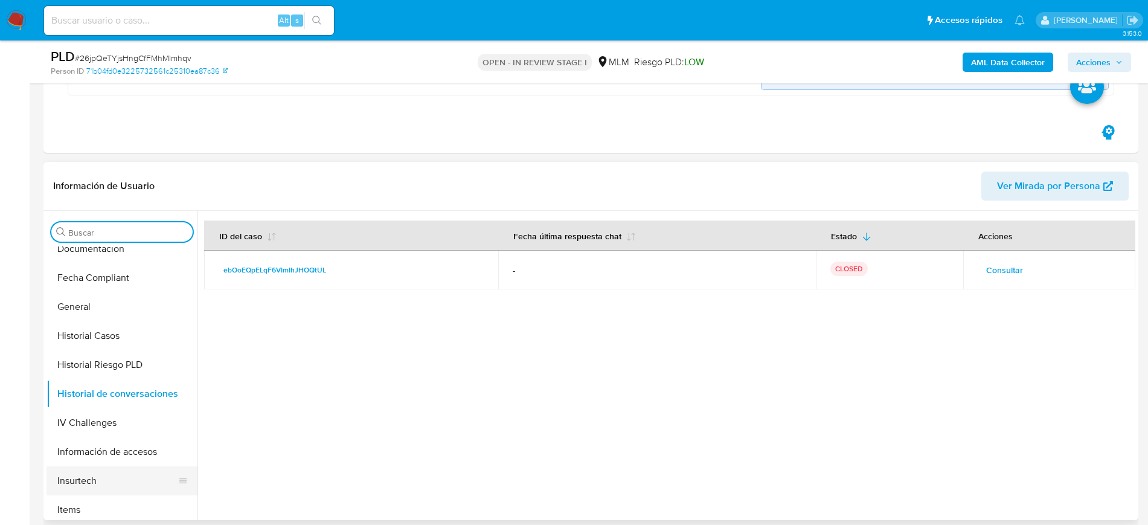
scroll to position [453, 0]
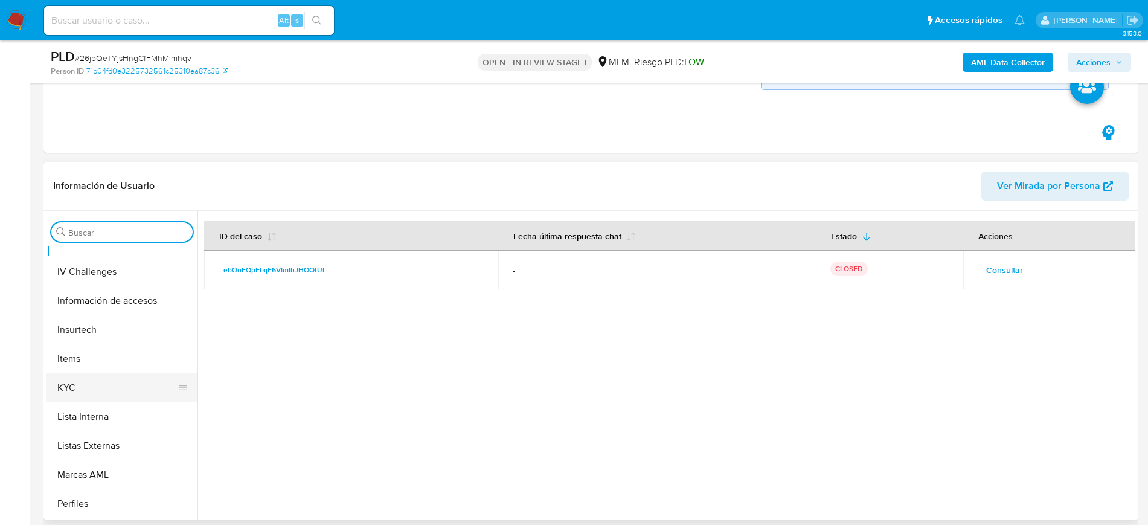
click at [85, 392] on button "KYC" at bounding box center [116, 387] width 141 height 29
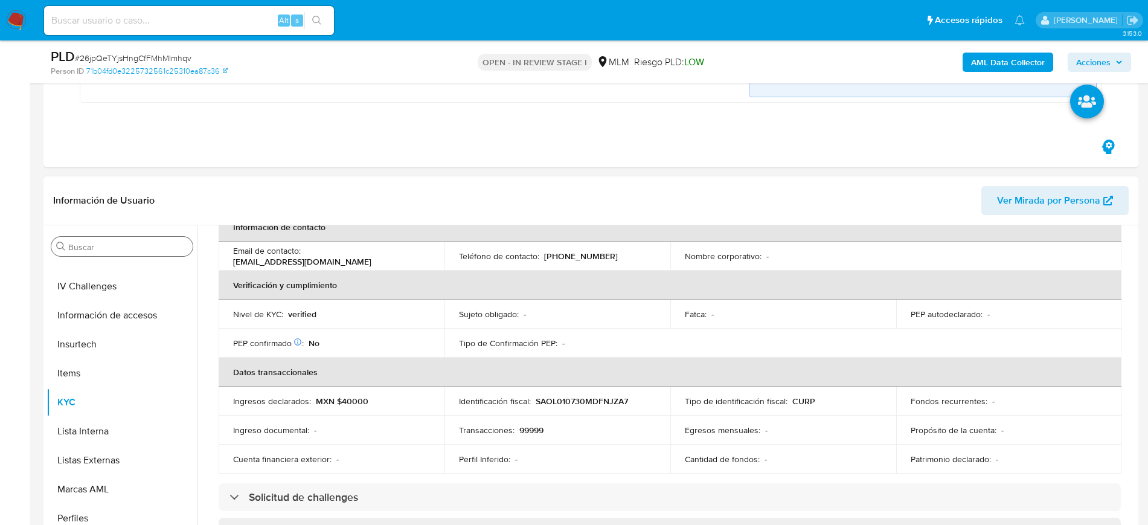
scroll to position [132, 0]
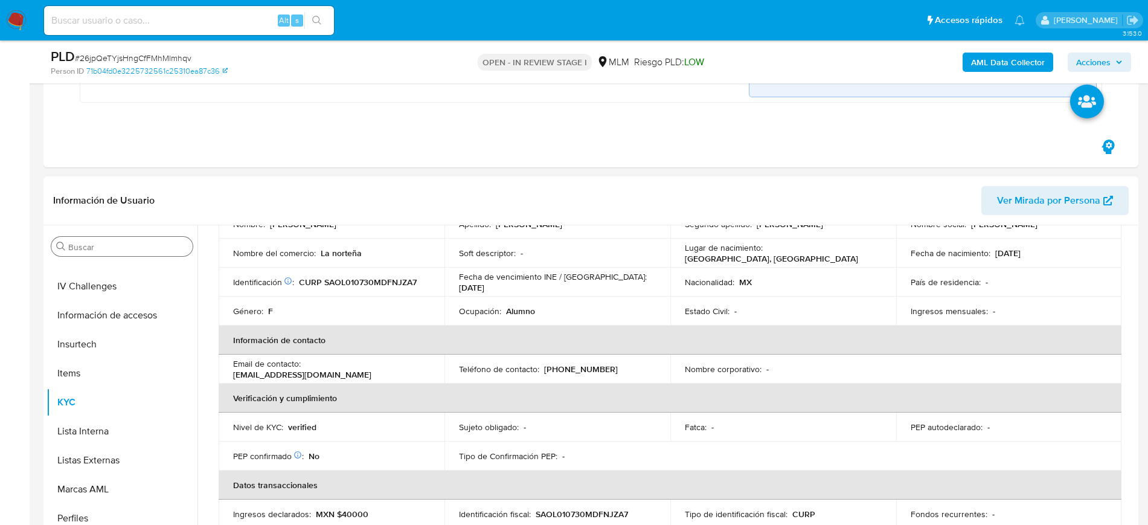
click at [575, 365] on p "(55) 45462300" at bounding box center [581, 368] width 74 height 11
copy p "45462300"
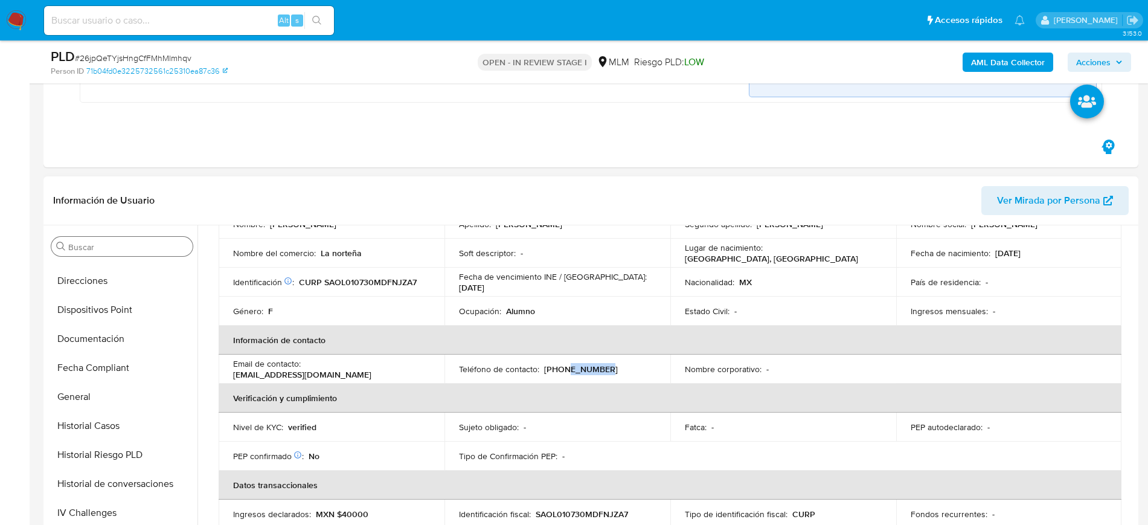
scroll to position [0, 0]
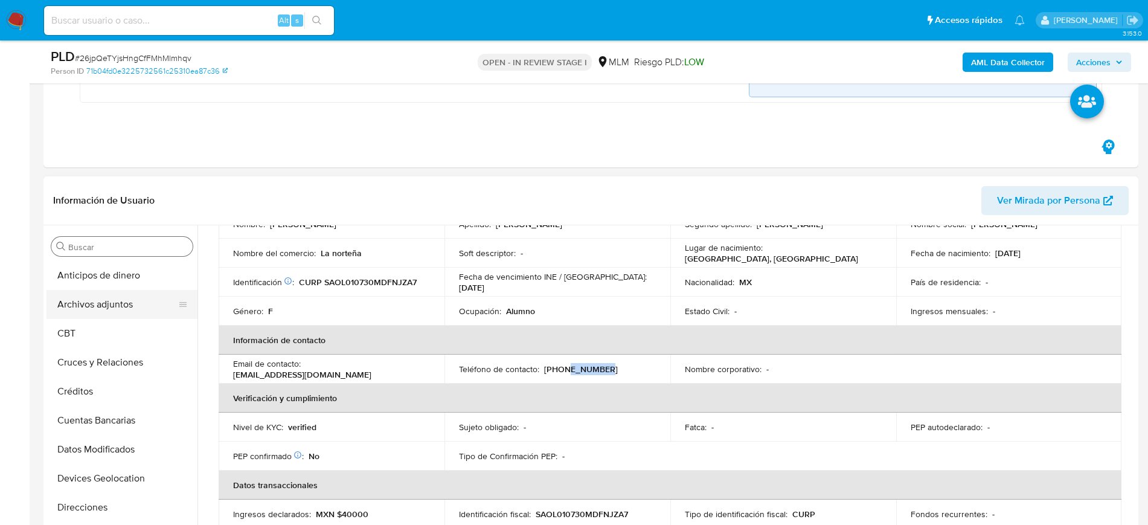
click at [104, 305] on button "Archivos adjuntos" at bounding box center [116, 304] width 141 height 29
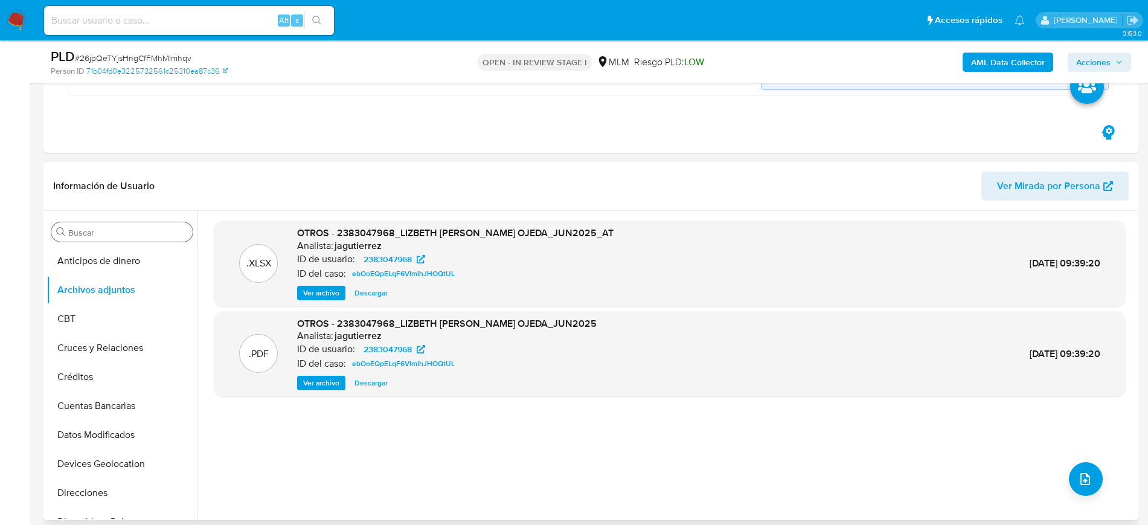
click at [325, 382] on span "Ver archivo" at bounding box center [321, 383] width 36 height 12
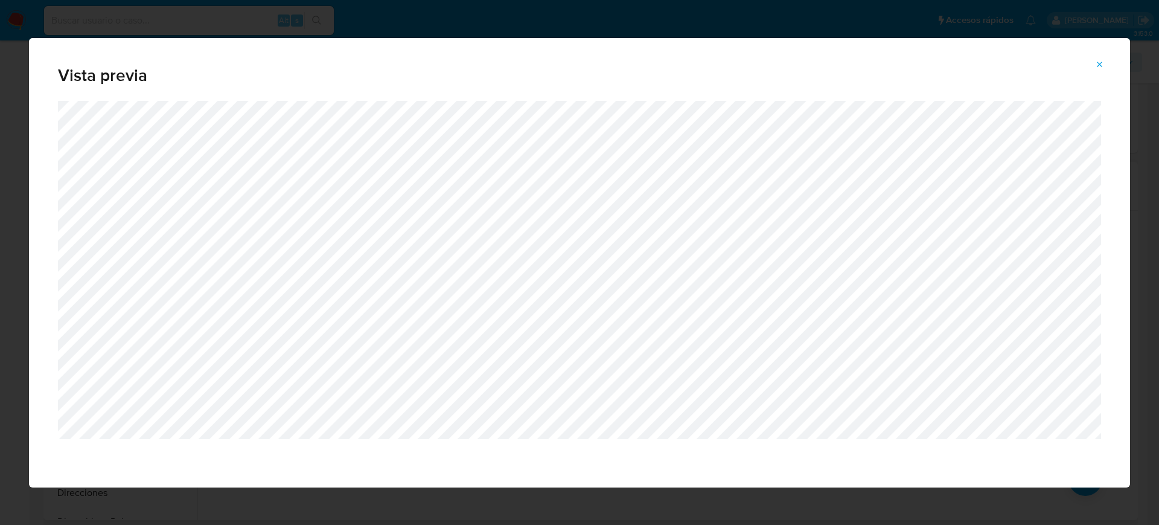
click at [1104, 63] on icon "Attachment preview" at bounding box center [1100, 65] width 10 height 10
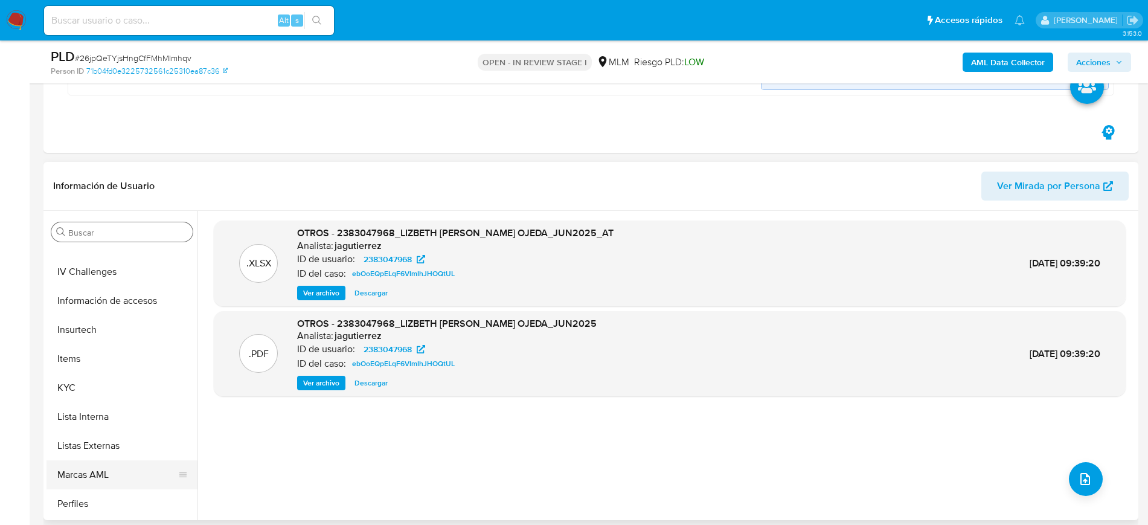
scroll to position [510, 0]
click at [124, 464] on button "Restricciones Nuevo Mundo" at bounding box center [116, 475] width 141 height 29
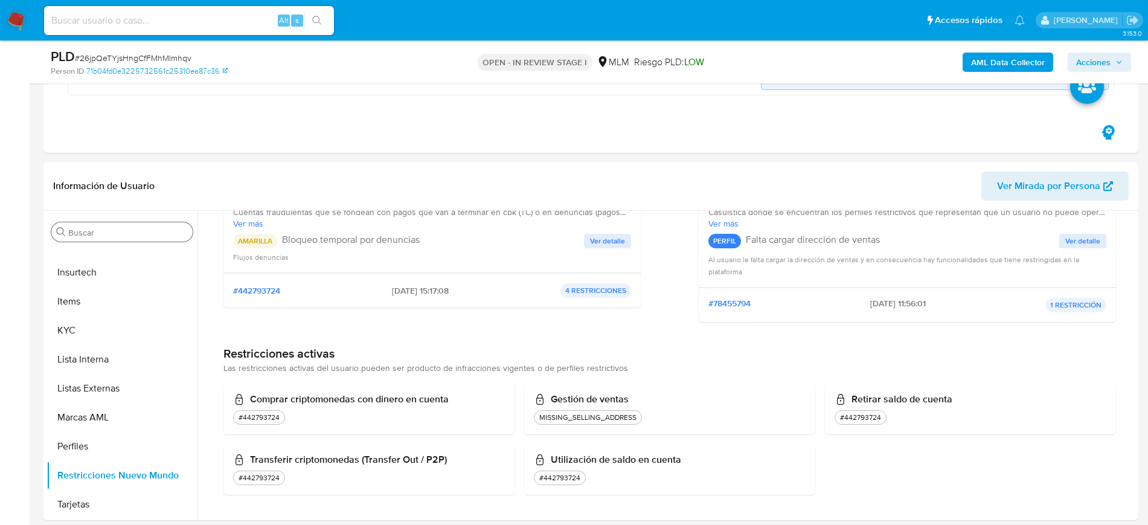
scroll to position [80, 0]
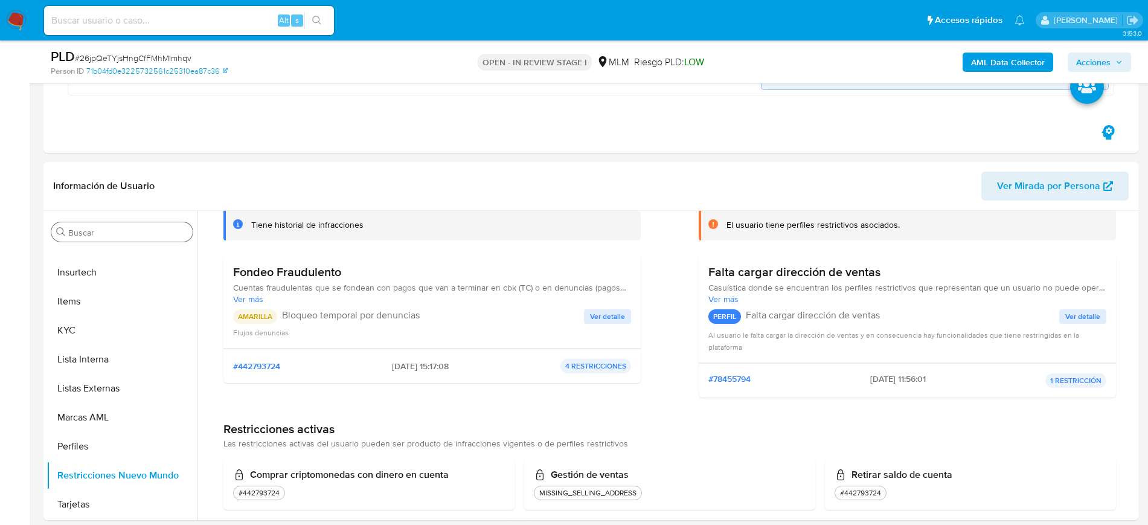
click at [614, 312] on span "Ver detalle" at bounding box center [607, 316] width 35 height 12
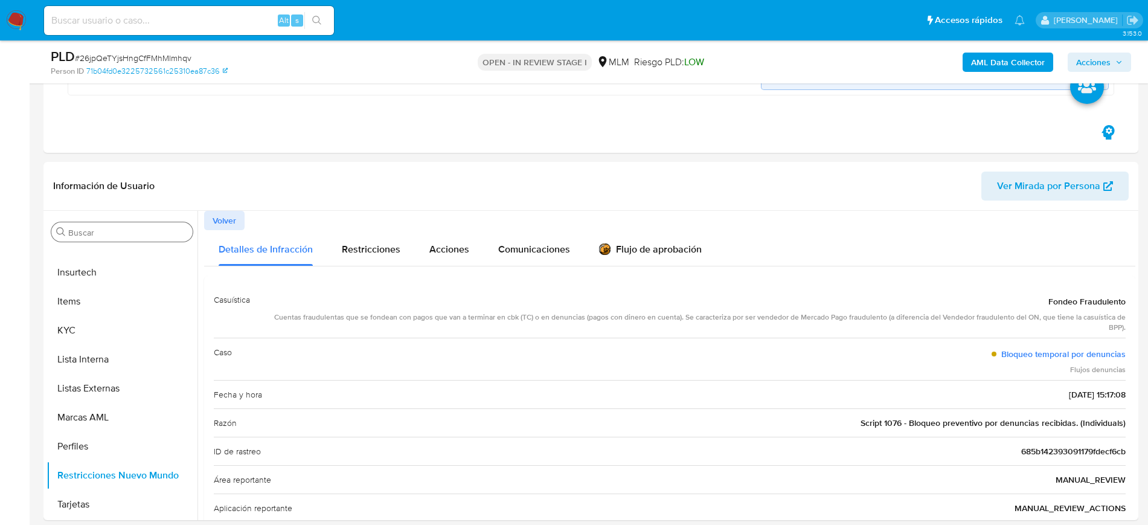
click at [215, 220] on span "Volver" at bounding box center [224, 220] width 24 height 17
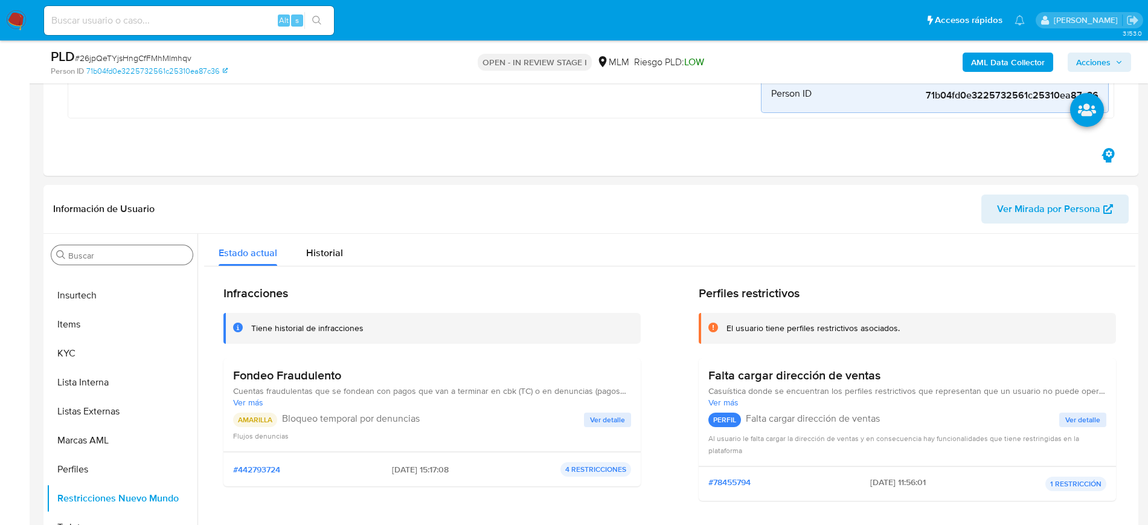
scroll to position [528, 0]
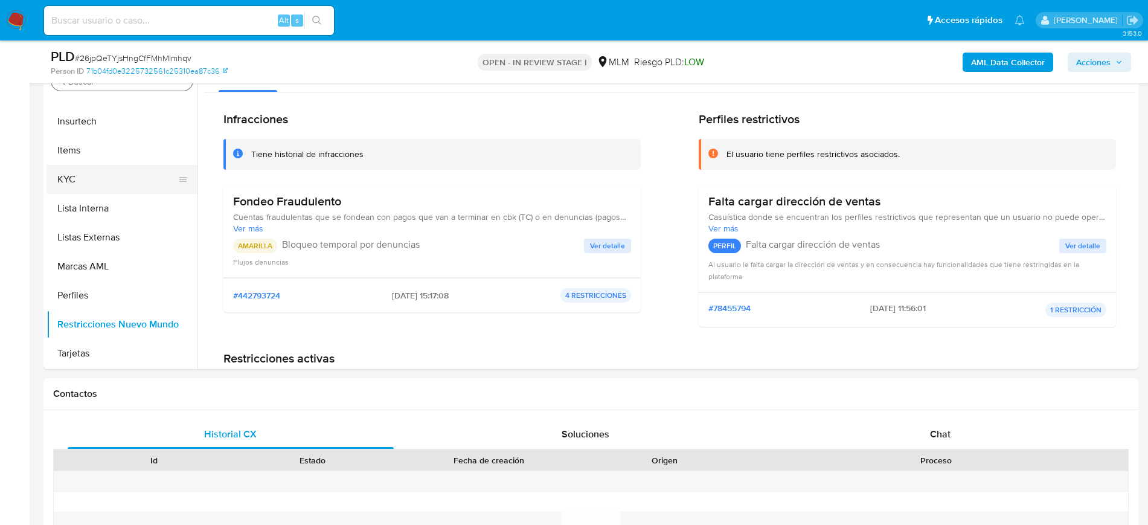
click at [99, 182] on button "KYC" at bounding box center [116, 179] width 141 height 29
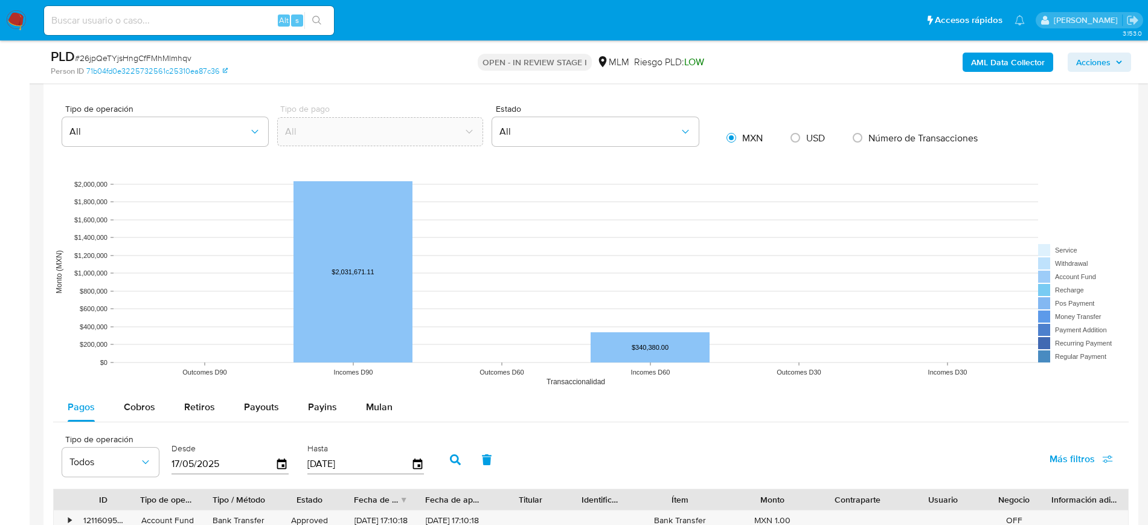
scroll to position [1509, 0]
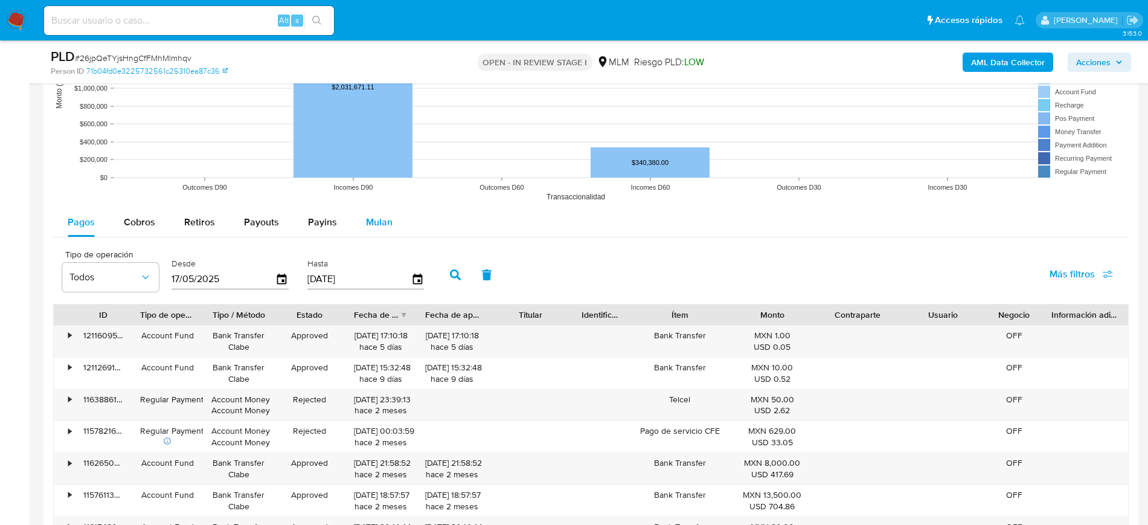
click at [392, 226] on button "Mulan" at bounding box center [379, 222] width 56 height 29
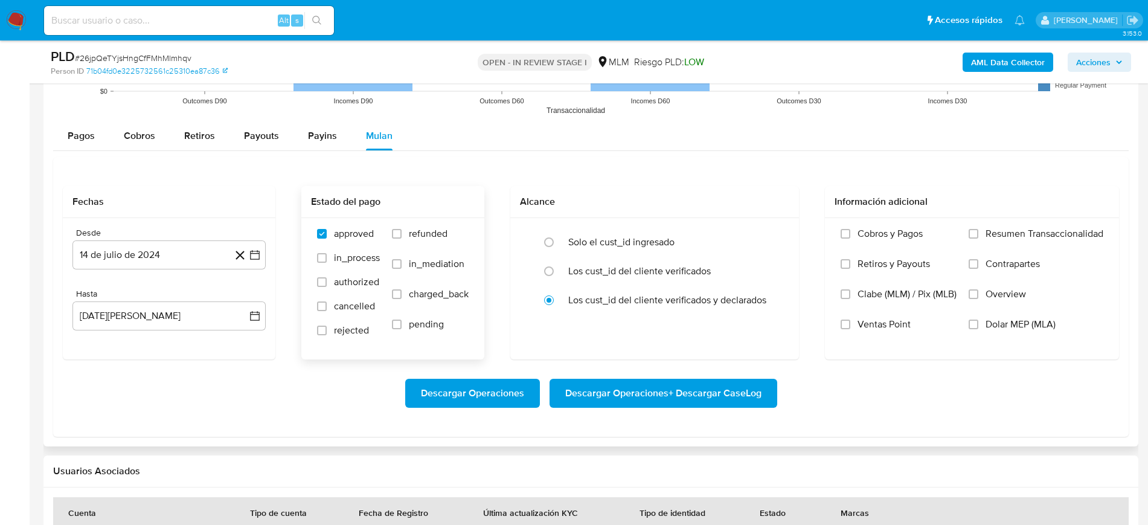
scroll to position [1660, 0]
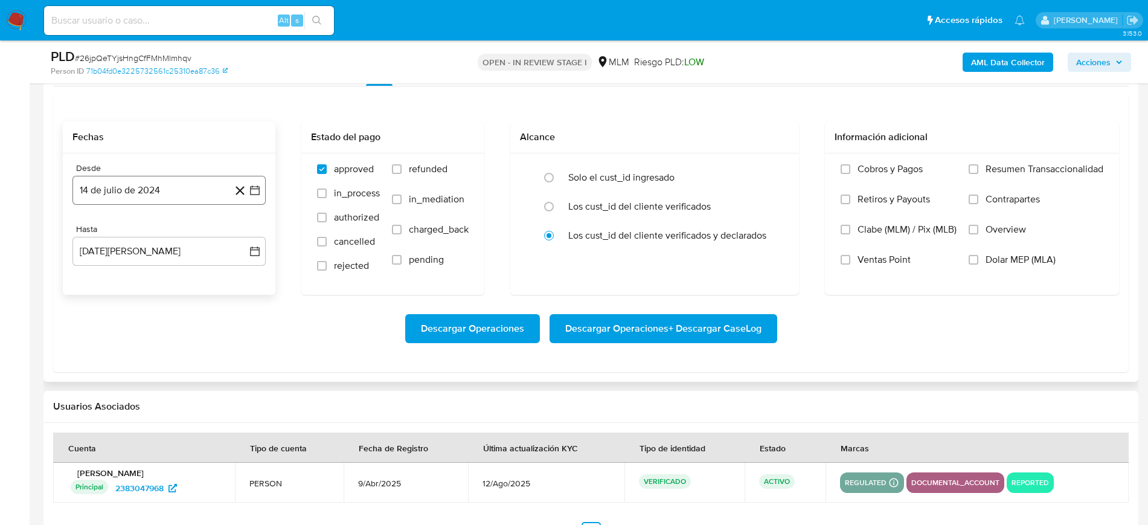
click at [255, 191] on icon "button" at bounding box center [255, 190] width 12 height 12
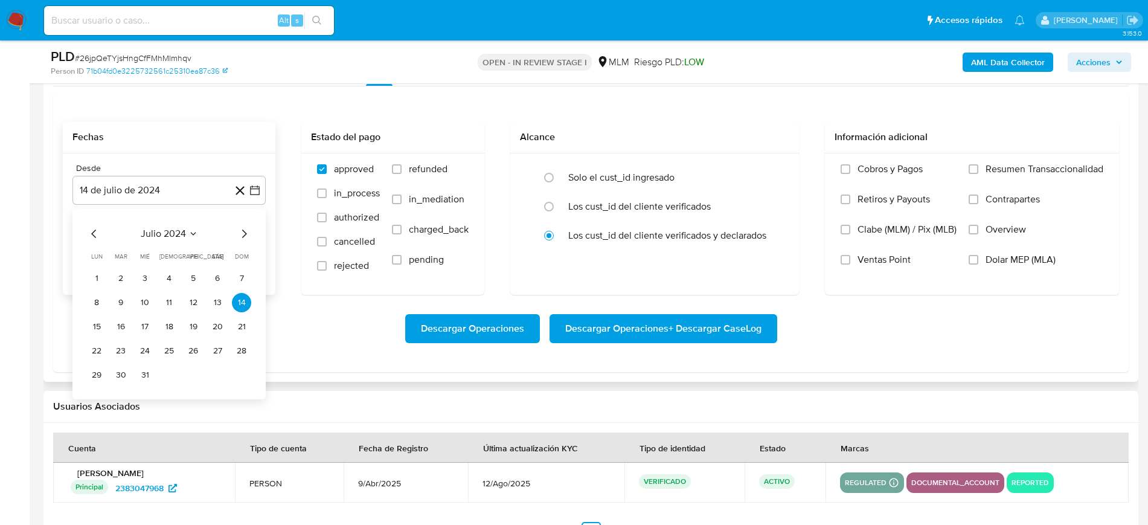
click at [194, 237] on icon "Seleccionar mes y año" at bounding box center [193, 234] width 10 height 10
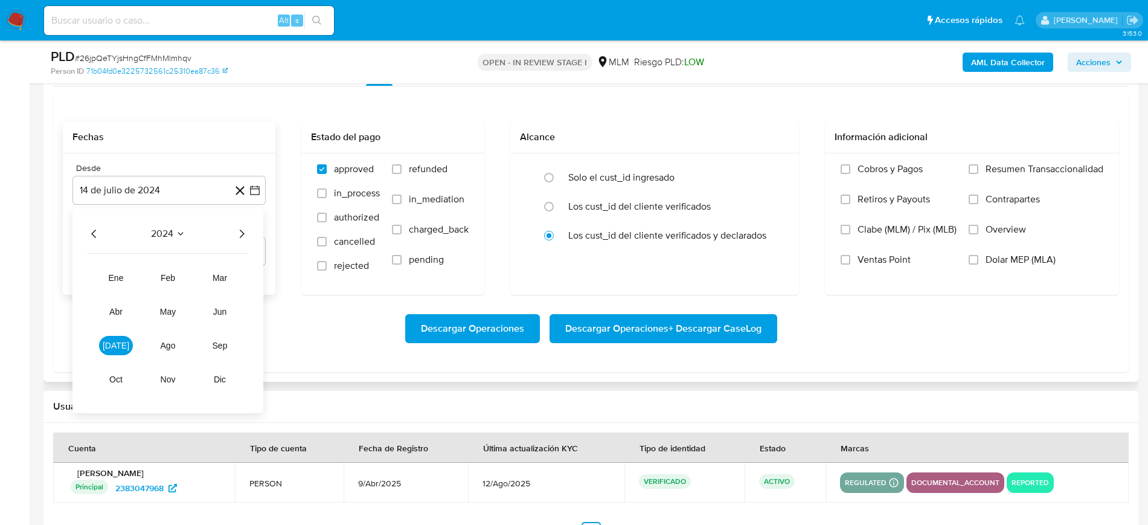
click at [246, 227] on icon "Año siguiente" at bounding box center [241, 233] width 14 height 14
click at [115, 276] on span "ene" at bounding box center [116, 278] width 15 height 10
click at [148, 274] on button "1" at bounding box center [144, 278] width 19 height 19
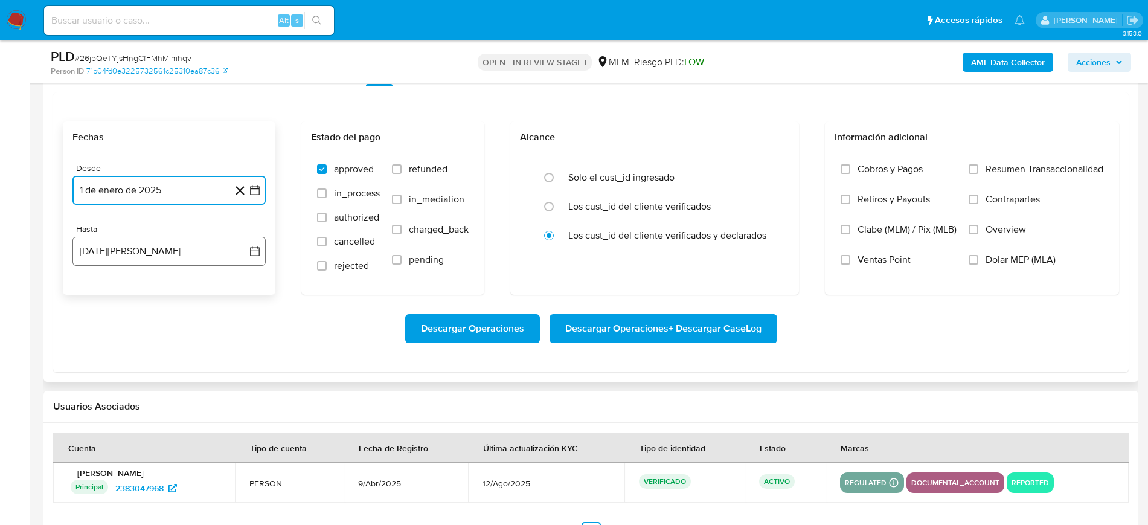
click at [254, 249] on icon "button" at bounding box center [255, 251] width 12 height 12
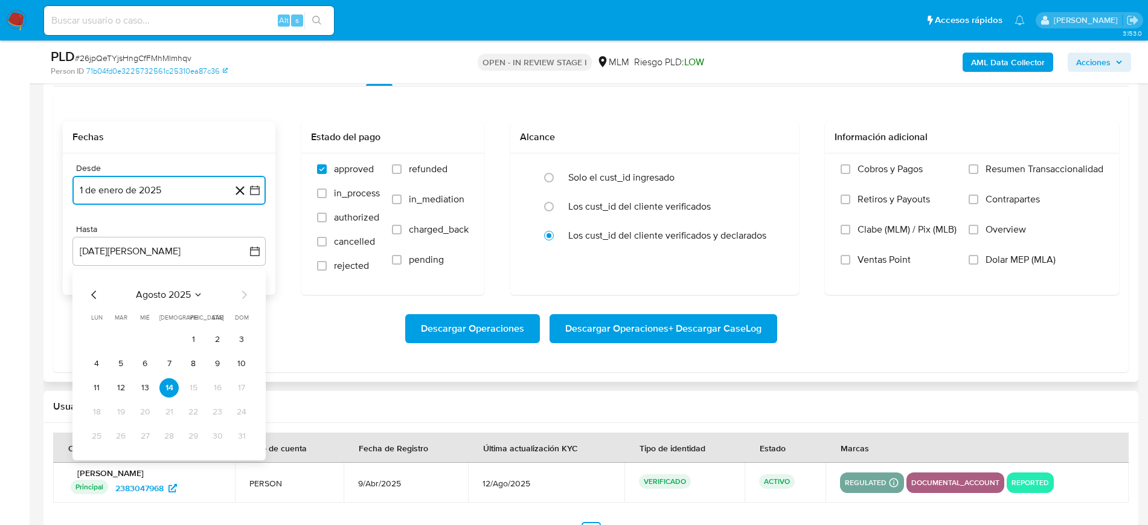
click at [96, 293] on icon "Mes anterior" at bounding box center [94, 294] width 14 height 14
click at [172, 437] on button "31" at bounding box center [168, 435] width 19 height 19
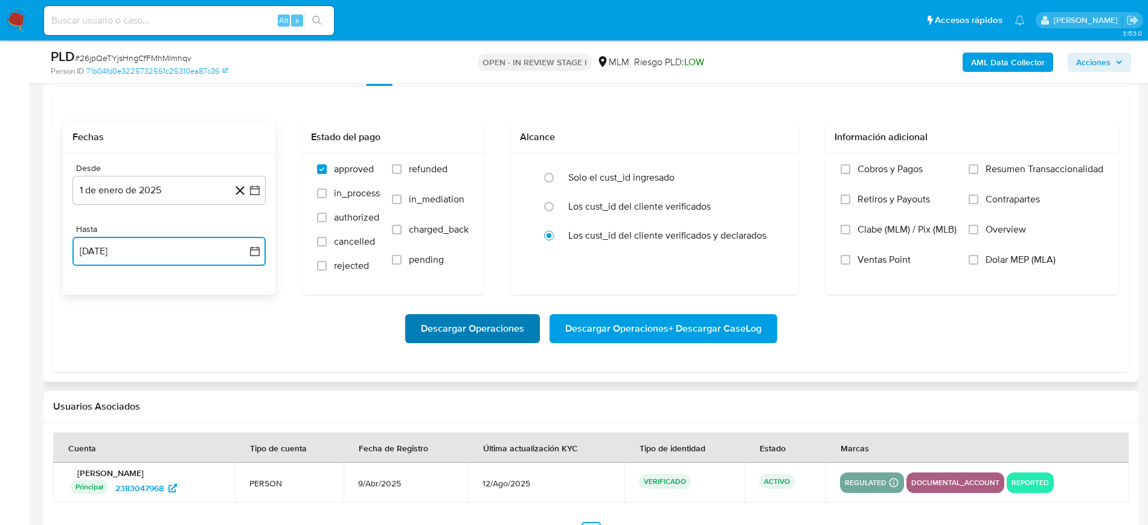
click at [450, 325] on span "Descargar Operaciones" at bounding box center [472, 328] width 103 height 27
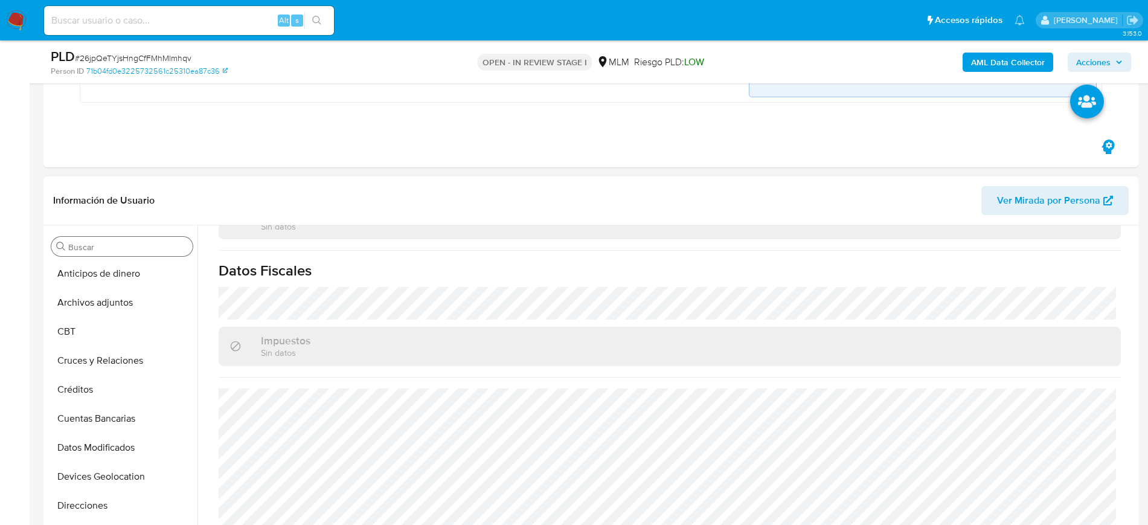
scroll to position [0, 0]
click at [104, 303] on button "Archivos adjuntos" at bounding box center [116, 304] width 141 height 29
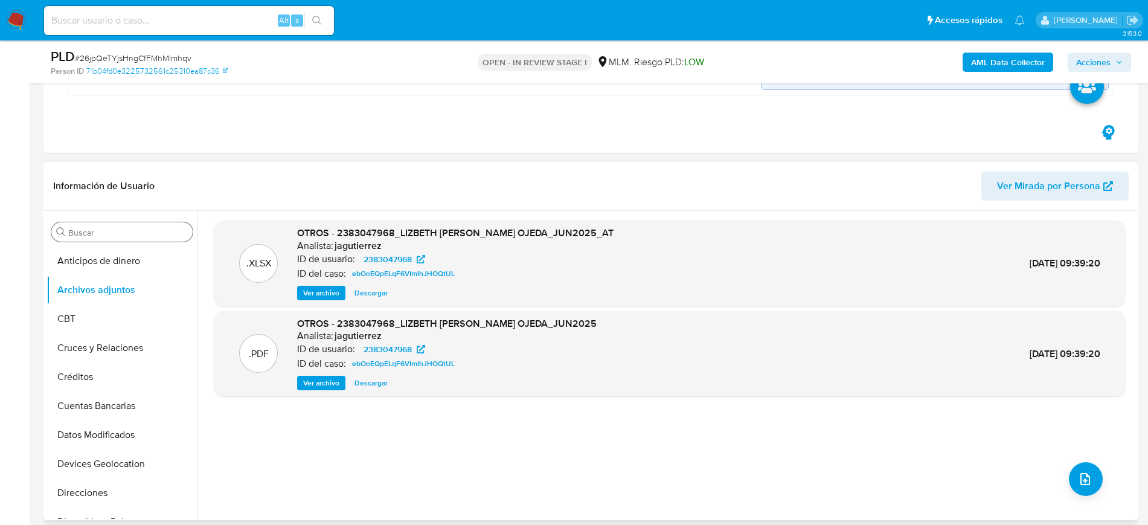
click at [324, 383] on span "Ver archivo" at bounding box center [321, 383] width 36 height 12
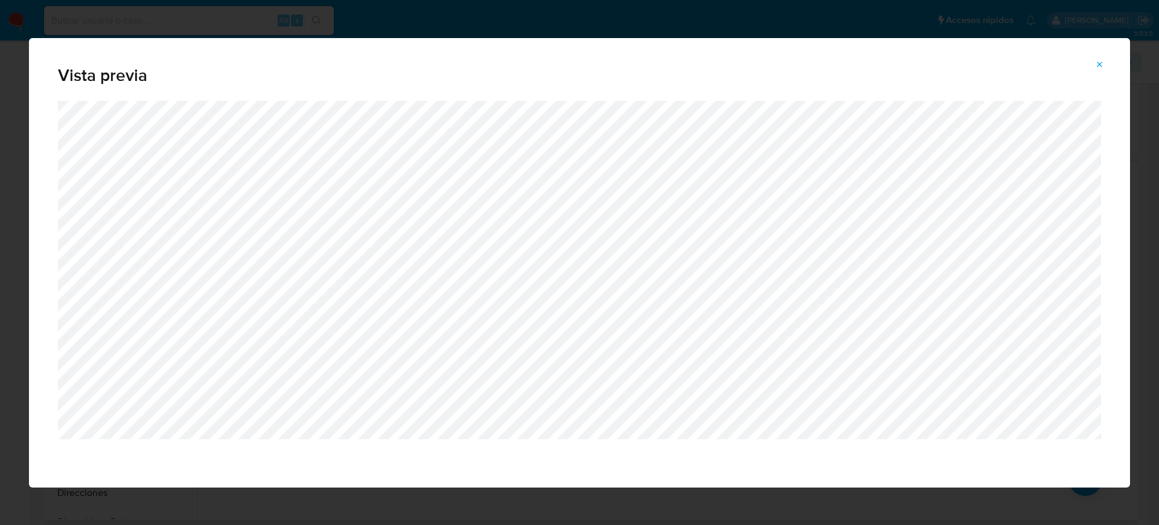
click at [1099, 64] on icon "Attachment preview" at bounding box center [1100, 65] width 10 height 10
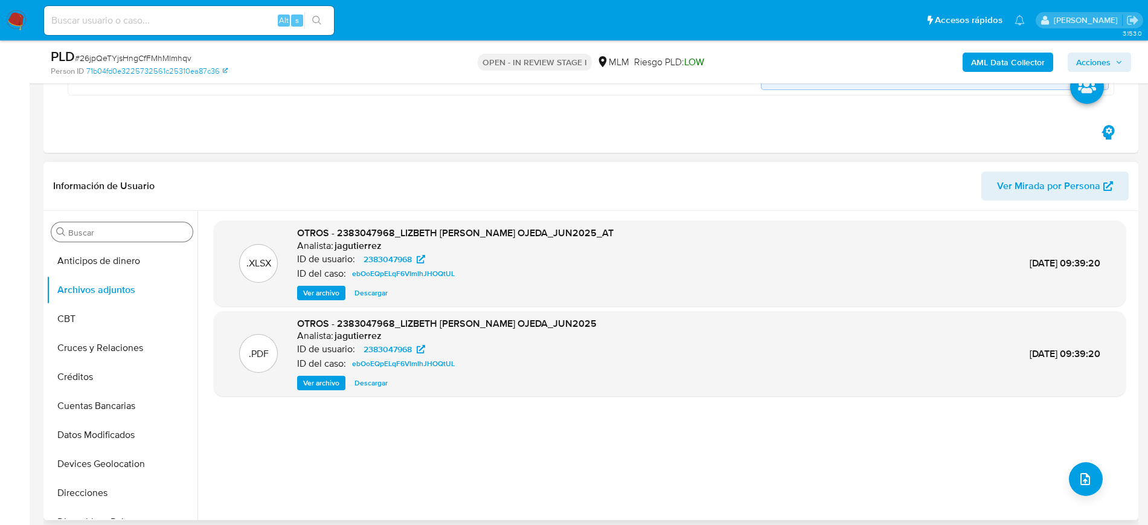
click at [706, 448] on div ".XLSX OTROS - 2383047968_LIZBETH AYLINE SANCHEZ OJEDA_JUN2025_AT Analista: jagu…" at bounding box center [670, 365] width 912 height 290
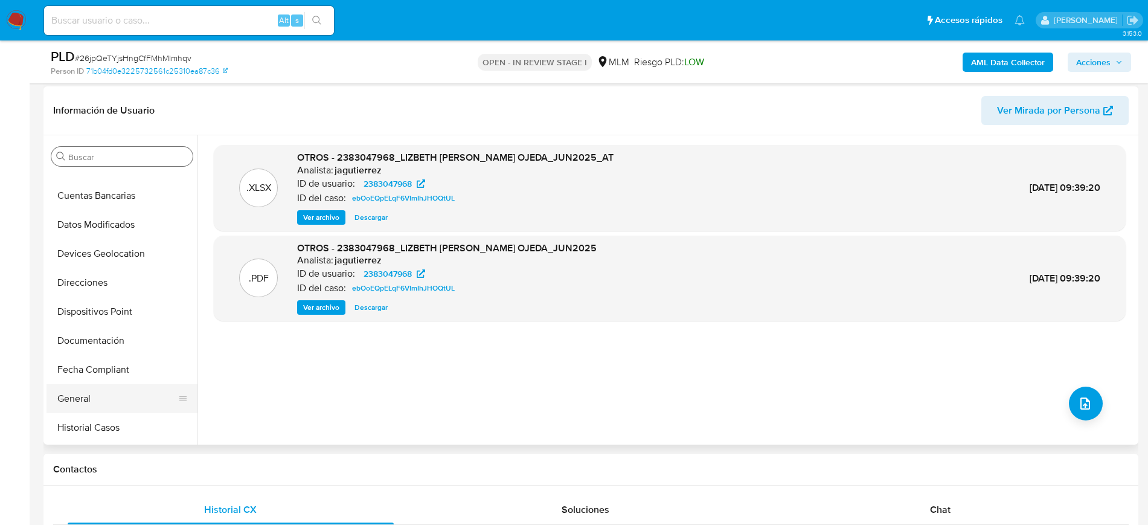
scroll to position [151, 0]
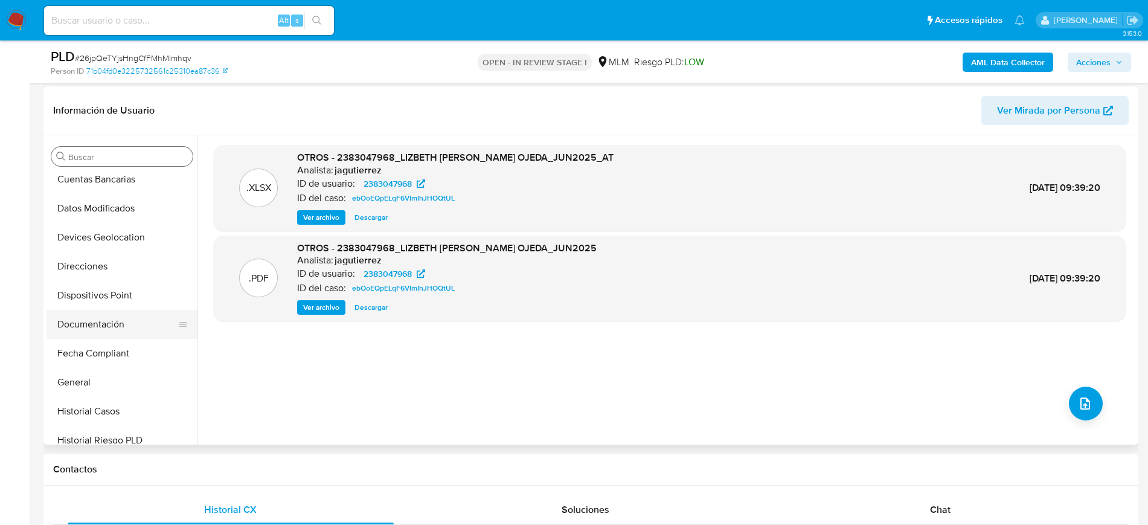
click at [110, 332] on button "Documentación" at bounding box center [116, 324] width 141 height 29
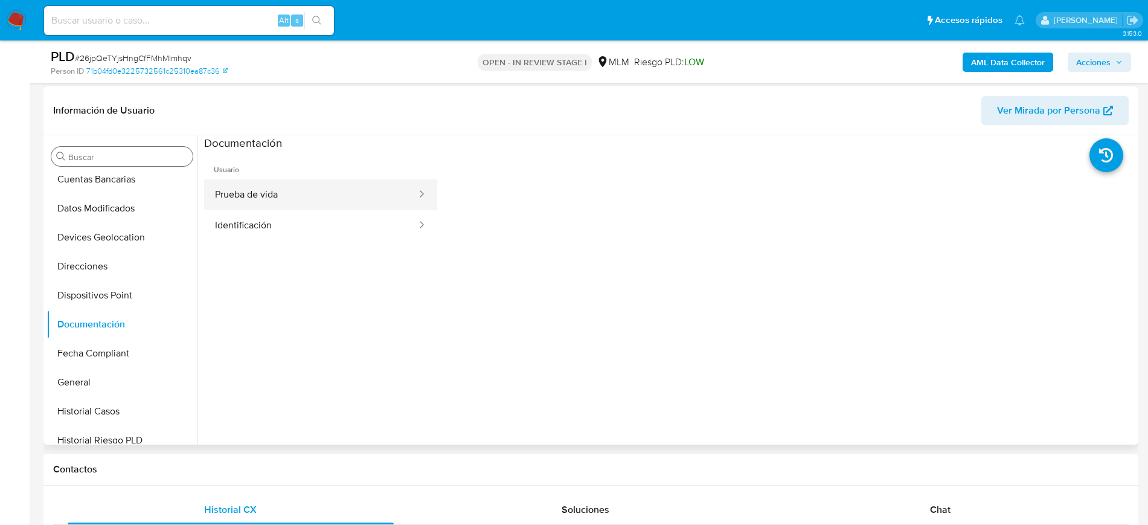
click at [373, 198] on button "Prueba de vida" at bounding box center [311, 194] width 214 height 31
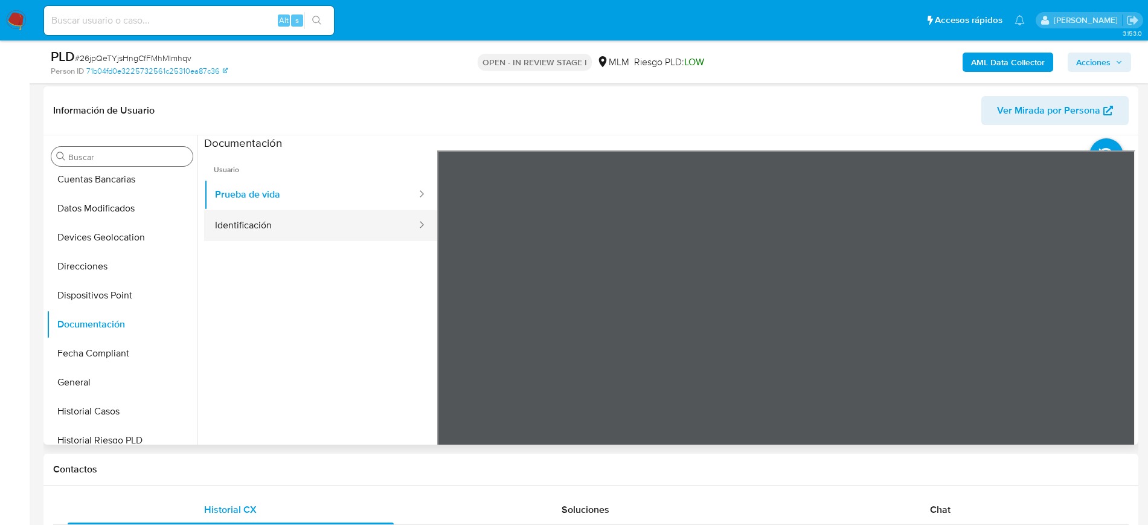
click at [300, 217] on button "Identificación" at bounding box center [311, 225] width 214 height 31
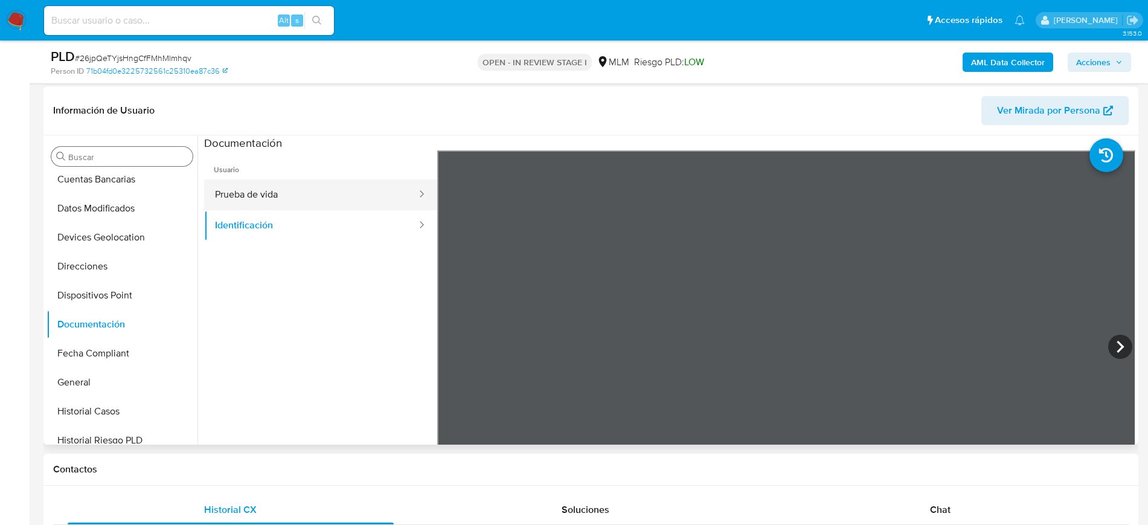
click at [282, 199] on button "Prueba de vida" at bounding box center [311, 194] width 214 height 31
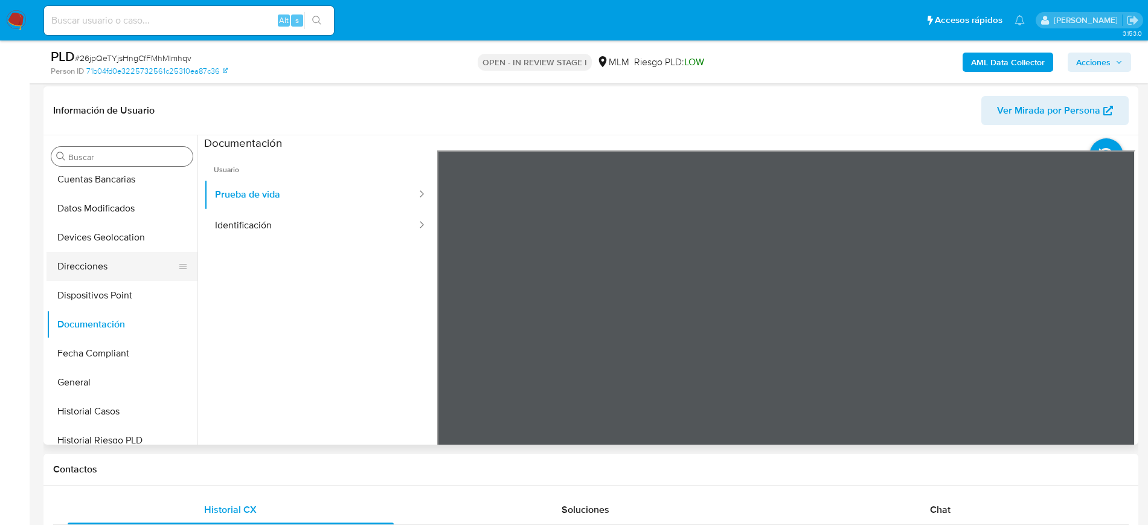
click at [131, 275] on button "Direcciones" at bounding box center [116, 266] width 141 height 29
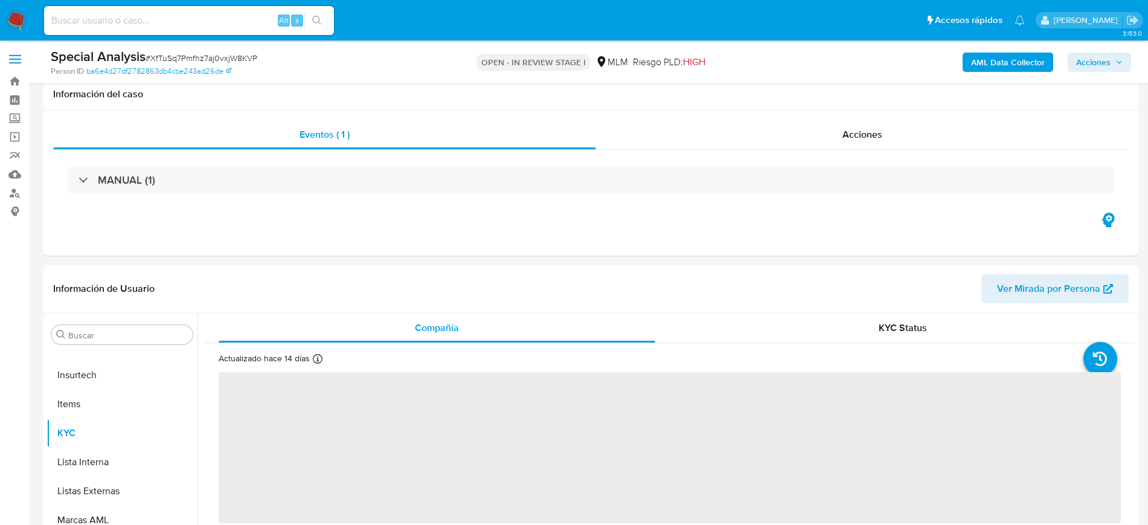
scroll to position [226, 0]
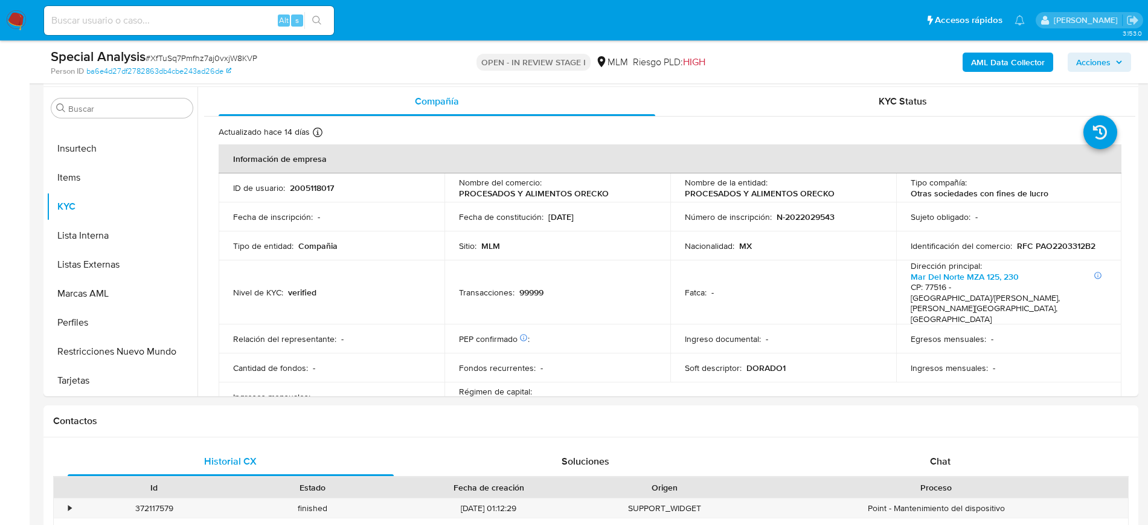
select select "10"
